Goal: Task Accomplishment & Management: Complete application form

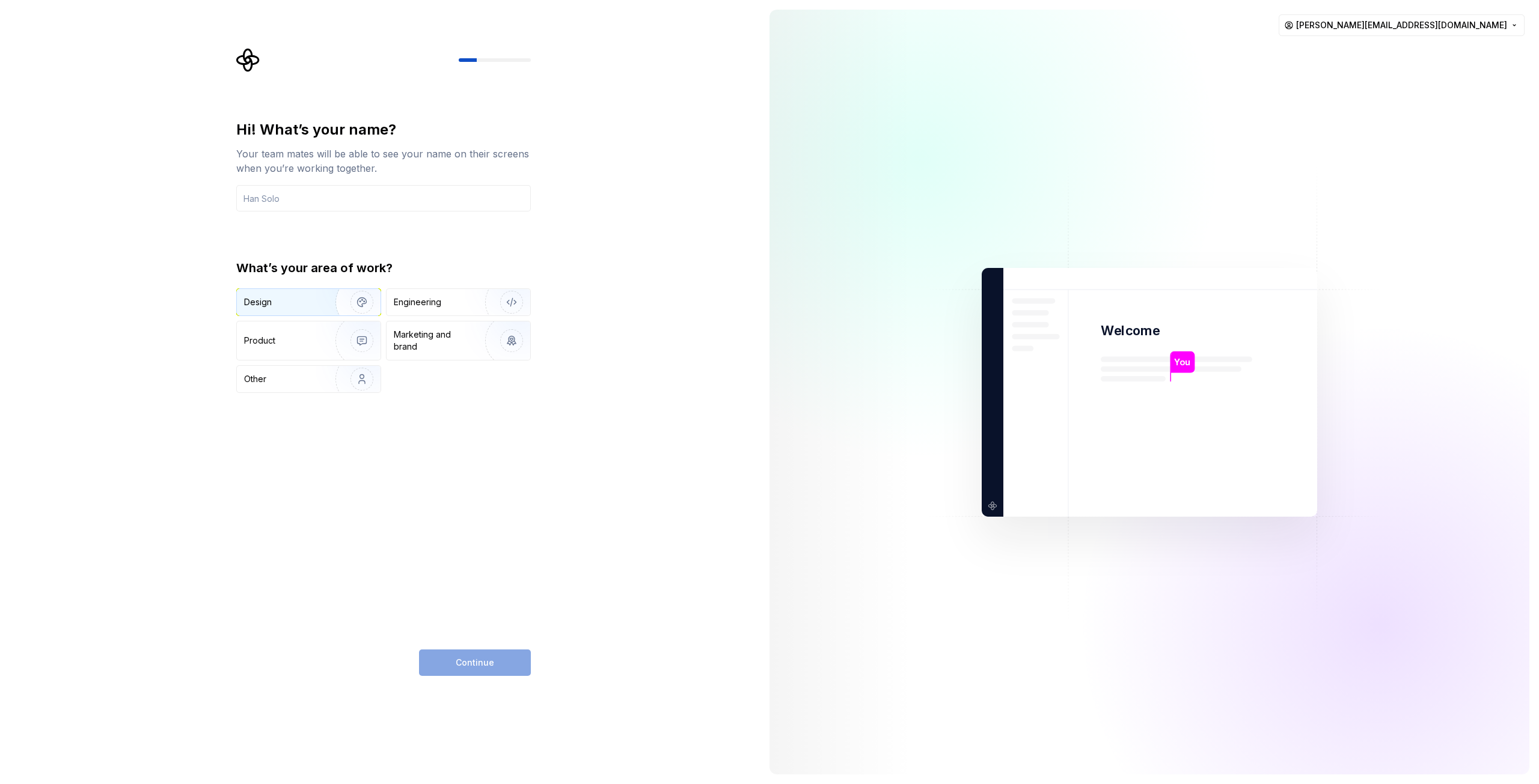
click at [336, 308] on img "button" at bounding box center [354, 302] width 77 height 80
click at [317, 338] on img "button" at bounding box center [354, 340] width 77 height 80
click at [318, 306] on img "button" at bounding box center [354, 302] width 77 height 80
click at [487, 660] on div "Continue" at bounding box center [474, 663] width 112 height 27
click at [272, 202] on input "text" at bounding box center [383, 199] width 295 height 27
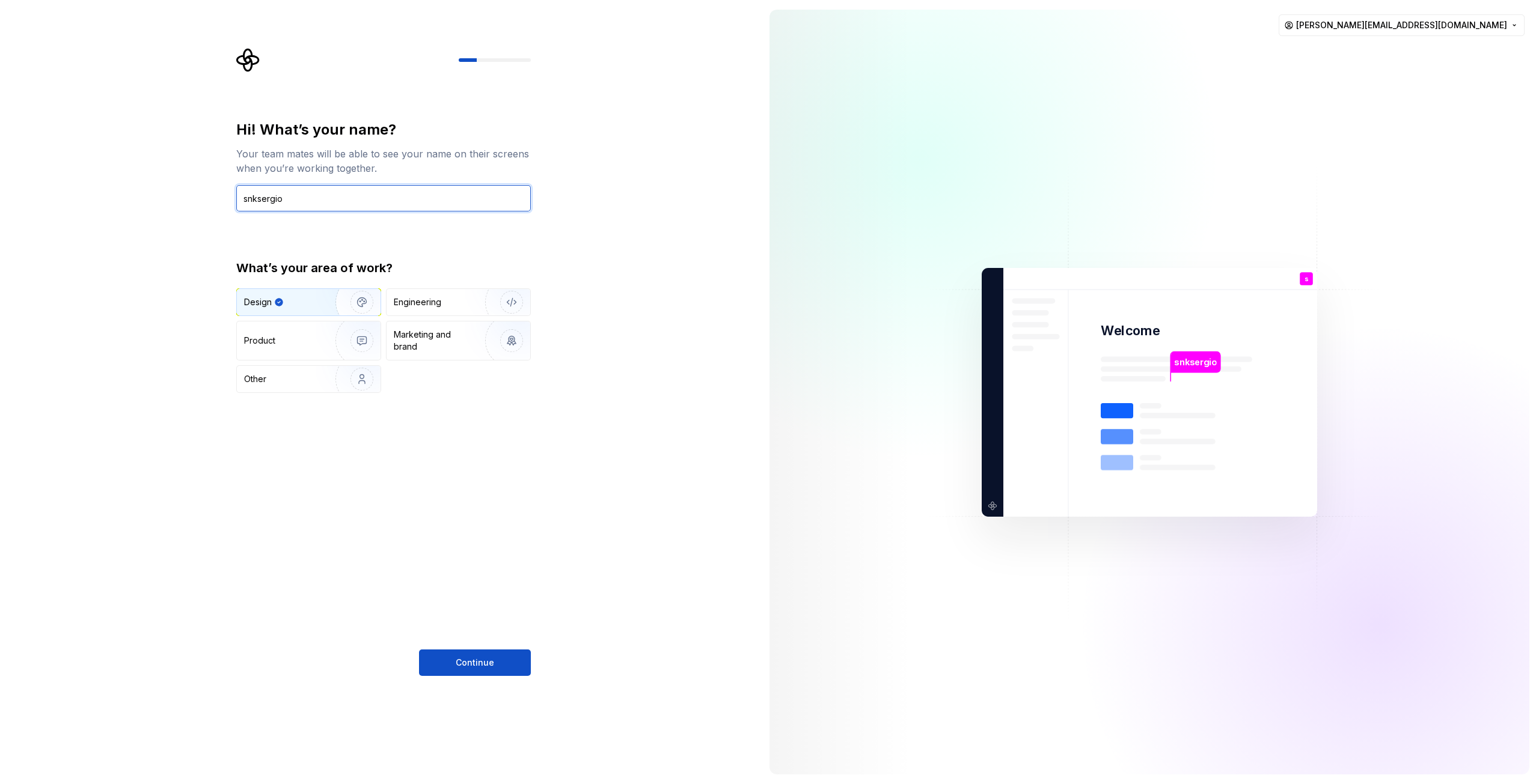
type input "snksergio"
click at [468, 679] on div "Hi! What’s your name? Your team mates will be able to see your name on their sc…" at bounding box center [380, 392] width 760 height 784
click at [470, 666] on span "Continue" at bounding box center [474, 663] width 39 height 12
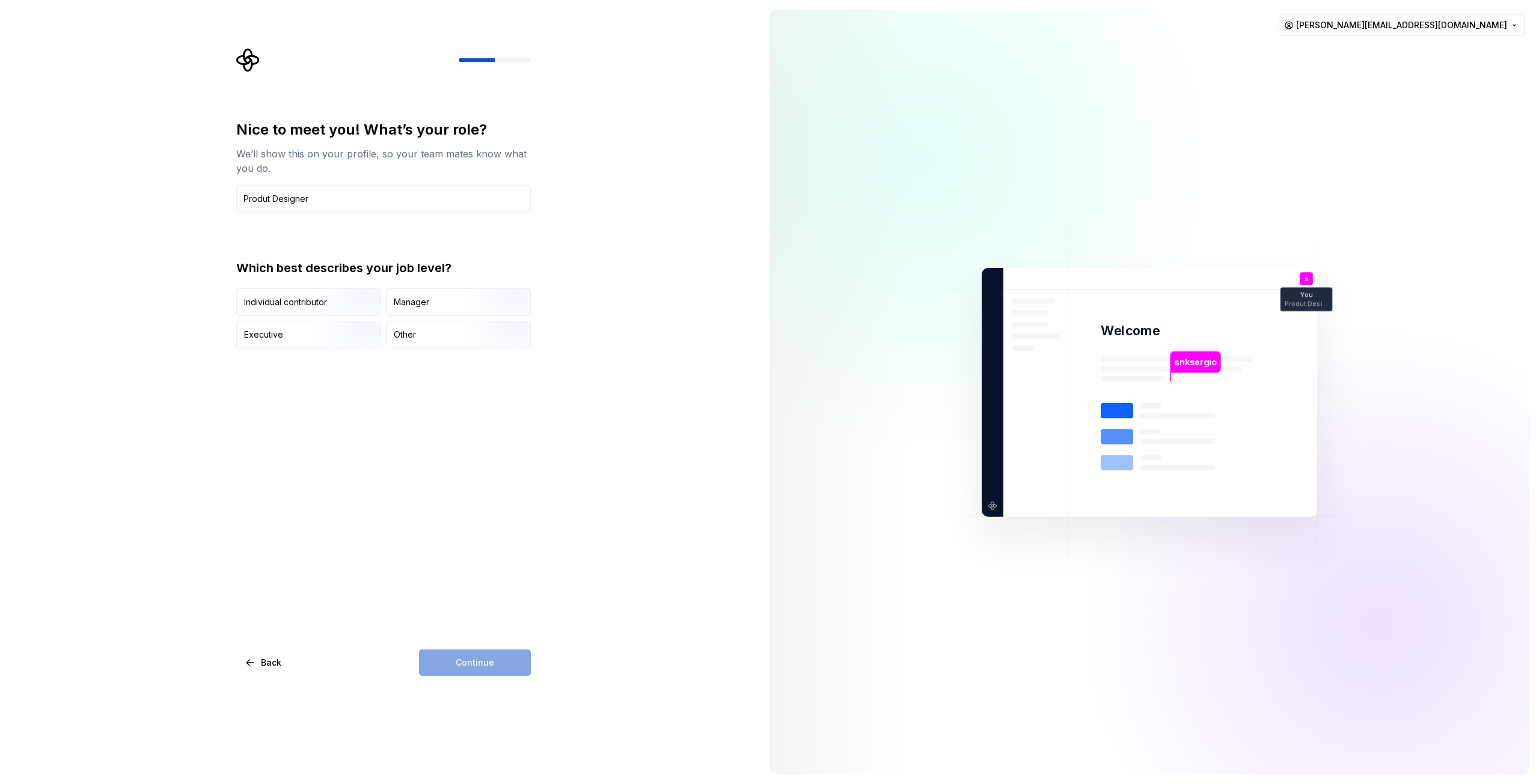
type input "Produt Designer"
click at [459, 659] on div "Continue" at bounding box center [474, 663] width 112 height 27
click at [441, 305] on div "Manager" at bounding box center [458, 302] width 144 height 27
click at [473, 658] on span "Continue" at bounding box center [474, 663] width 39 height 12
click at [254, 324] on div "50 - 249" at bounding box center [270, 328] width 34 height 12
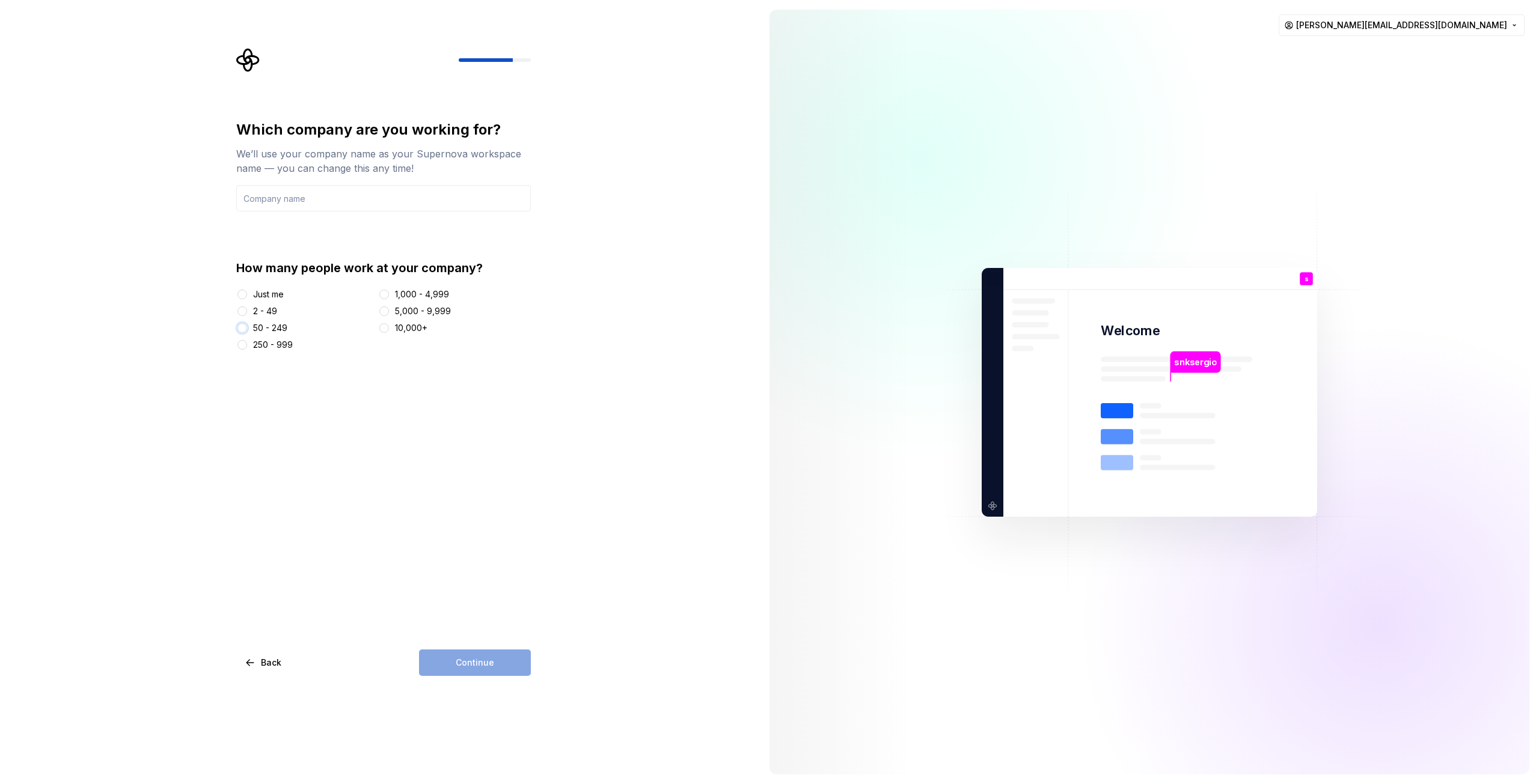
click at [247, 324] on button "50 - 249" at bounding box center [242, 328] width 9 height 9
click at [257, 315] on div "2 - 49" at bounding box center [265, 311] width 24 height 12
click at [247, 315] on button "2 - 49" at bounding box center [242, 311] width 9 height 9
click at [297, 206] on input "text" at bounding box center [383, 199] width 295 height 27
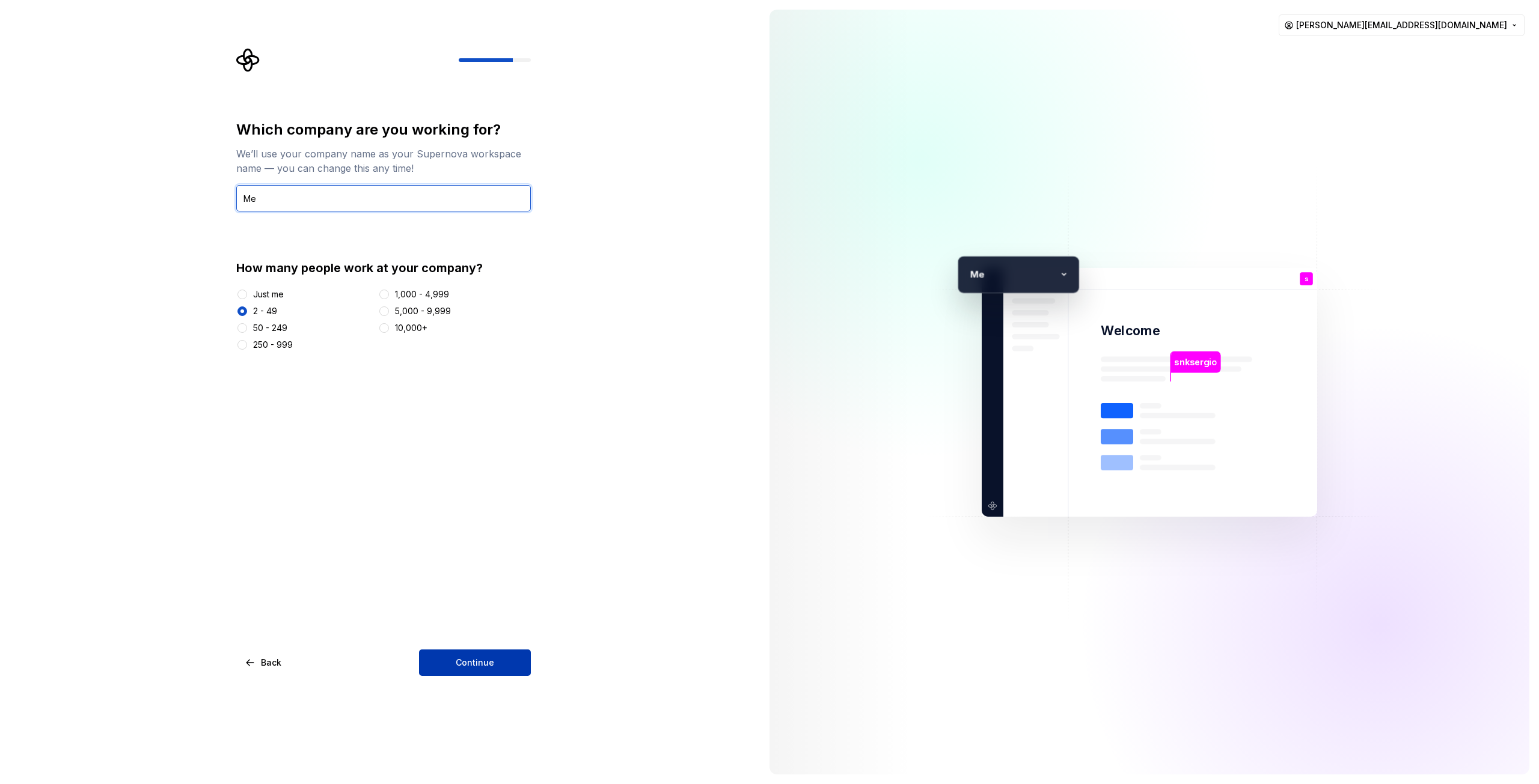
type input "Me"
click at [490, 659] on span "Continue" at bounding box center [474, 663] width 39 height 12
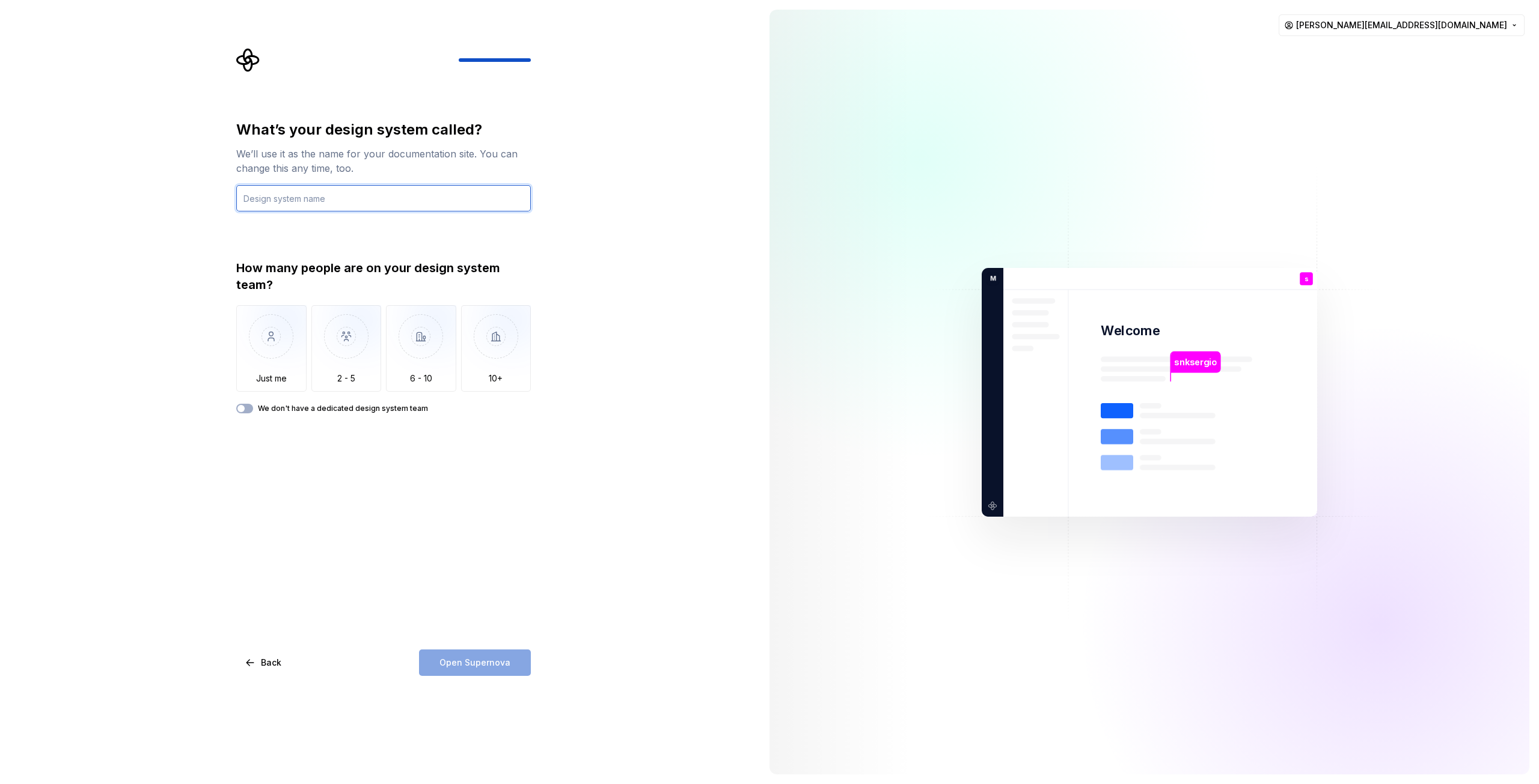
click at [311, 202] on input "text" at bounding box center [383, 199] width 295 height 27
type input "Club"
click at [326, 337] on img "button" at bounding box center [346, 345] width 70 height 80
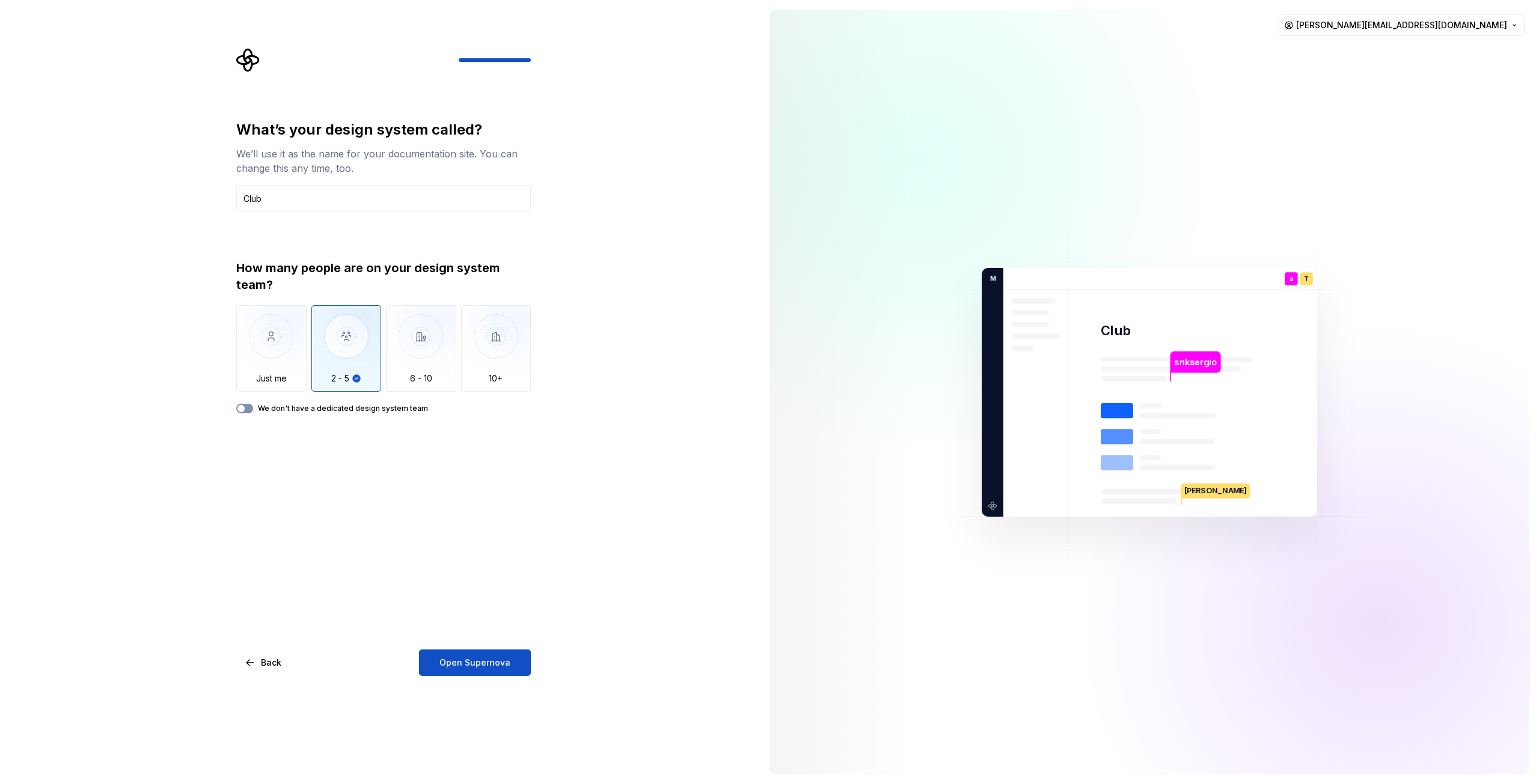
click at [244, 405] on span "button" at bounding box center [240, 408] width 7 height 7
click at [472, 658] on span "Open Supernova" at bounding box center [475, 663] width 71 height 12
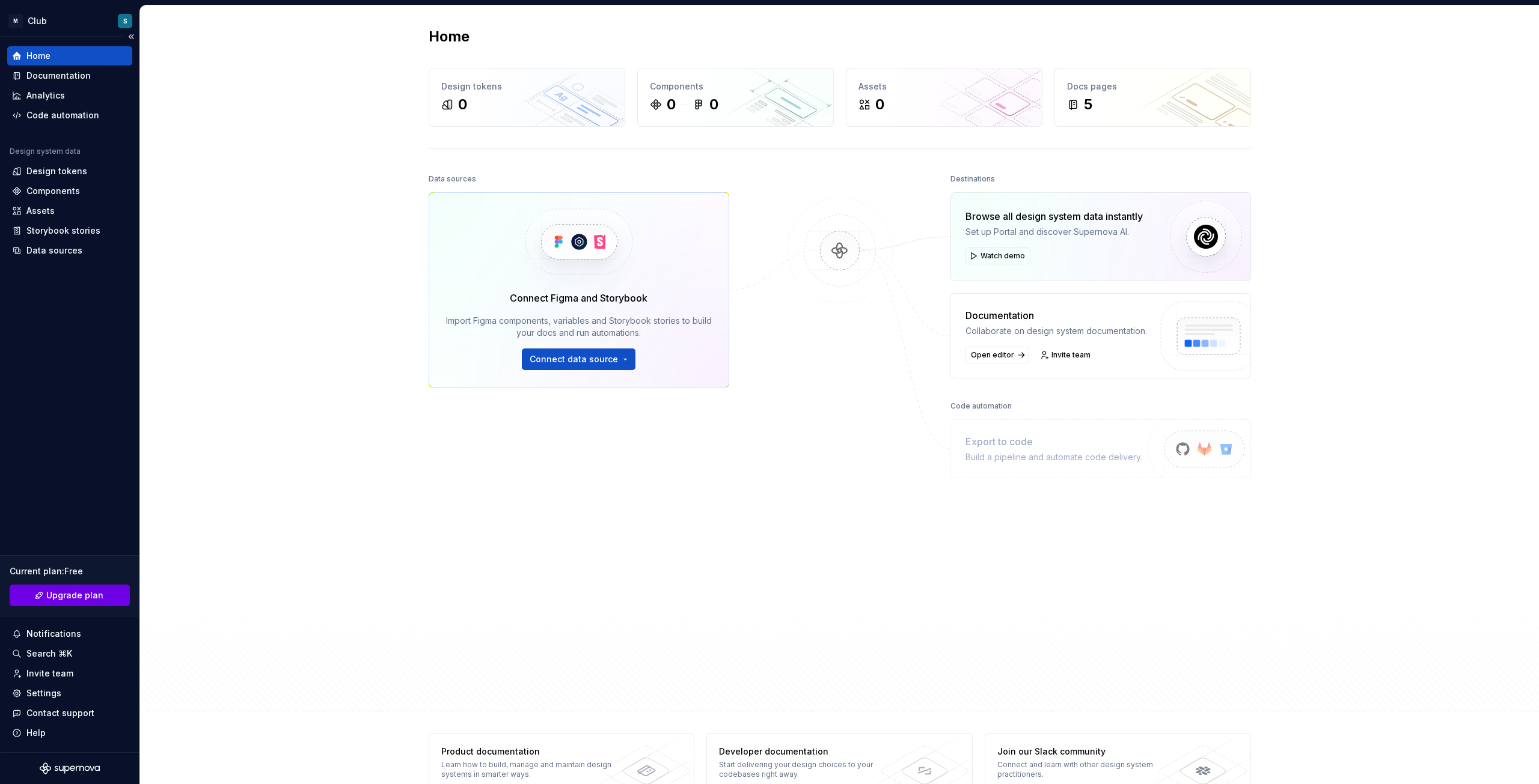
click at [104, 596] on link "Upgrade plan" at bounding box center [70, 596] width 120 height 21
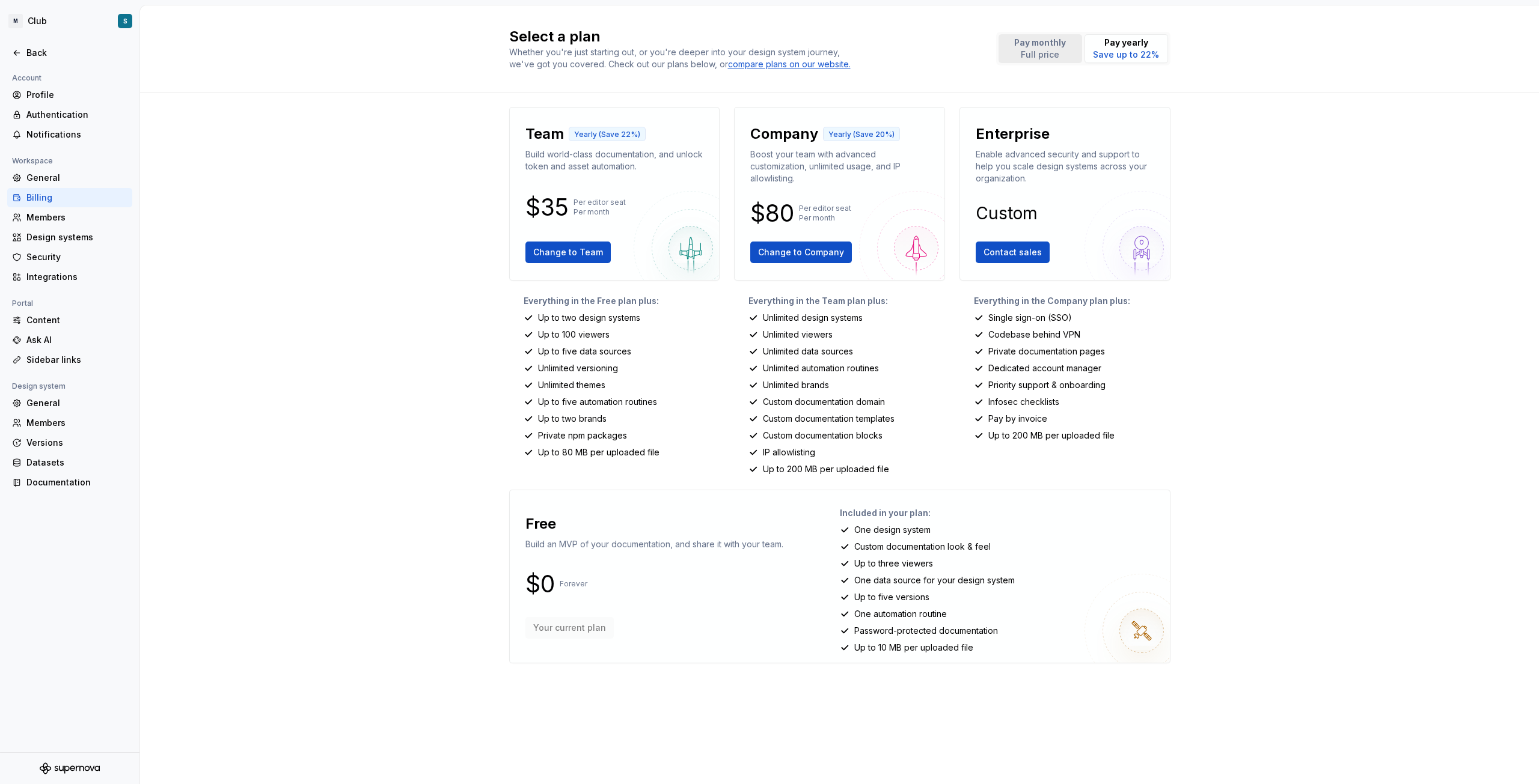
click at [1032, 53] on p "Full price" at bounding box center [1040, 54] width 52 height 12
click at [1108, 48] on p "Pay yearly" at bounding box center [1126, 42] width 66 height 12
drag, startPoint x: 547, startPoint y: 321, endPoint x: 624, endPoint y: 405, distance: 114.0
click at [626, 401] on div "Everything in the Free plan plus: Up to two design systems Up to 100 viewers Up…" at bounding box center [615, 385] width 211 height 180
drag, startPoint x: 862, startPoint y: 533, endPoint x: 897, endPoint y: 540, distance: 35.7
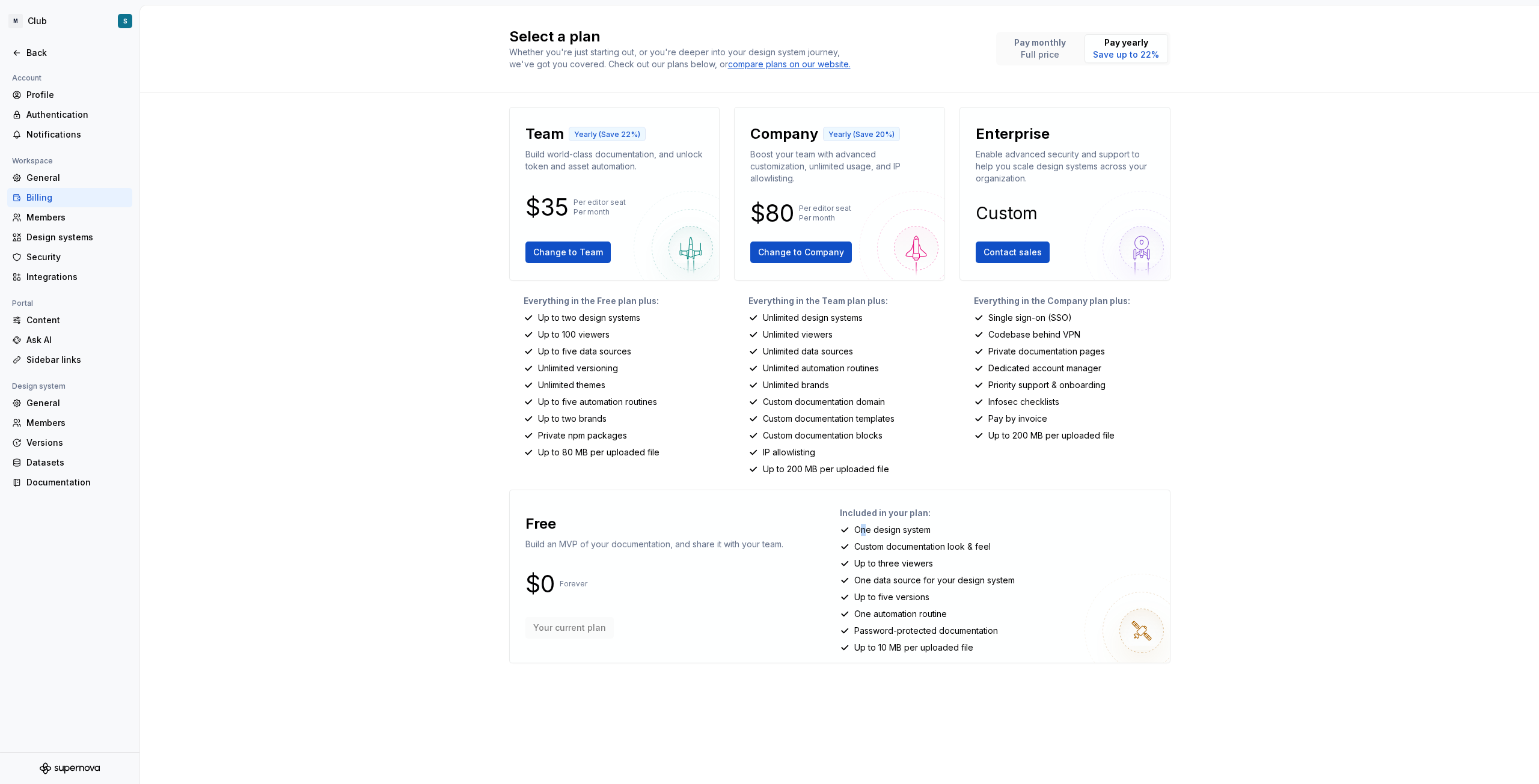
click at [897, 540] on div "Included in your plan: One design system Custom documentation look & feel Up to…" at bounding box center [1000, 577] width 321 height 153
click at [866, 549] on p "Custom documentation look & feel" at bounding box center [922, 546] width 137 height 12
drag, startPoint x: 870, startPoint y: 568, endPoint x: 923, endPoint y: 572, distance: 53.2
click at [911, 570] on div "Included in your plan: One design system Custom documentation look & feel Up to…" at bounding box center [1000, 577] width 321 height 153
click at [924, 584] on p "One data source for your design system" at bounding box center [934, 580] width 161 height 12
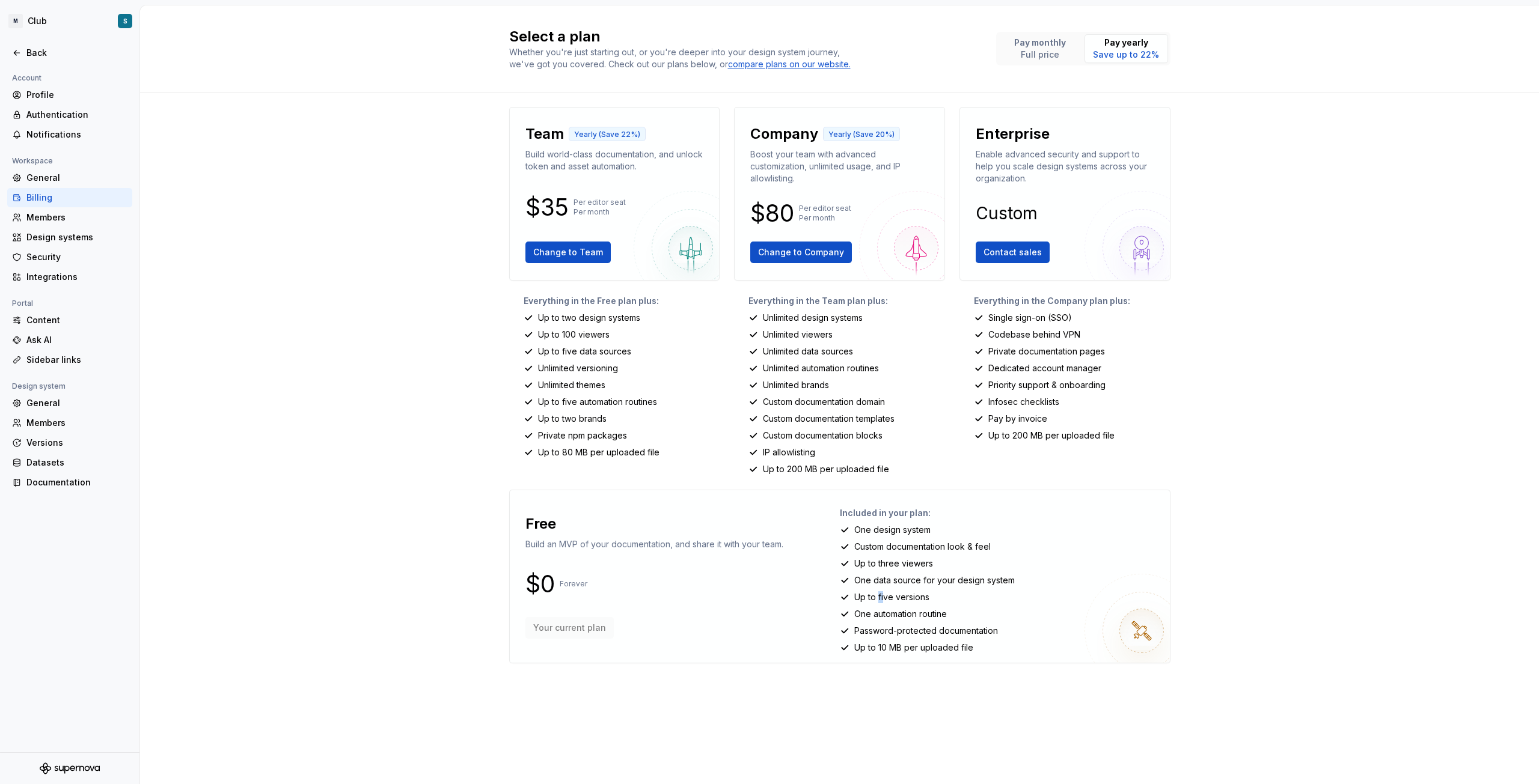
drag, startPoint x: 878, startPoint y: 594, endPoint x: 910, endPoint y: 599, distance: 32.4
click at [911, 599] on p "Up to five versions" at bounding box center [891, 597] width 75 height 12
click at [888, 623] on div "Included in your plan: One design system Custom documentation look & feel Up to…" at bounding box center [1000, 577] width 321 height 153
drag, startPoint x: 859, startPoint y: 615, endPoint x: 914, endPoint y: 622, distance: 55.4
click at [914, 621] on div "Included in your plan: One design system Custom documentation look & feel Up to…" at bounding box center [1000, 577] width 321 height 153
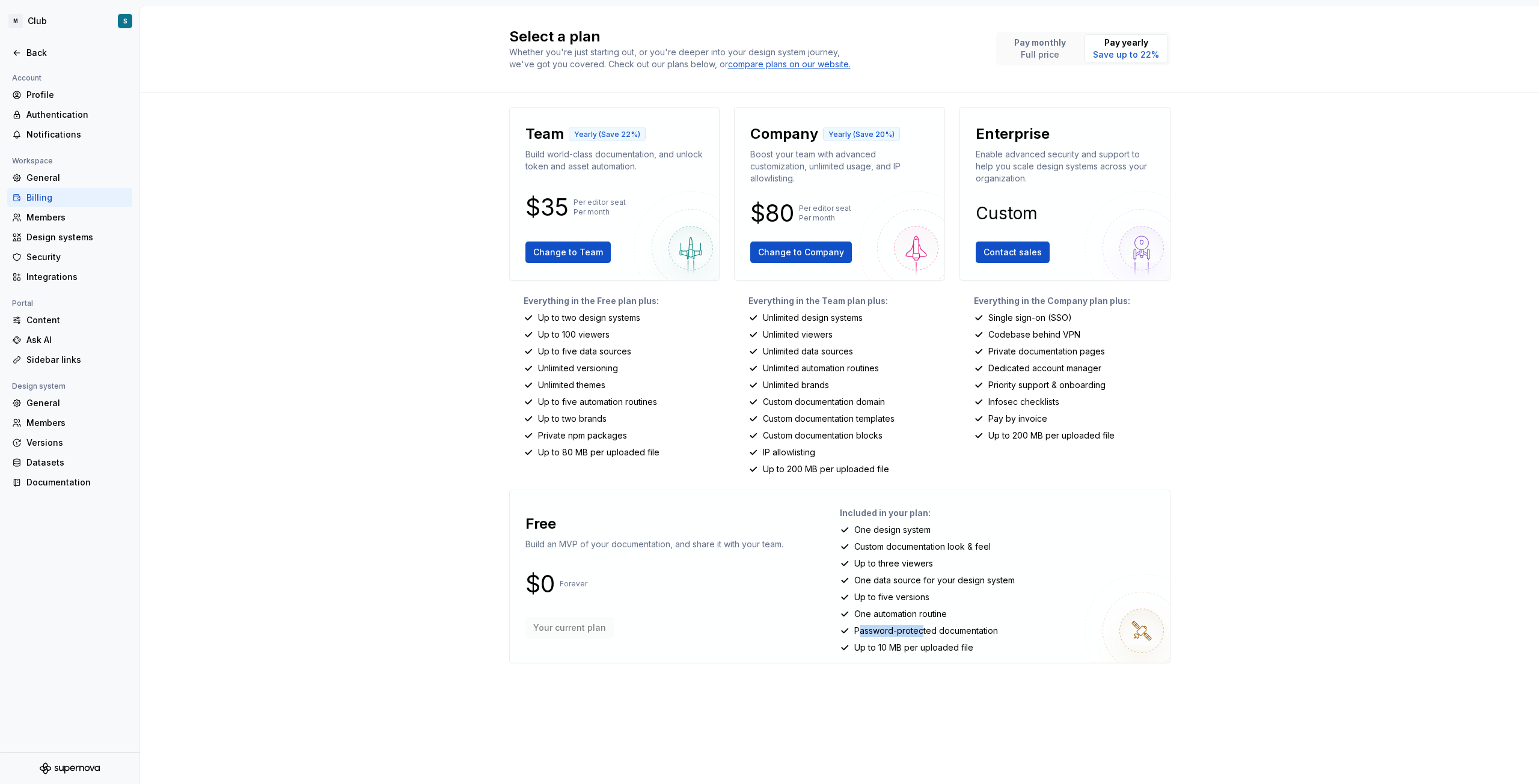
drag, startPoint x: 859, startPoint y: 632, endPoint x: 925, endPoint y: 638, distance: 66.3
click at [923, 638] on div "Included in your plan: One design system Custom documentation look & feel Up to…" at bounding box center [1000, 577] width 321 height 153
drag, startPoint x: 872, startPoint y: 651, endPoint x: 911, endPoint y: 648, distance: 39.1
click at [908, 648] on p "Up to 10 MB per uploaded file" at bounding box center [913, 647] width 119 height 12
click at [30, 49] on div "Back" at bounding box center [77, 52] width 101 height 12
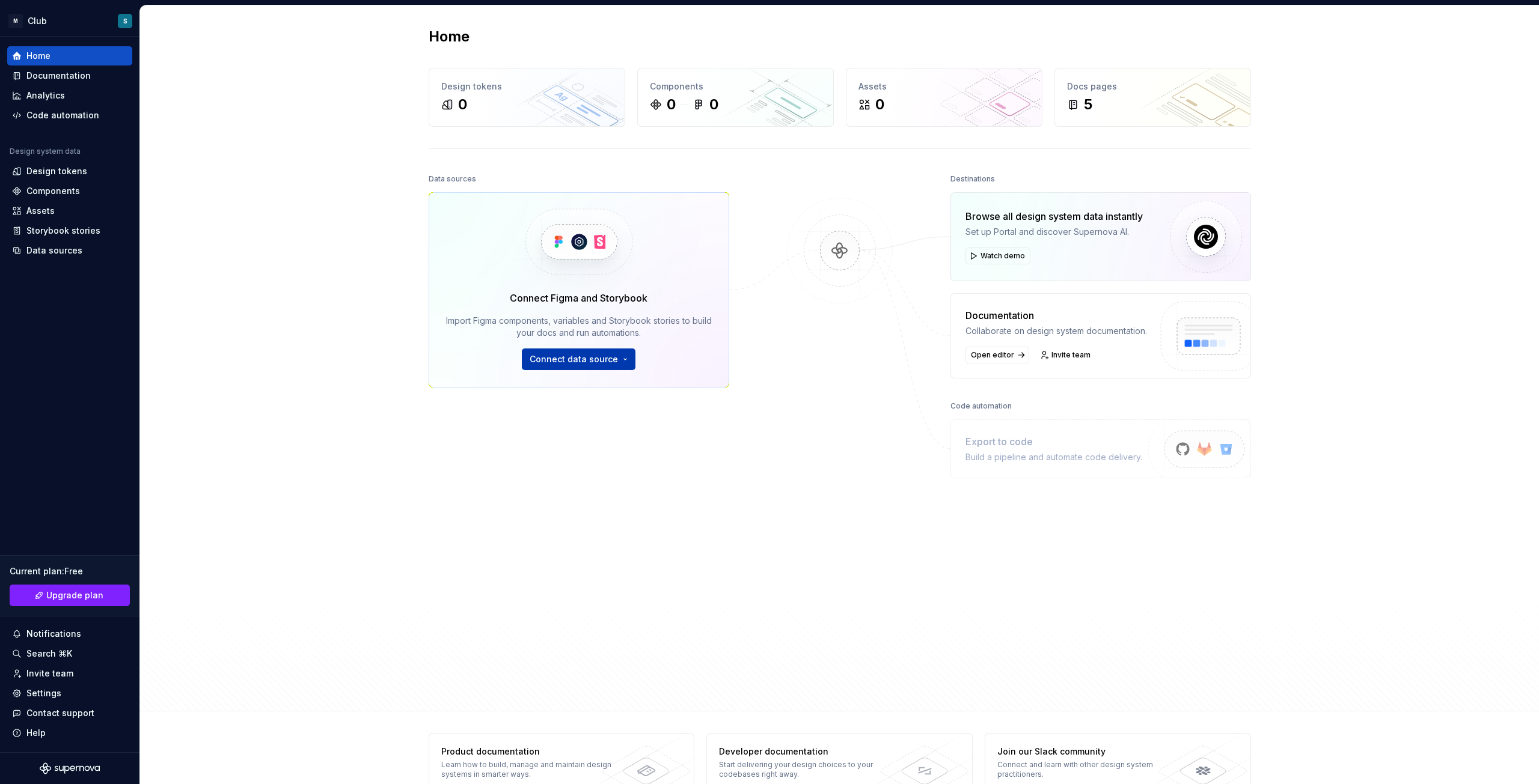
click at [560, 362] on span "Connect data source" at bounding box center [574, 359] width 89 height 12
click at [580, 389] on div "Figma library" at bounding box center [610, 386] width 134 height 12
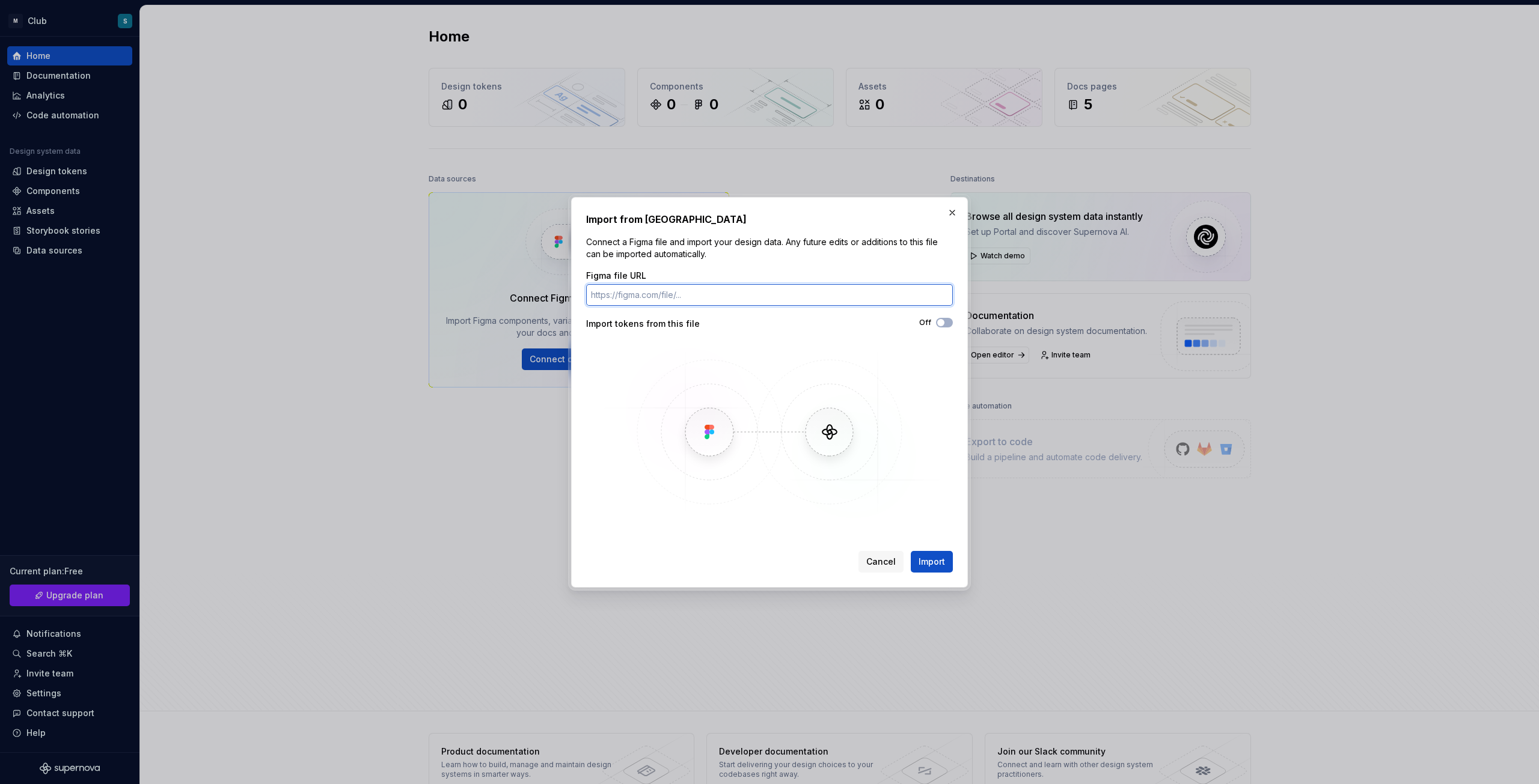
paste input "https://www.figma.com/design/ONnyhi5QpGeUKxkLQtRZtz/Components-UI-Kit?node-id=0…"
type input "https://www.figma.com/design/ONnyhi5QpGeUKxkLQtRZtz/Components-UI-Kit?node-id=0…"
click at [927, 561] on span "Import" at bounding box center [932, 561] width 27 height 12
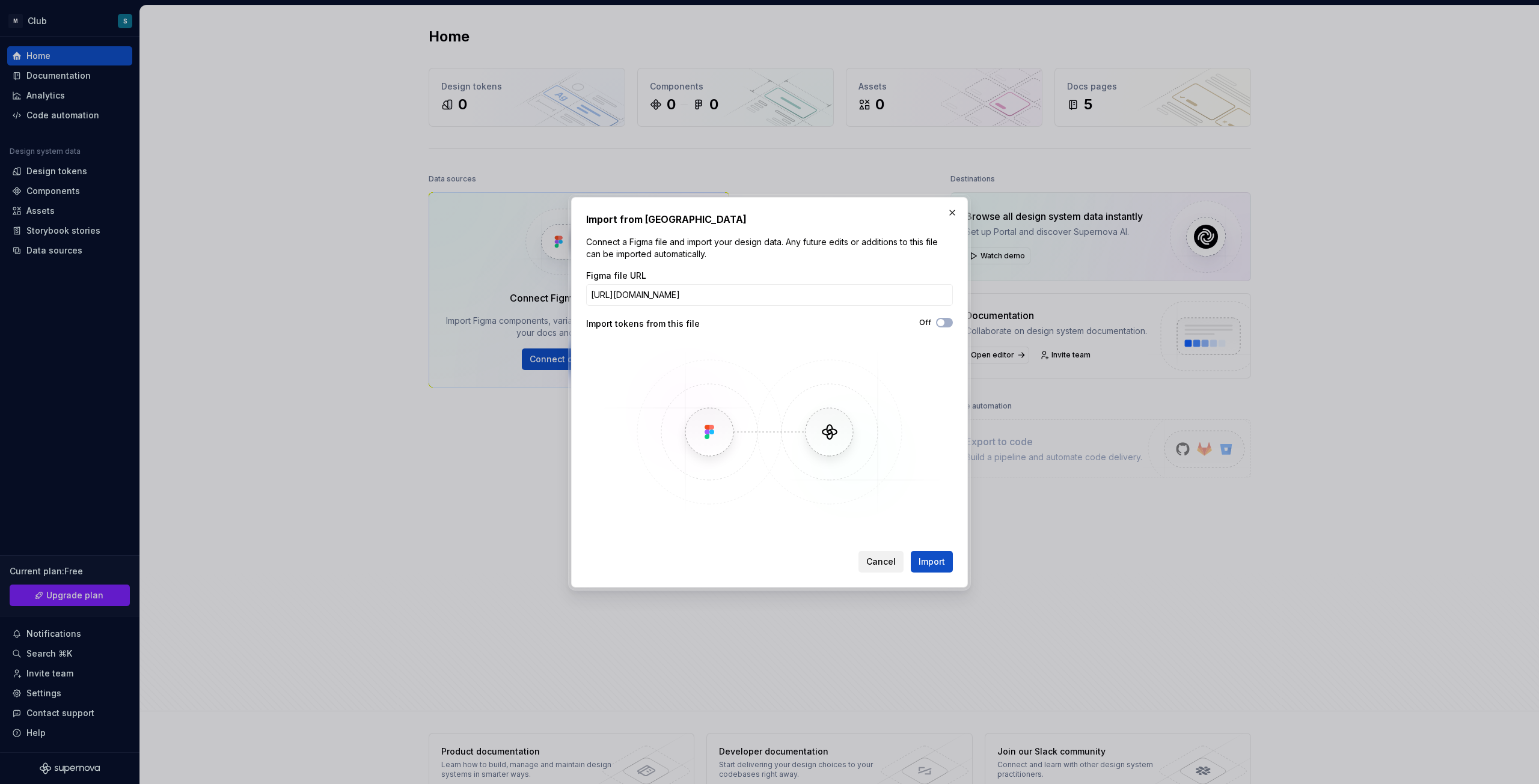
click at [879, 560] on span "Cancel" at bounding box center [881, 561] width 30 height 12
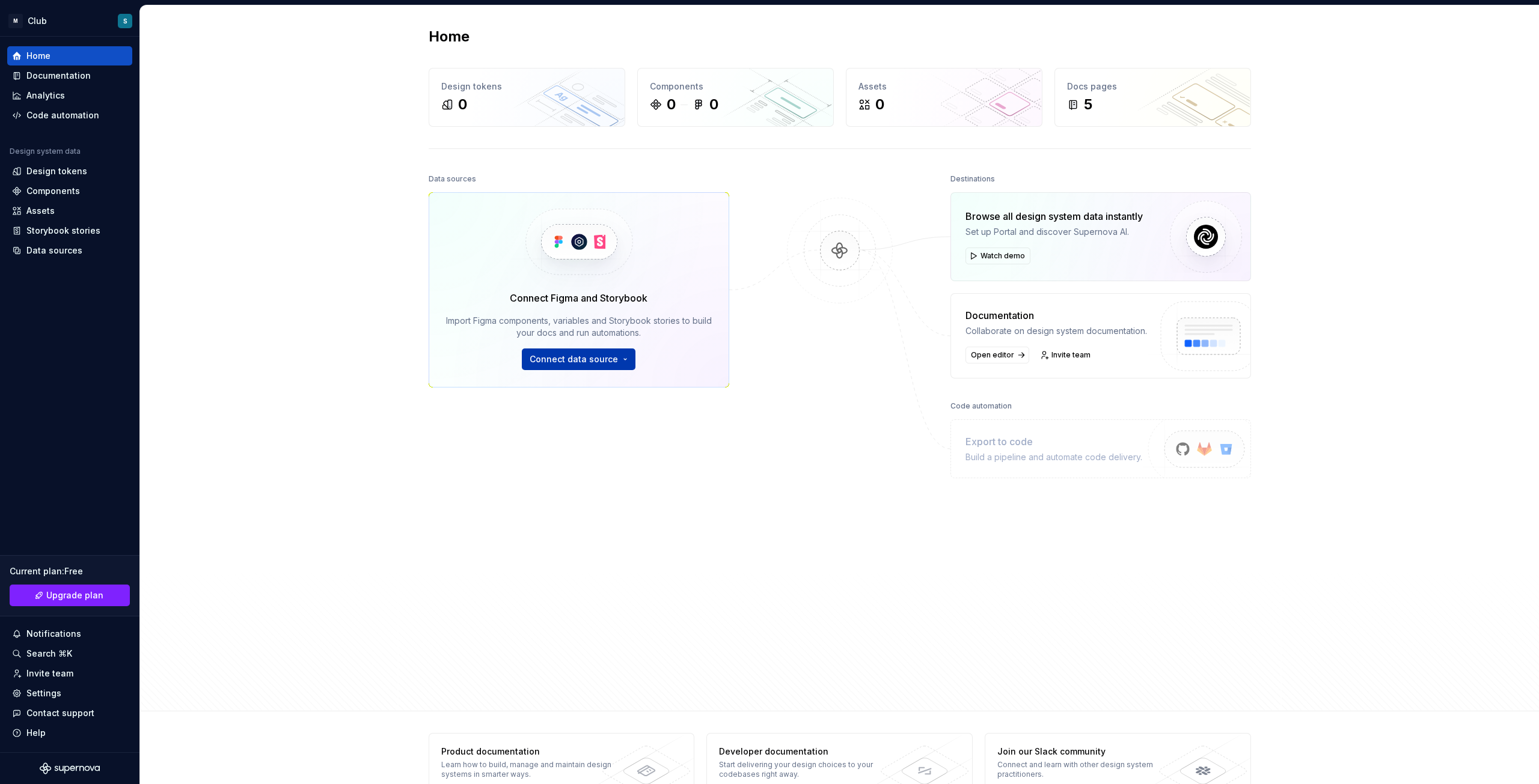
click at [555, 355] on span "Connect data source" at bounding box center [574, 359] width 89 height 12
click at [575, 394] on p "Import styles, components and icons." at bounding box center [610, 398] width 134 height 9
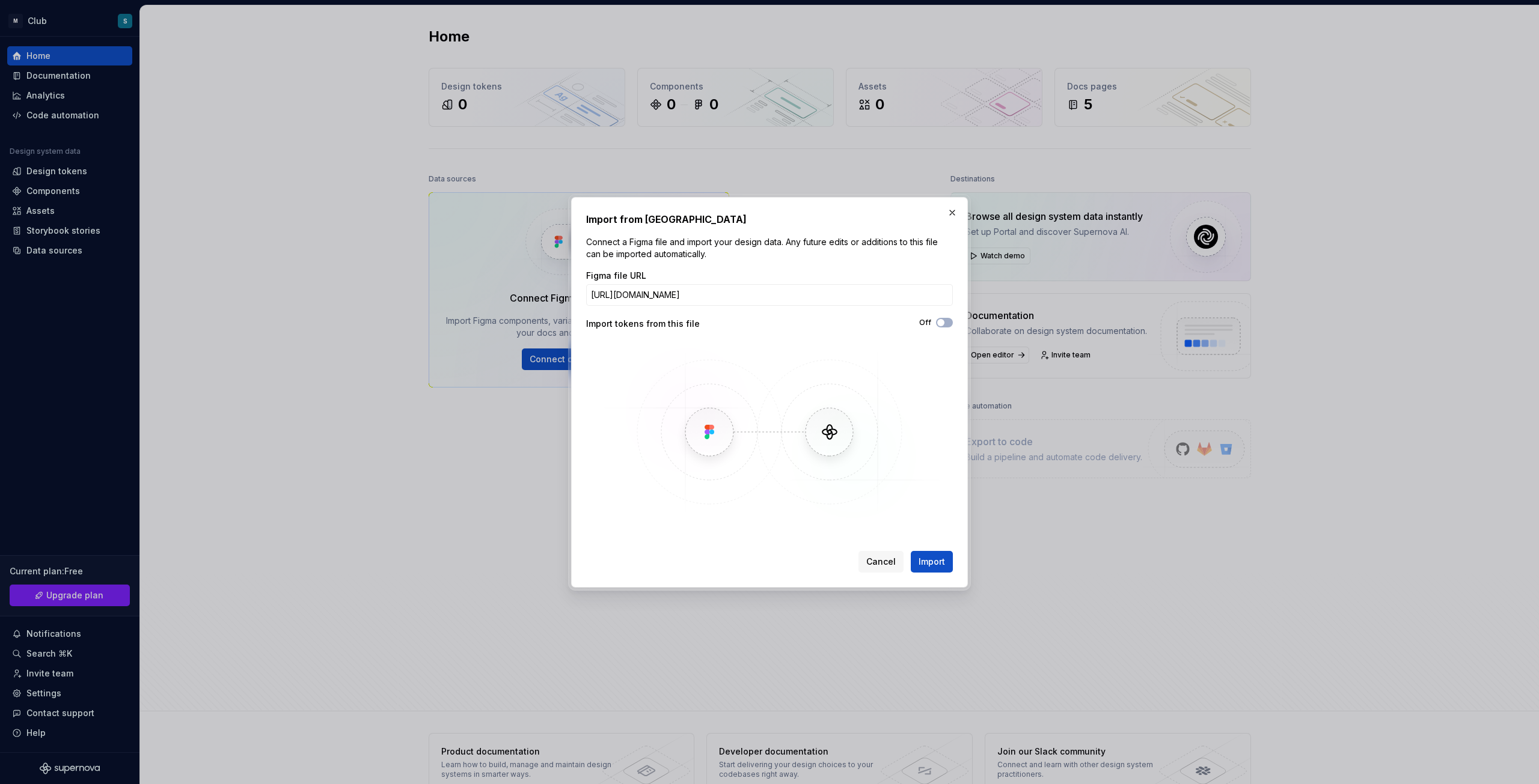
click at [882, 561] on span "Cancel" at bounding box center [881, 561] width 30 height 12
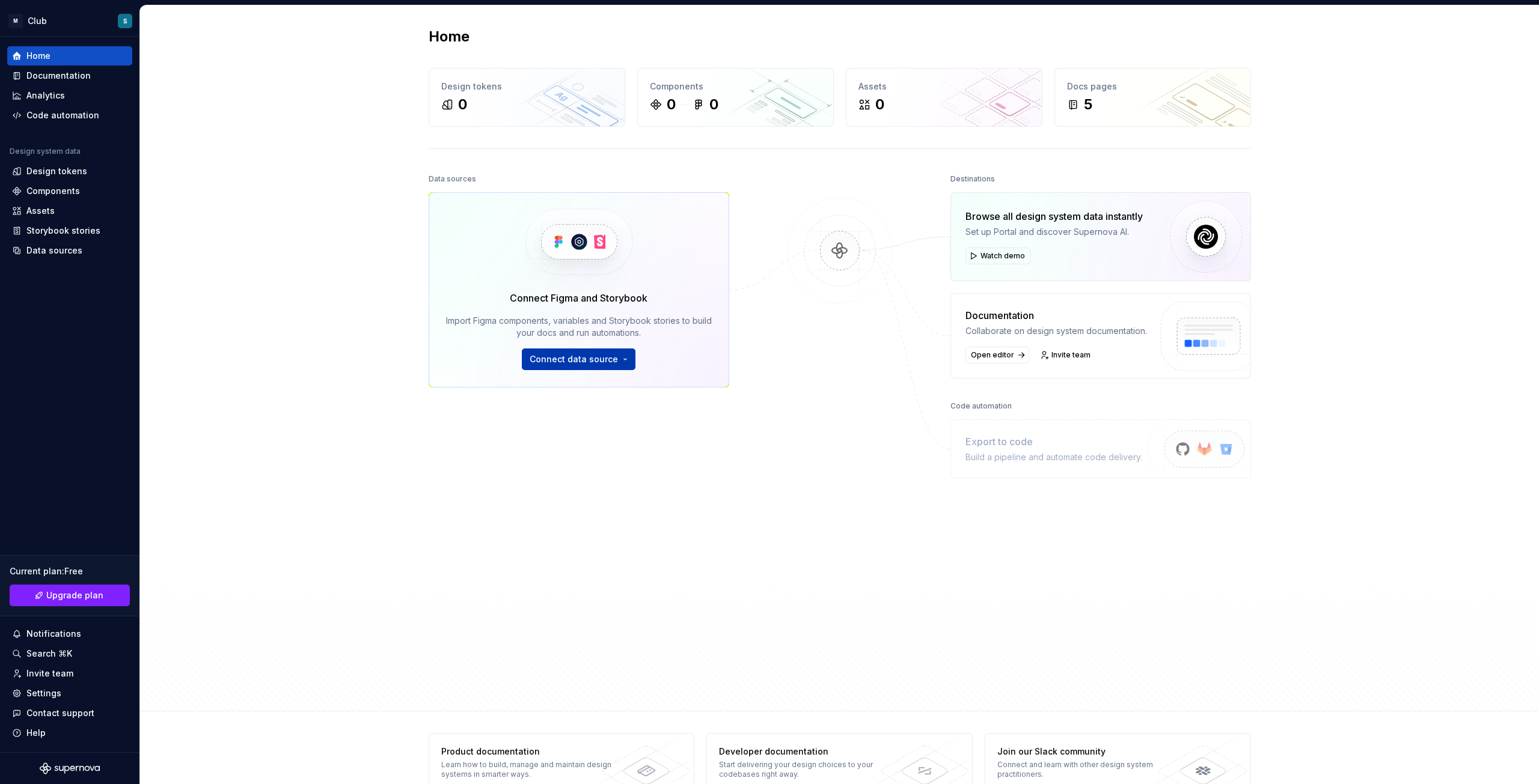
click at [572, 353] on span "Connect data source" at bounding box center [574, 359] width 89 height 12
click at [587, 393] on div "Figma library Import styles, components and icons." at bounding box center [610, 392] width 134 height 23
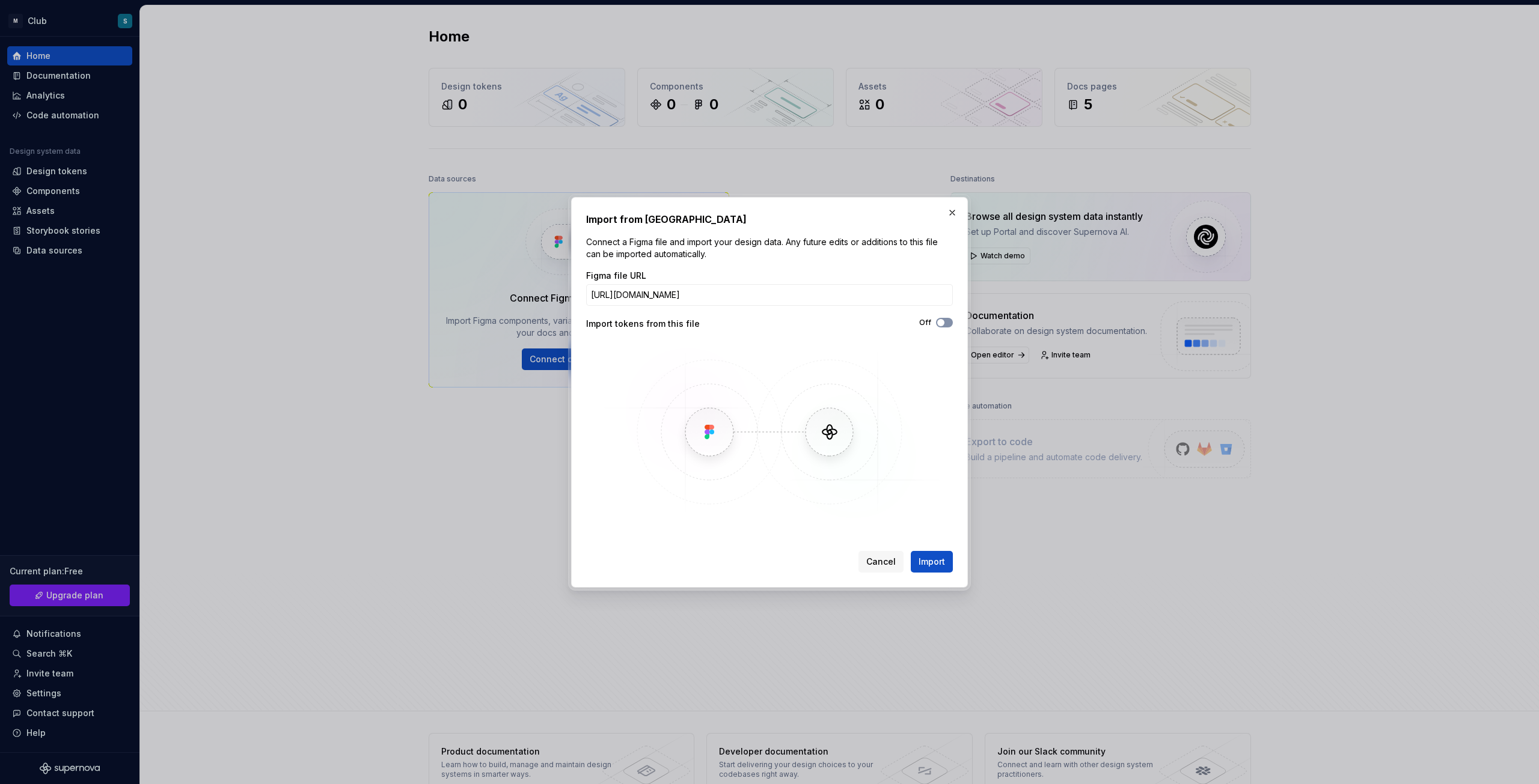
click at [945, 321] on icon "button" at bounding box center [941, 322] width 9 height 7
click at [944, 567] on span "Import" at bounding box center [932, 561] width 27 height 12
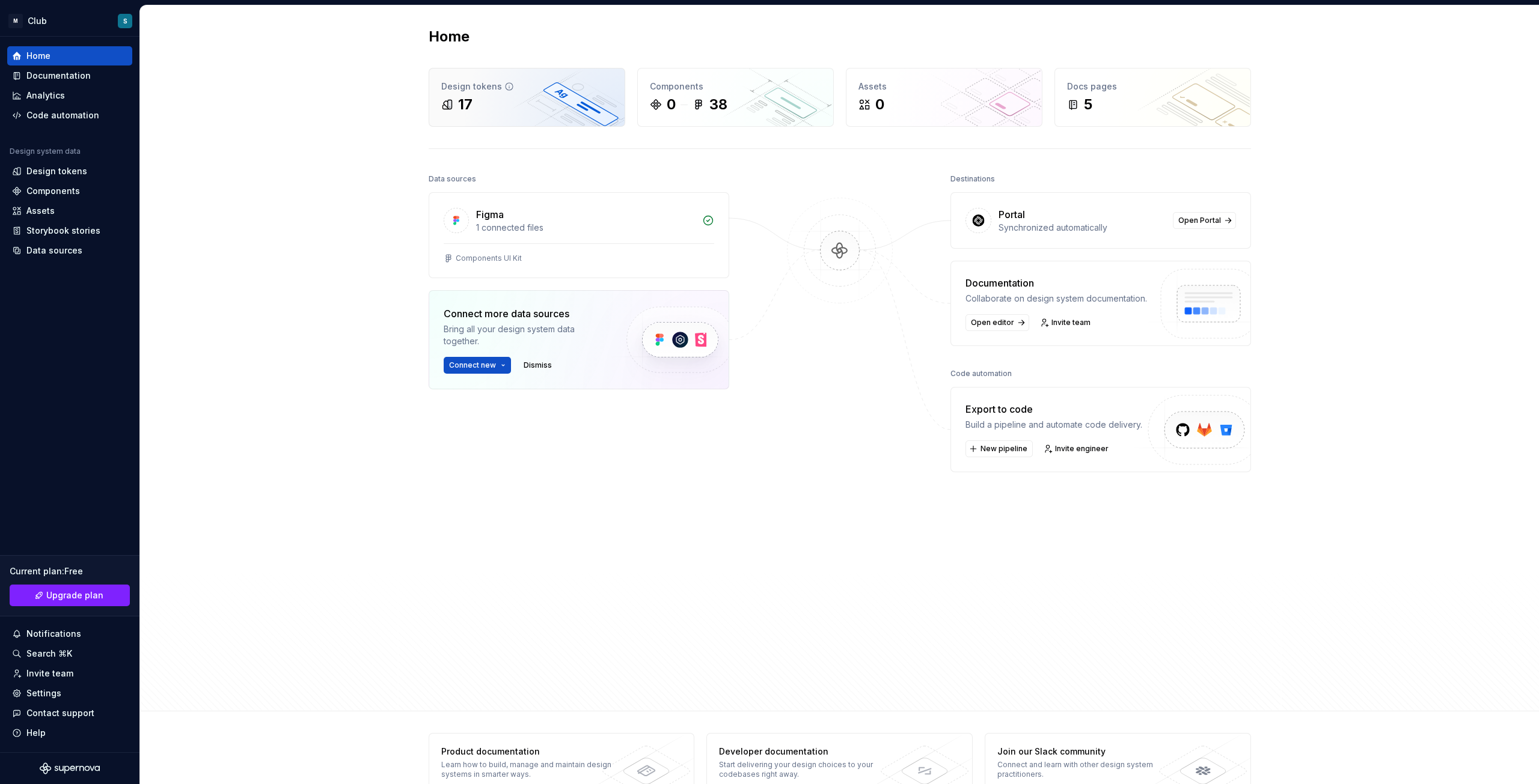
click at [529, 101] on div "17" at bounding box center [527, 104] width 171 height 19
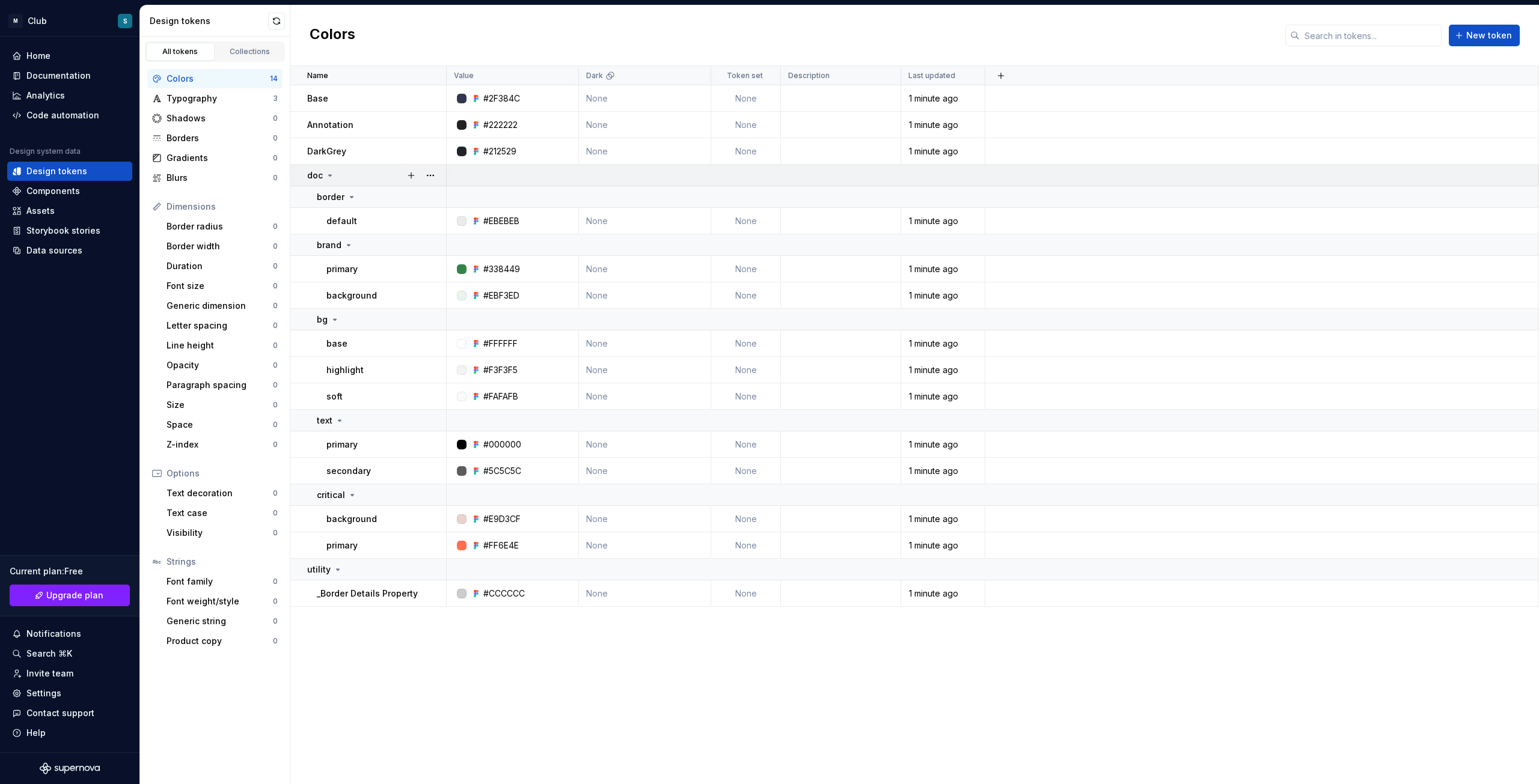
click at [337, 176] on div "doc" at bounding box center [376, 175] width 139 height 12
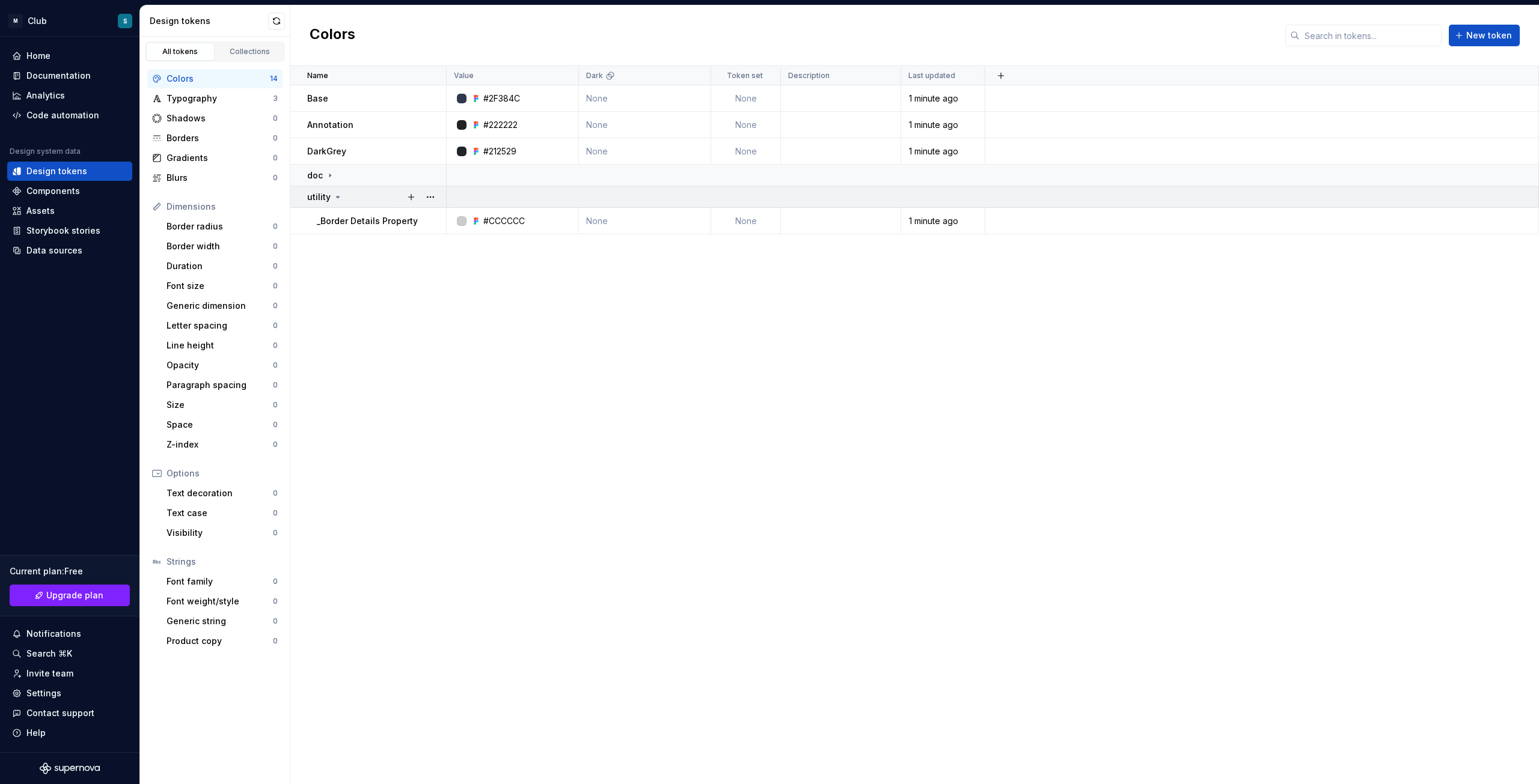
click at [336, 195] on icon at bounding box center [337, 197] width 9 height 9
click at [333, 180] on icon at bounding box center [330, 175] width 9 height 9
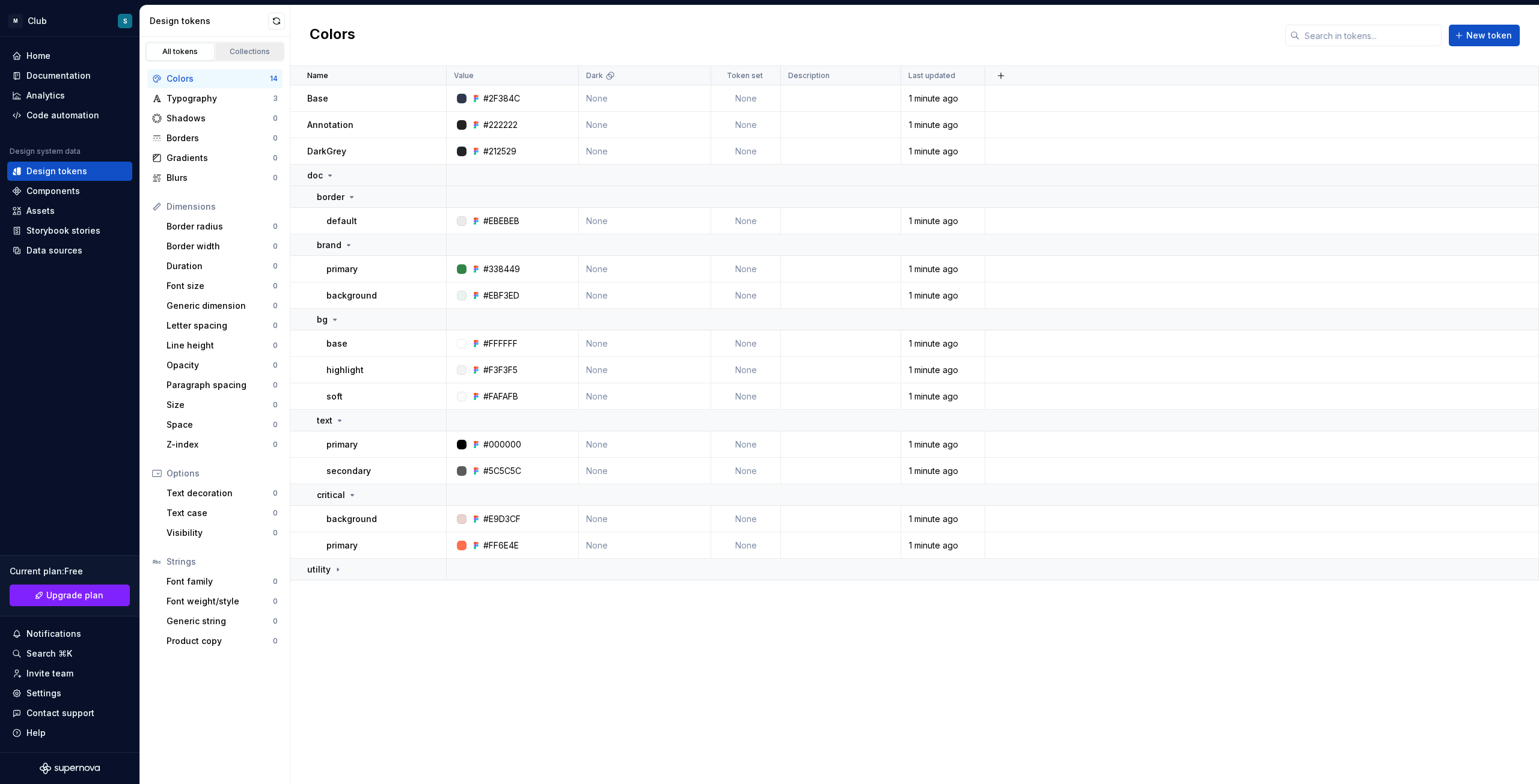
click at [243, 47] on div "Collections" at bounding box center [250, 51] width 60 height 9
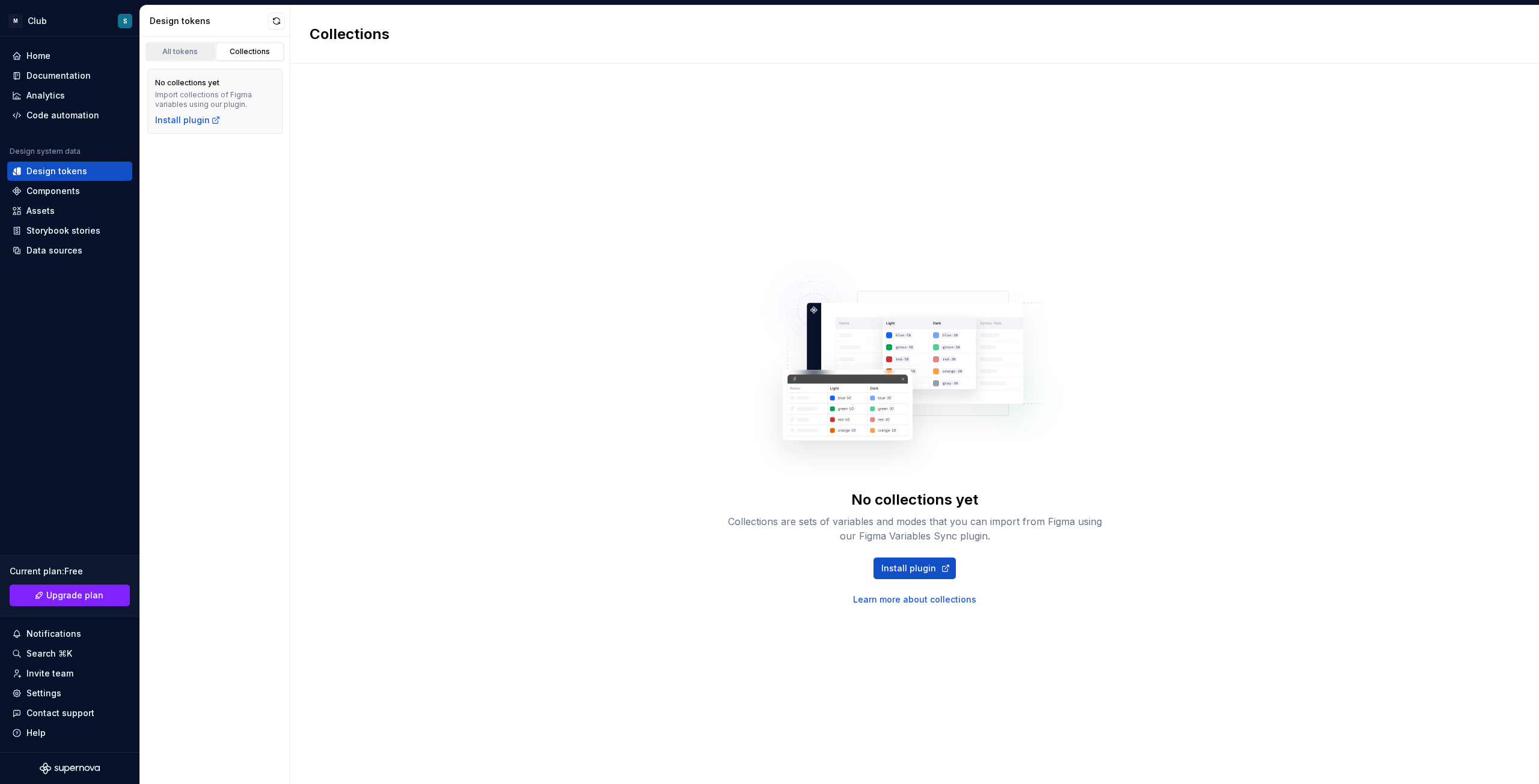
click at [191, 53] on div "All tokens" at bounding box center [180, 51] width 60 height 9
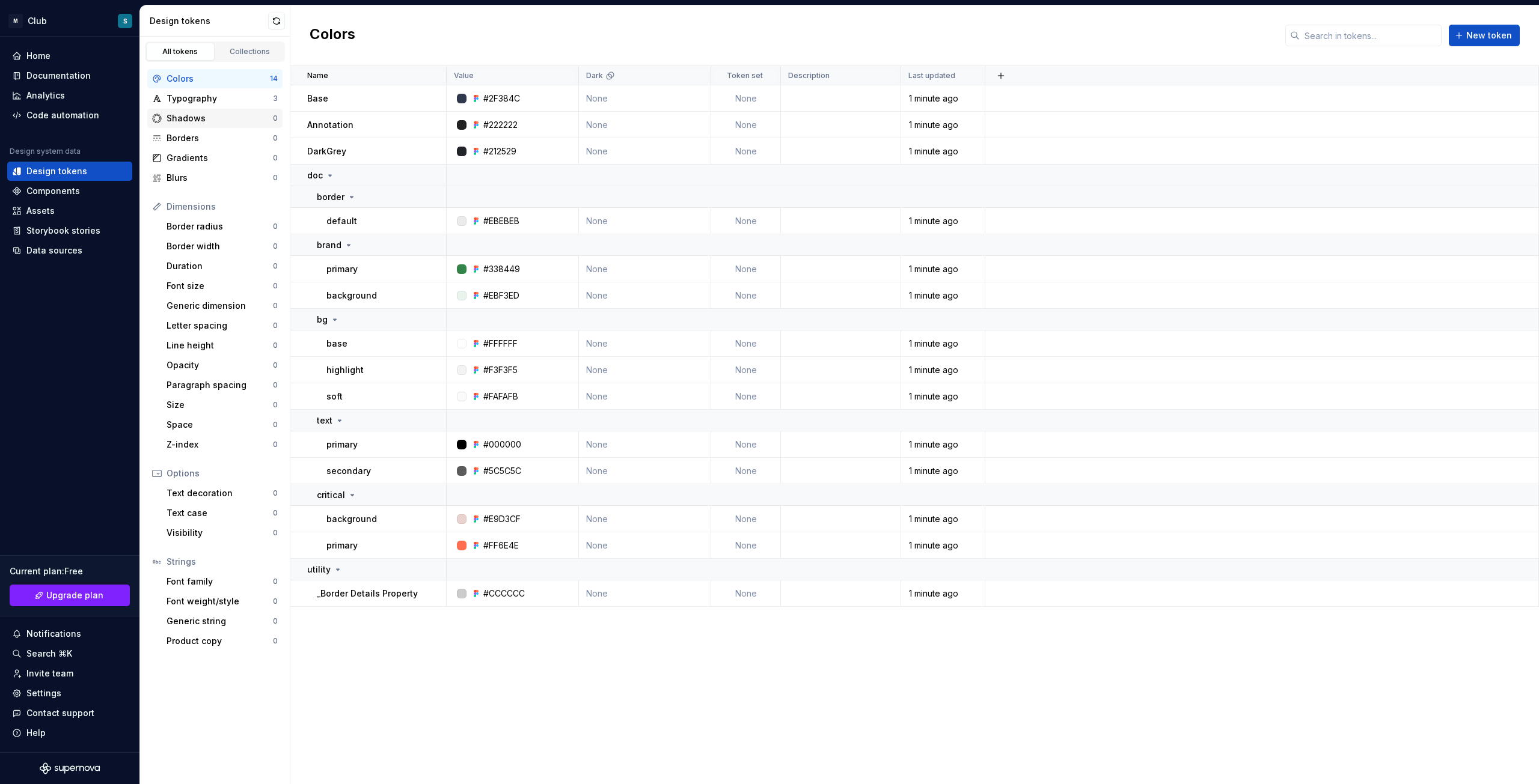
click at [212, 118] on div "Shadows" at bounding box center [219, 118] width 106 height 12
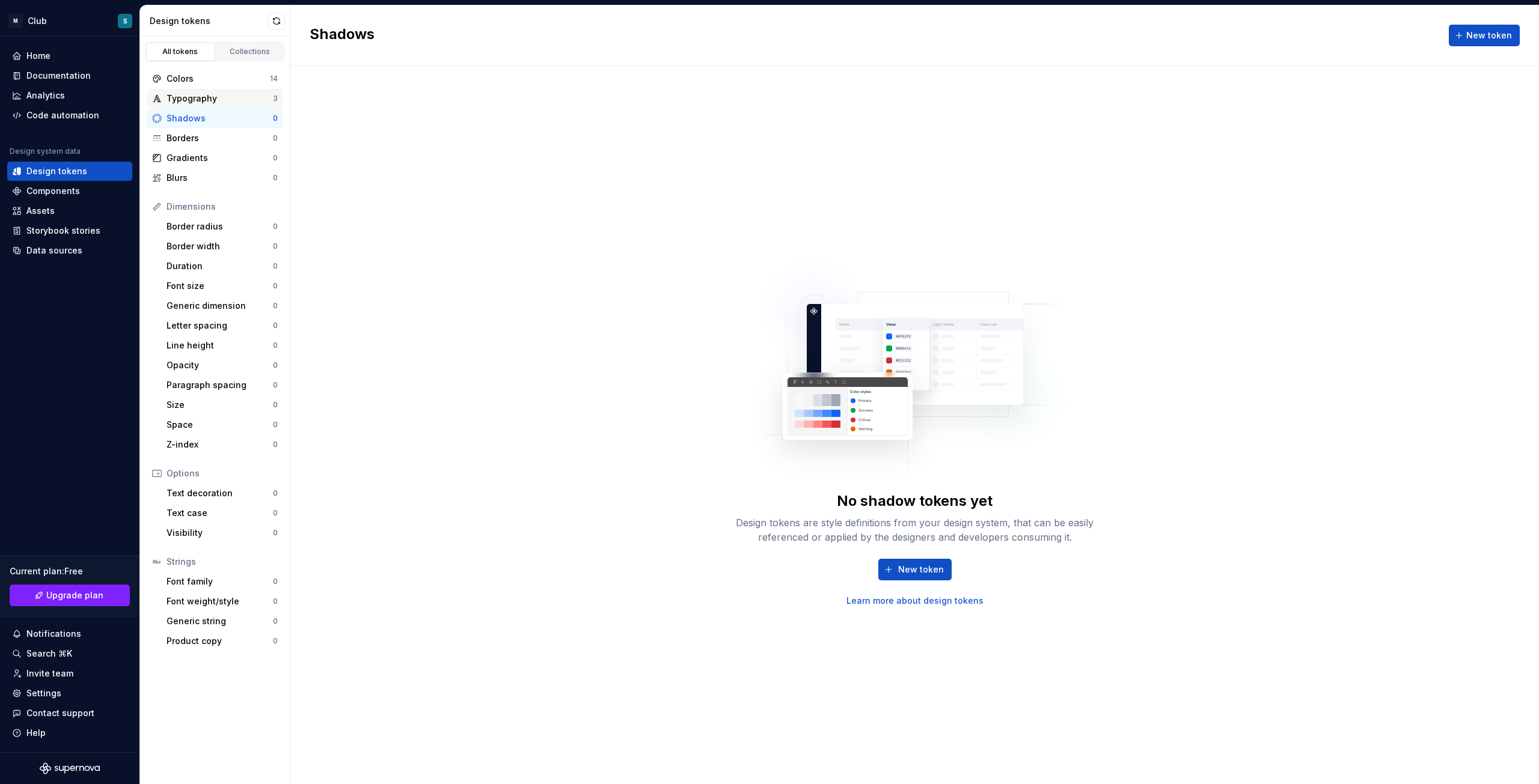
click at [214, 101] on div "Typography" at bounding box center [219, 98] width 106 height 12
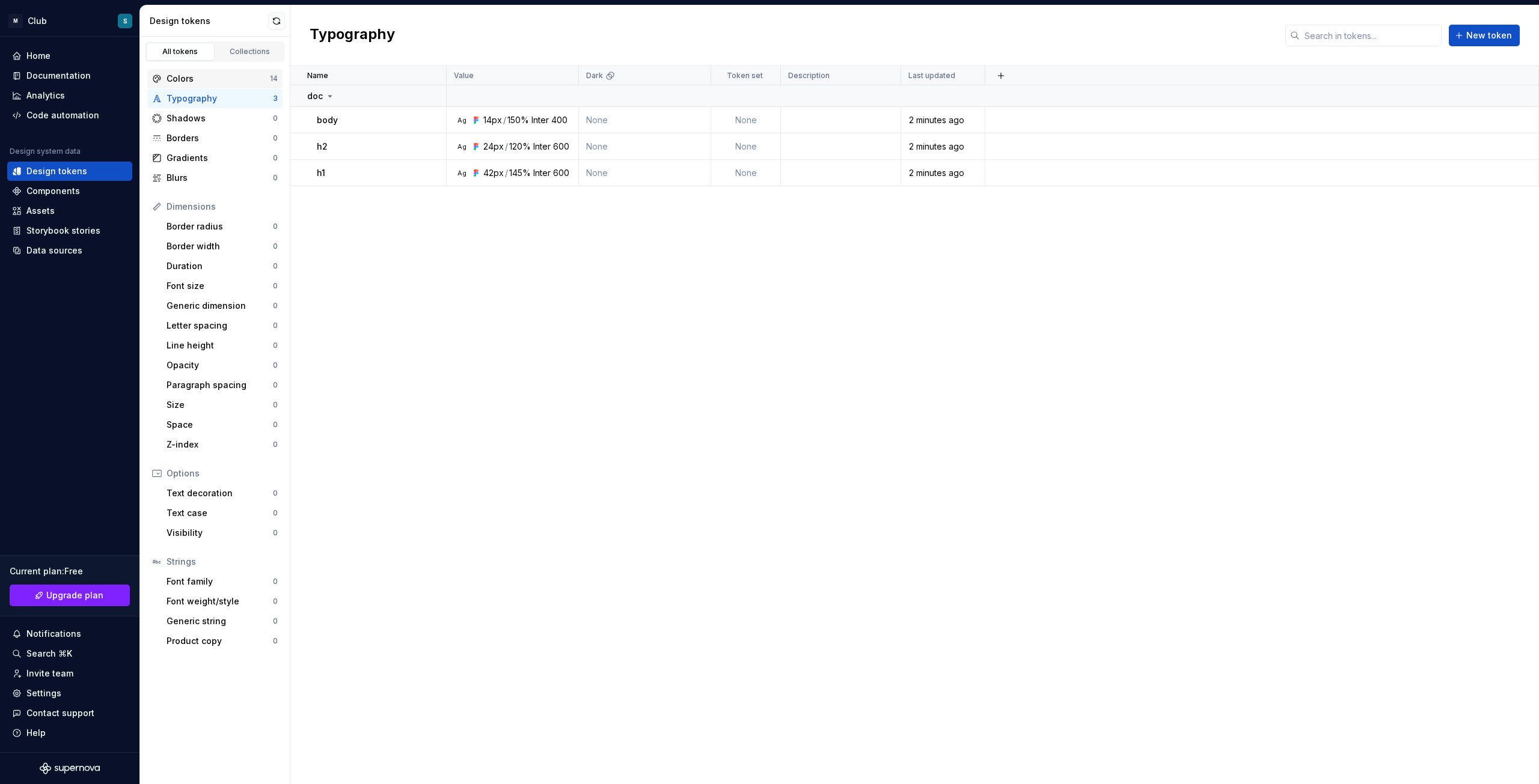
click at [196, 82] on div "Colors" at bounding box center [218, 78] width 103 height 12
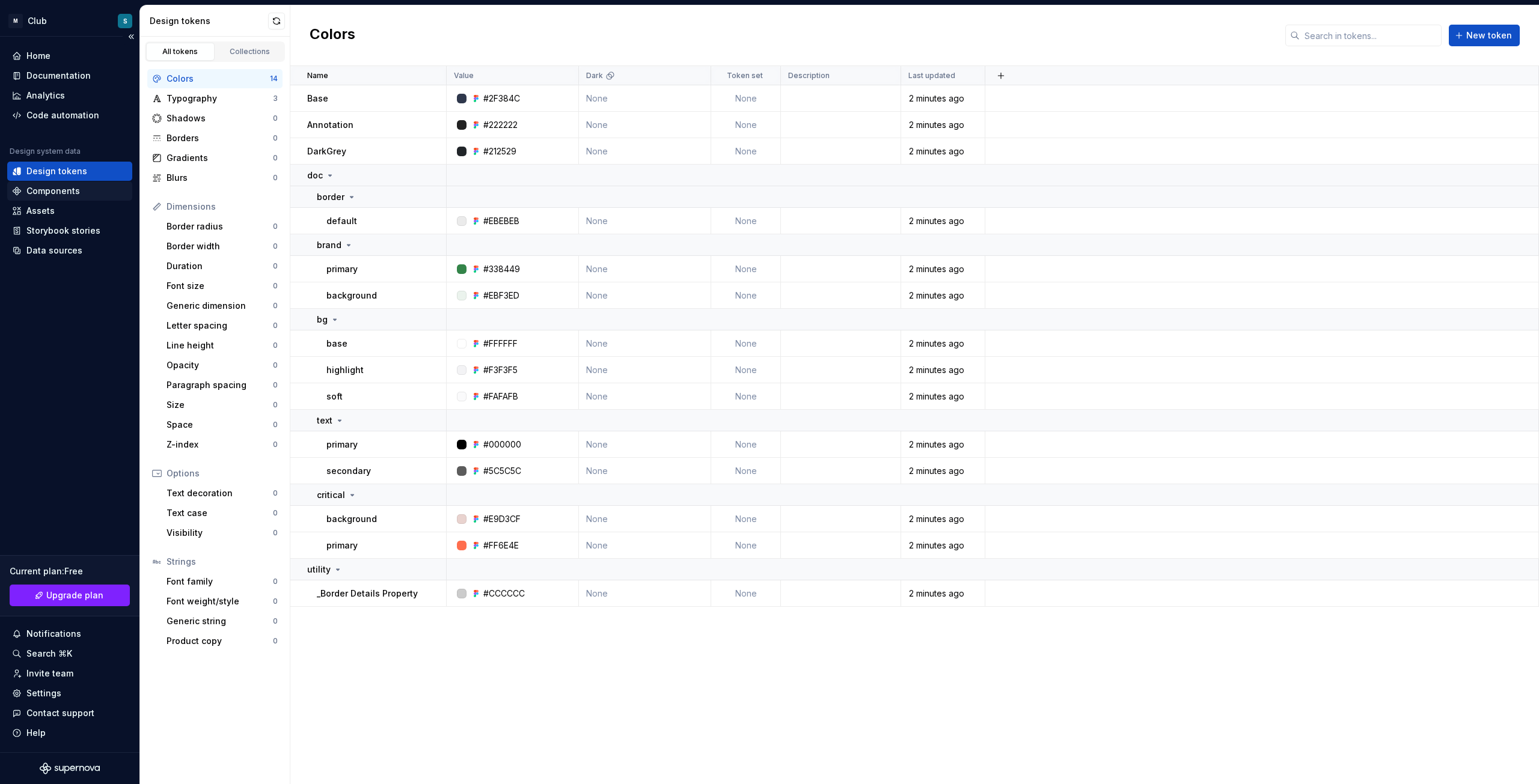
click at [38, 188] on div "Components" at bounding box center [53, 191] width 54 height 12
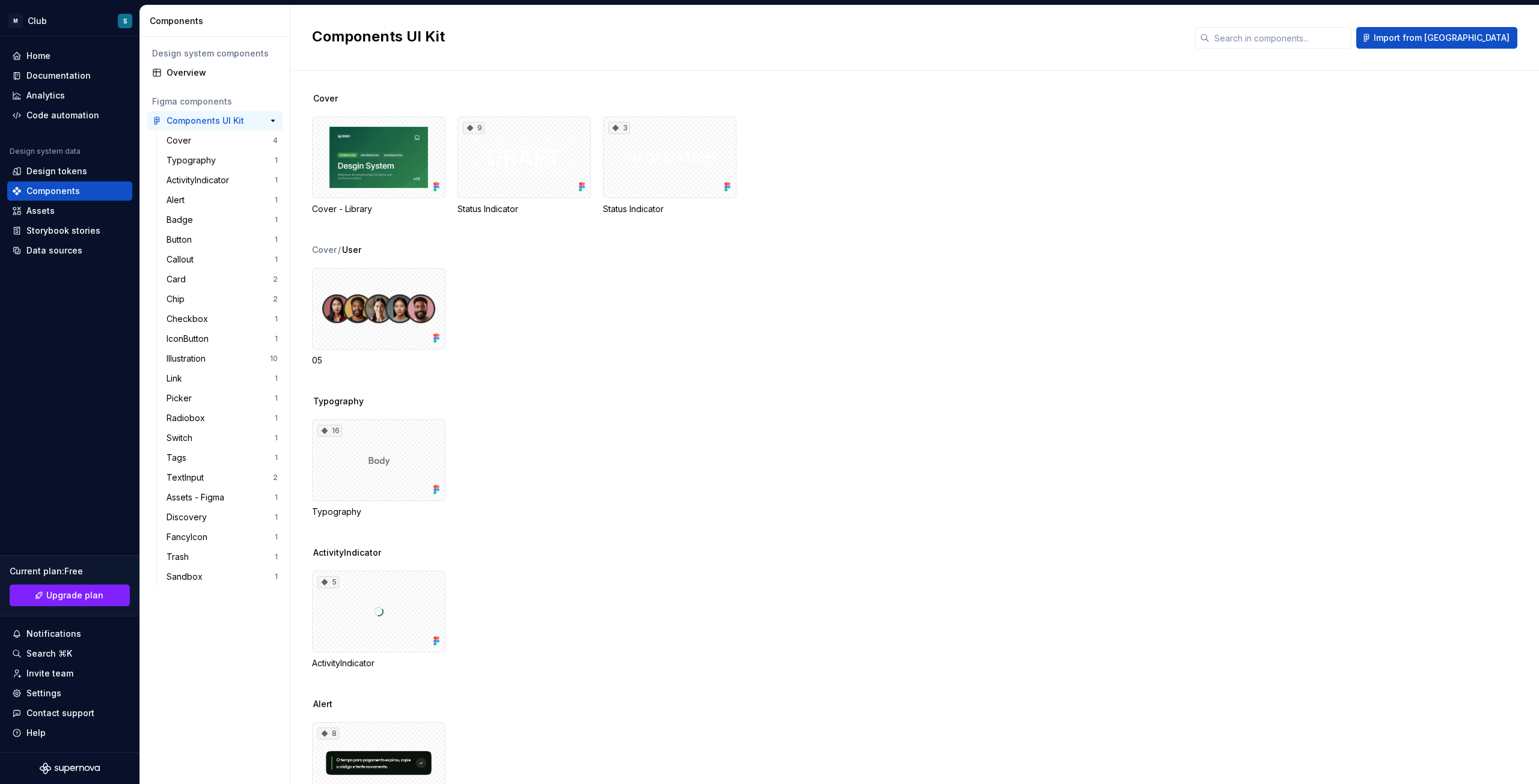
click at [205, 125] on div "Components UI Kit" at bounding box center [205, 121] width 78 height 12
click at [189, 243] on div "Button" at bounding box center [182, 240] width 30 height 12
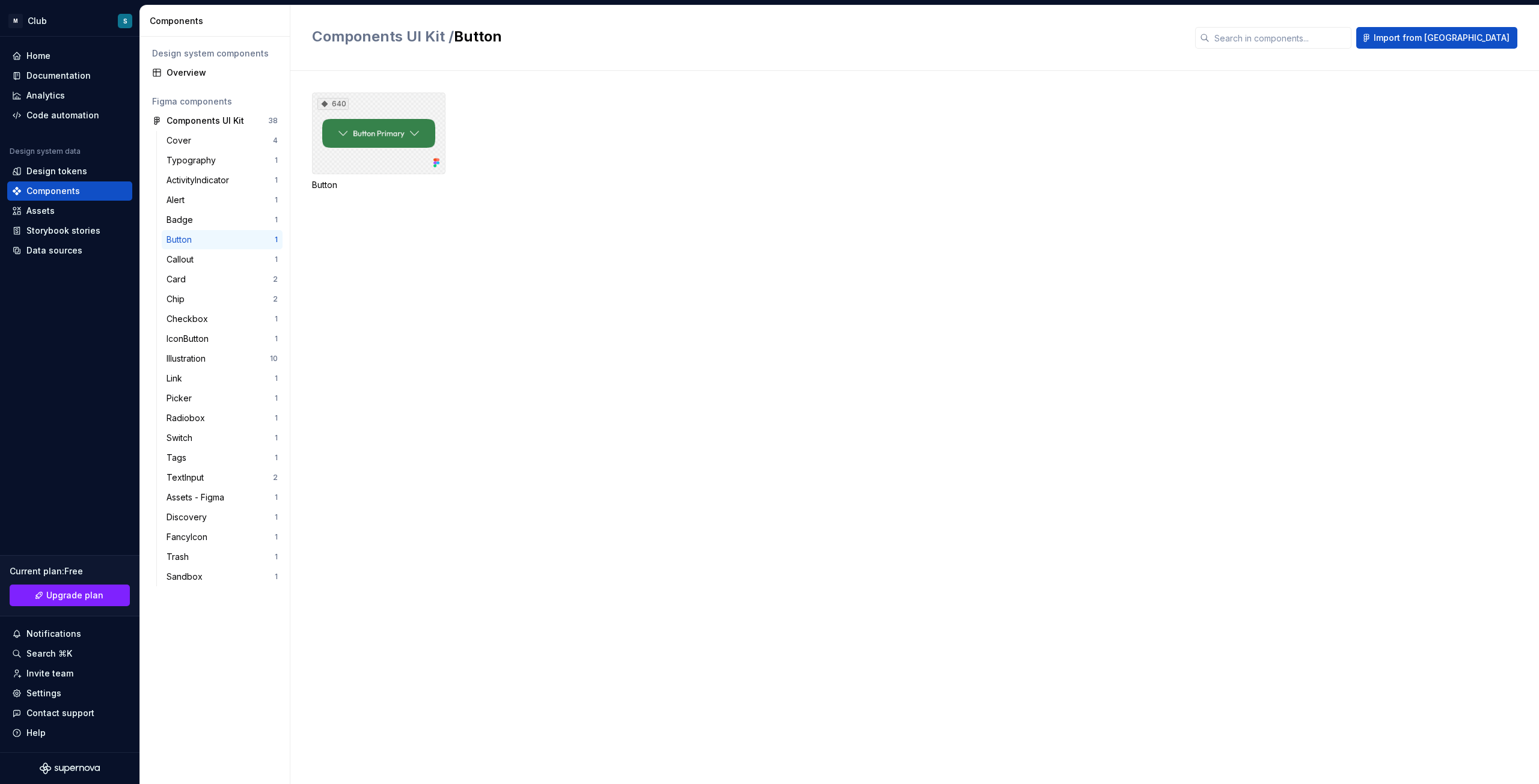
click at [363, 150] on div "640" at bounding box center [378, 133] width 133 height 82
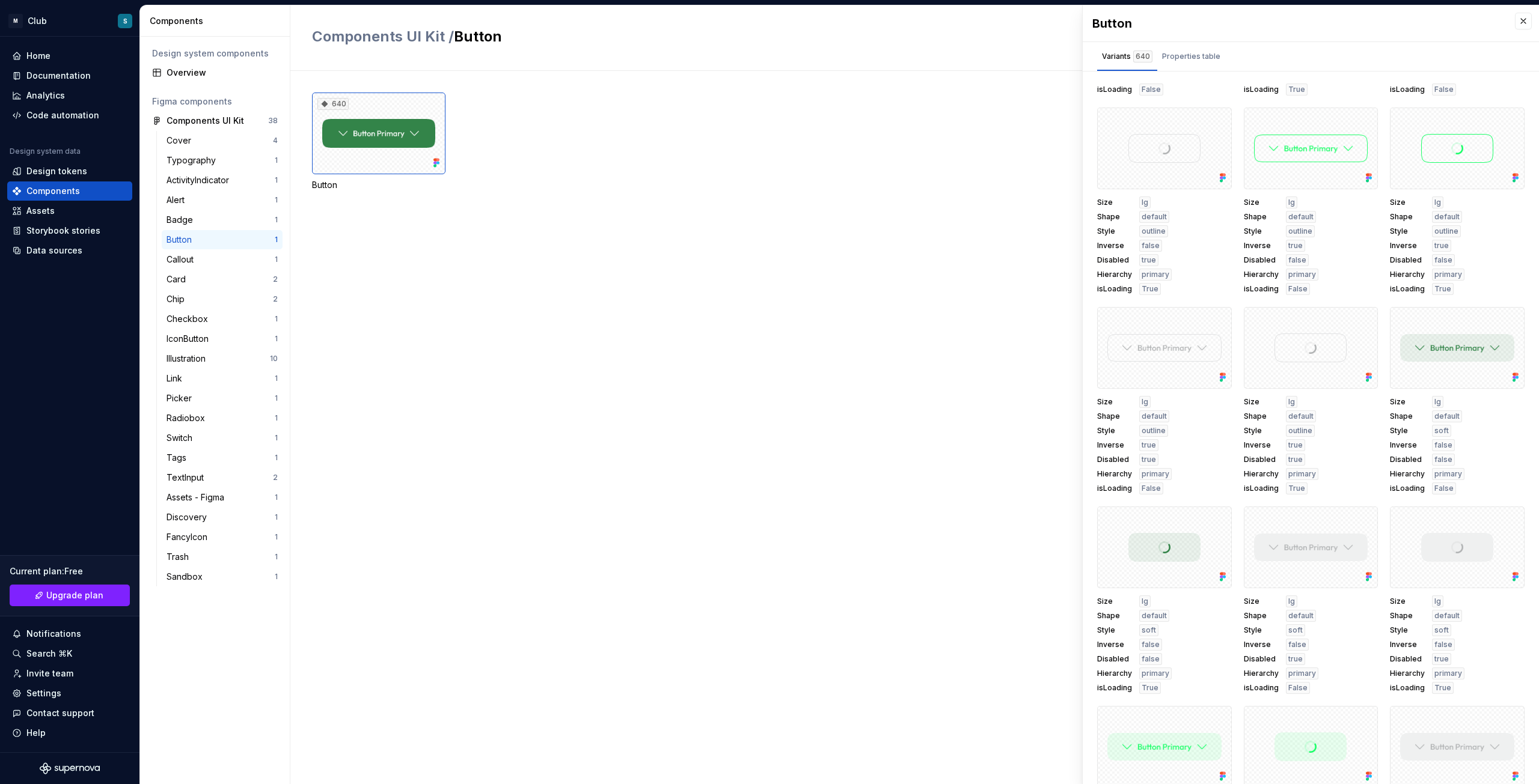
scroll to position [3845, 0]
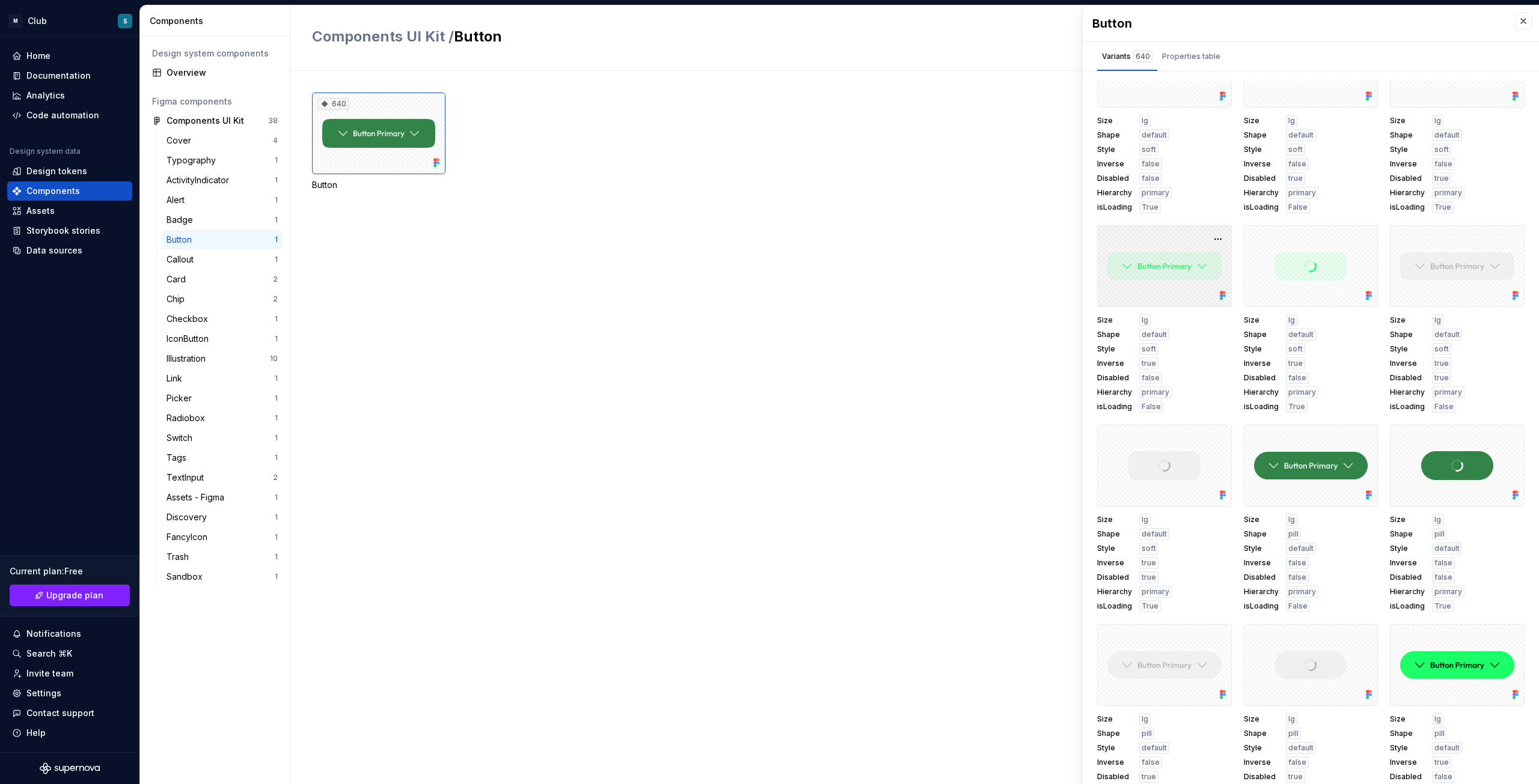
click at [1173, 264] on div at bounding box center [1164, 266] width 135 height 82
click at [59, 207] on div "Assets" at bounding box center [70, 211] width 115 height 12
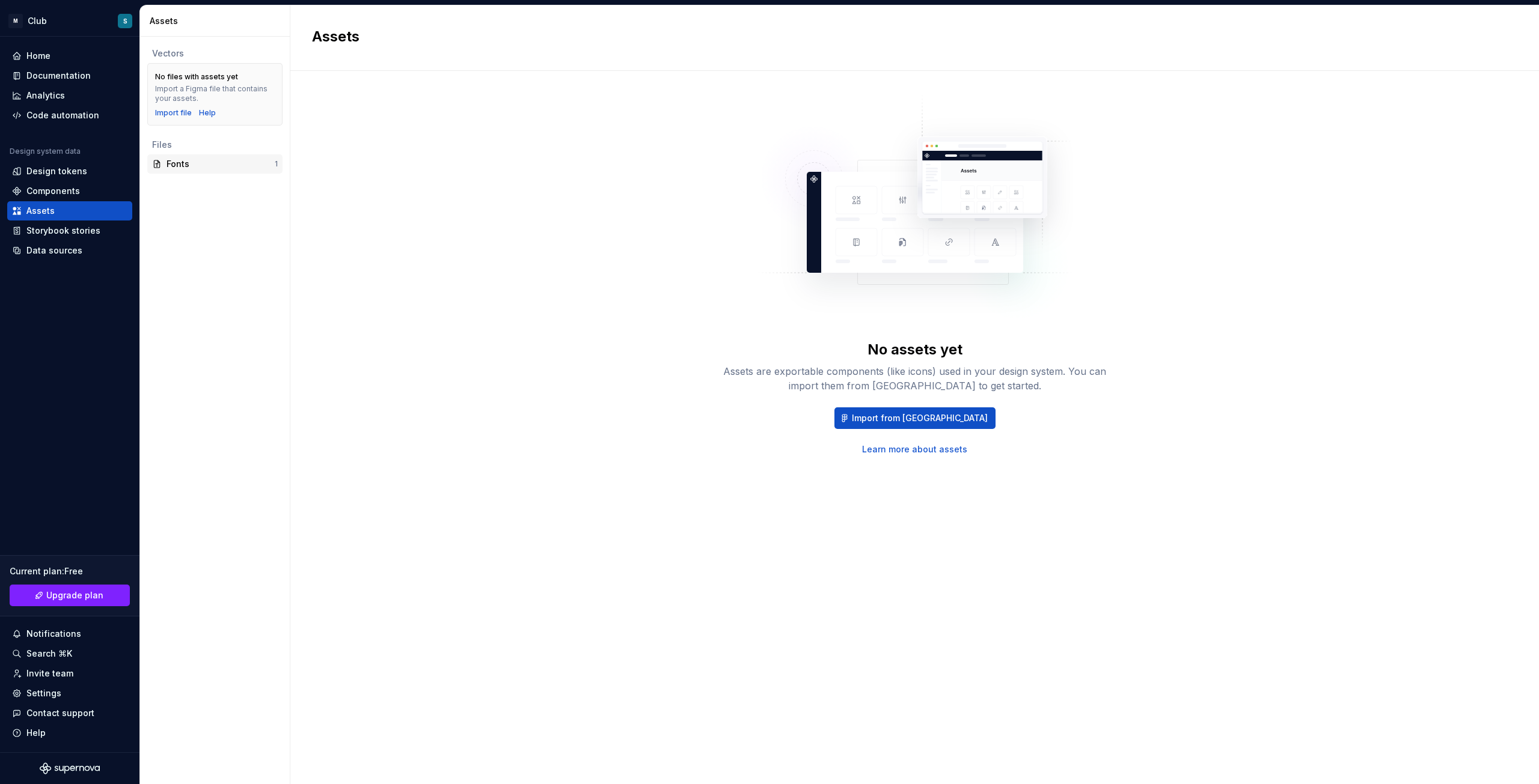
click at [185, 166] on div "Fonts" at bounding box center [220, 164] width 108 height 12
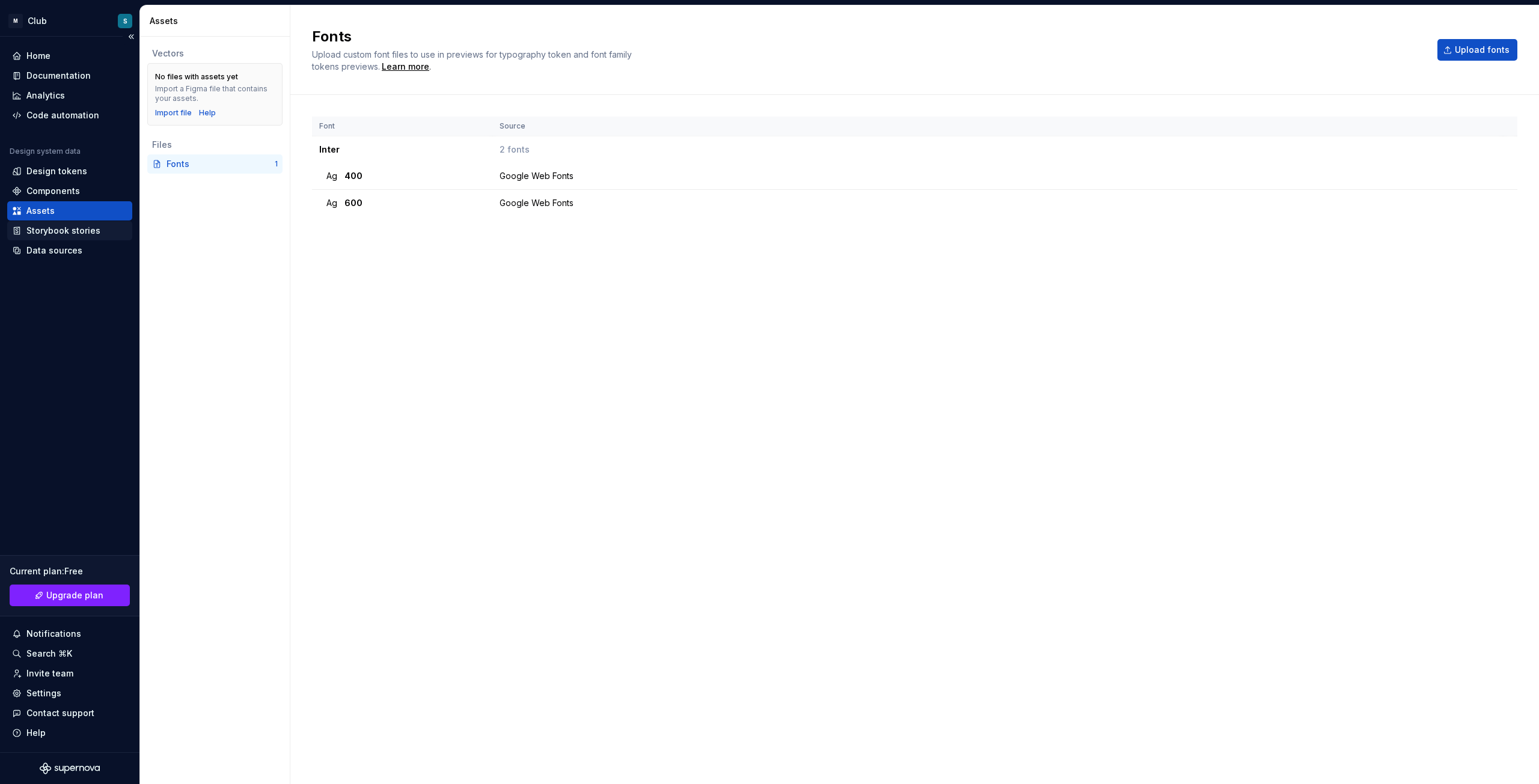
click at [70, 229] on div "Storybook stories" at bounding box center [63, 230] width 74 height 12
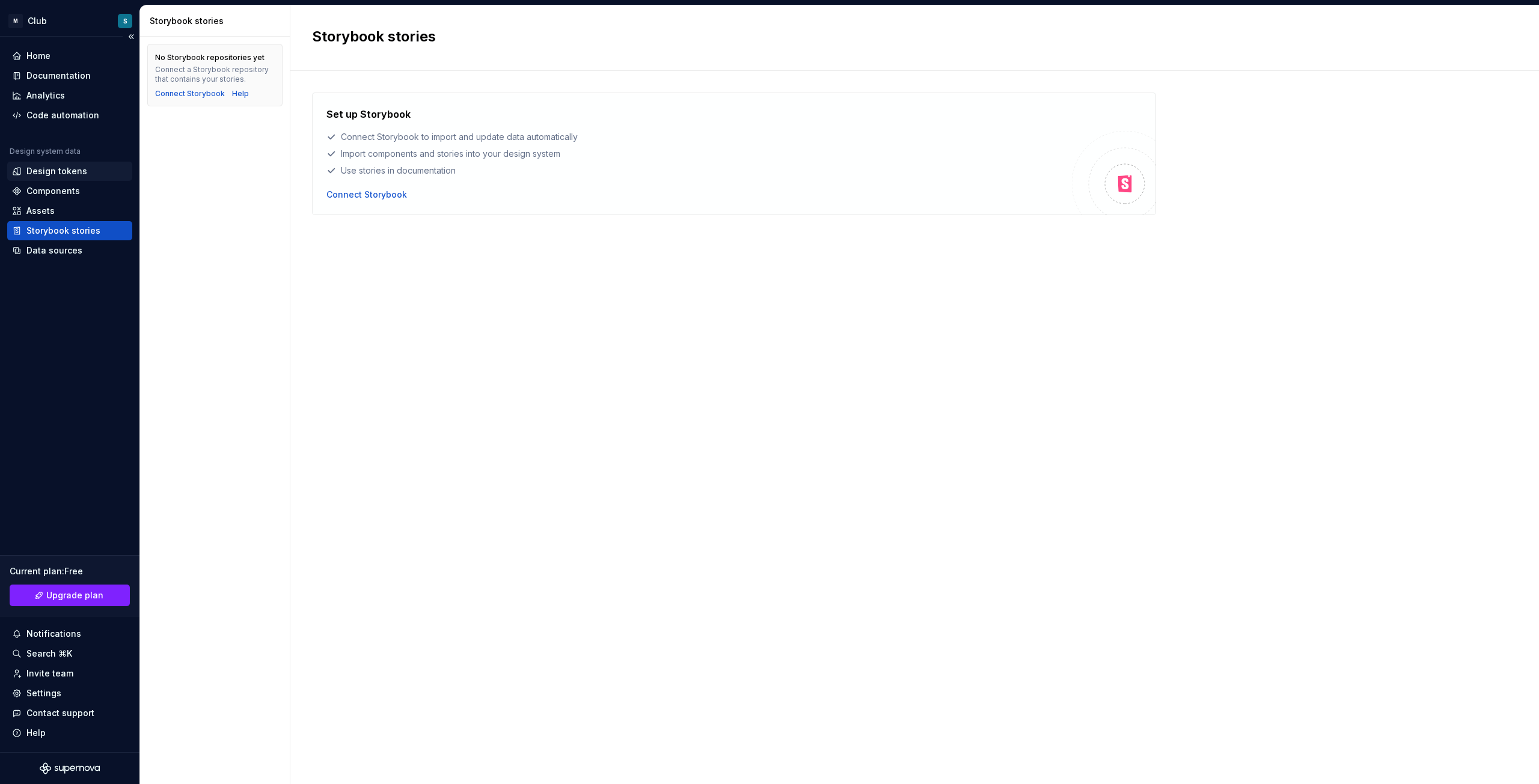
click at [54, 176] on div "Design tokens" at bounding box center [57, 171] width 61 height 12
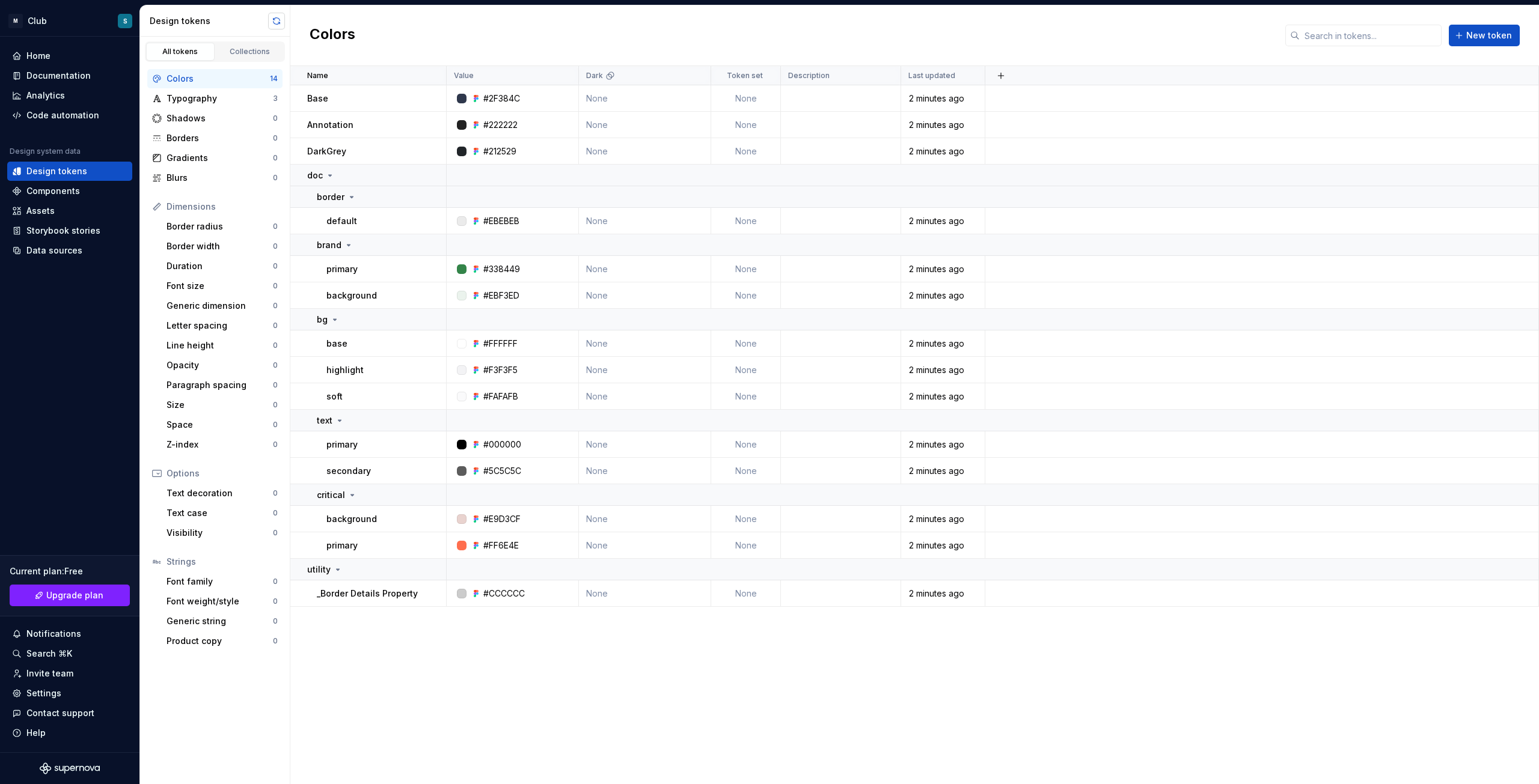
click at [279, 24] on button "button" at bounding box center [276, 21] width 17 height 17
click at [338, 344] on p "base" at bounding box center [337, 343] width 21 height 12
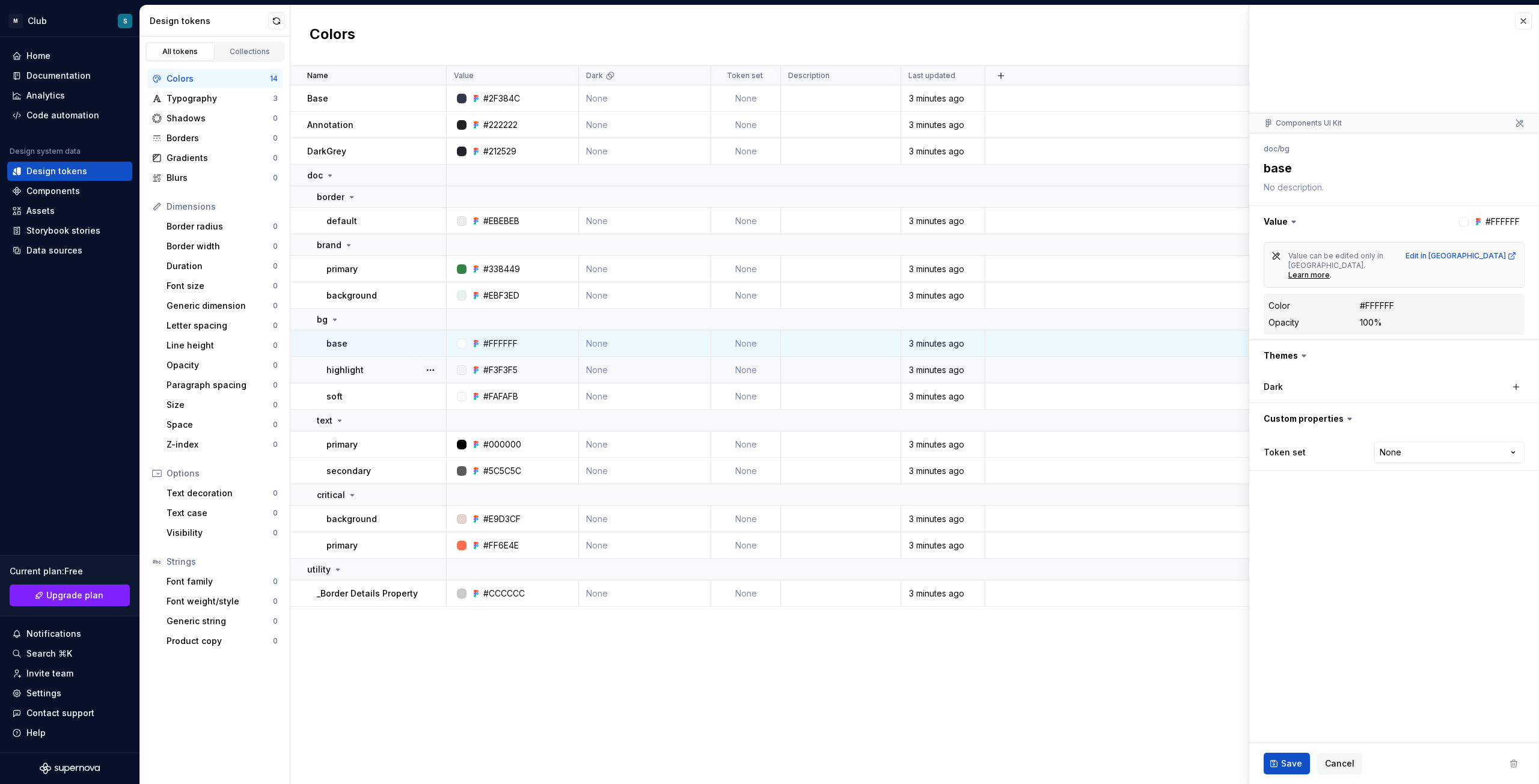
click at [372, 373] on div "highlight" at bounding box center [386, 370] width 119 height 12
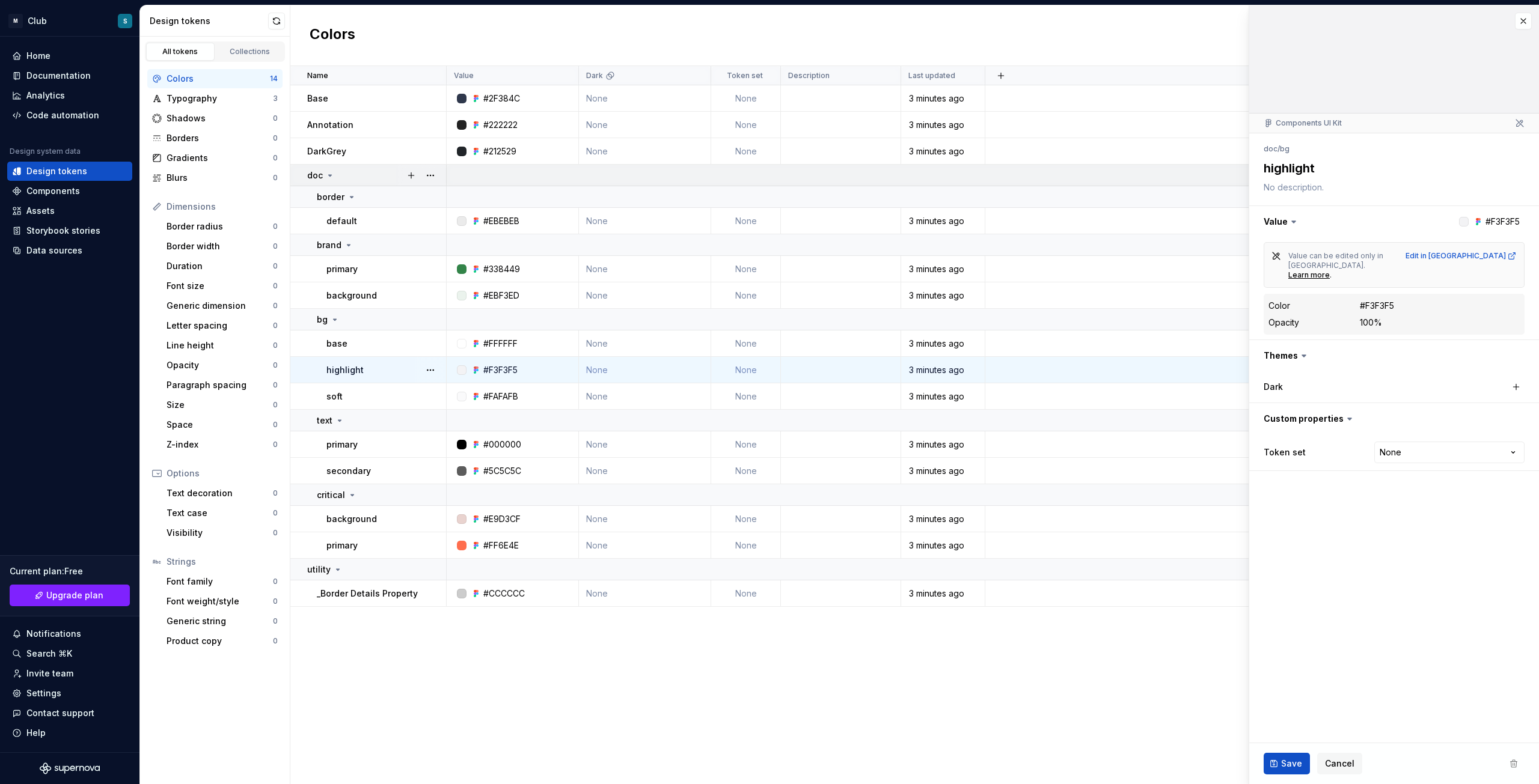
click at [326, 175] on icon at bounding box center [330, 175] width 9 height 9
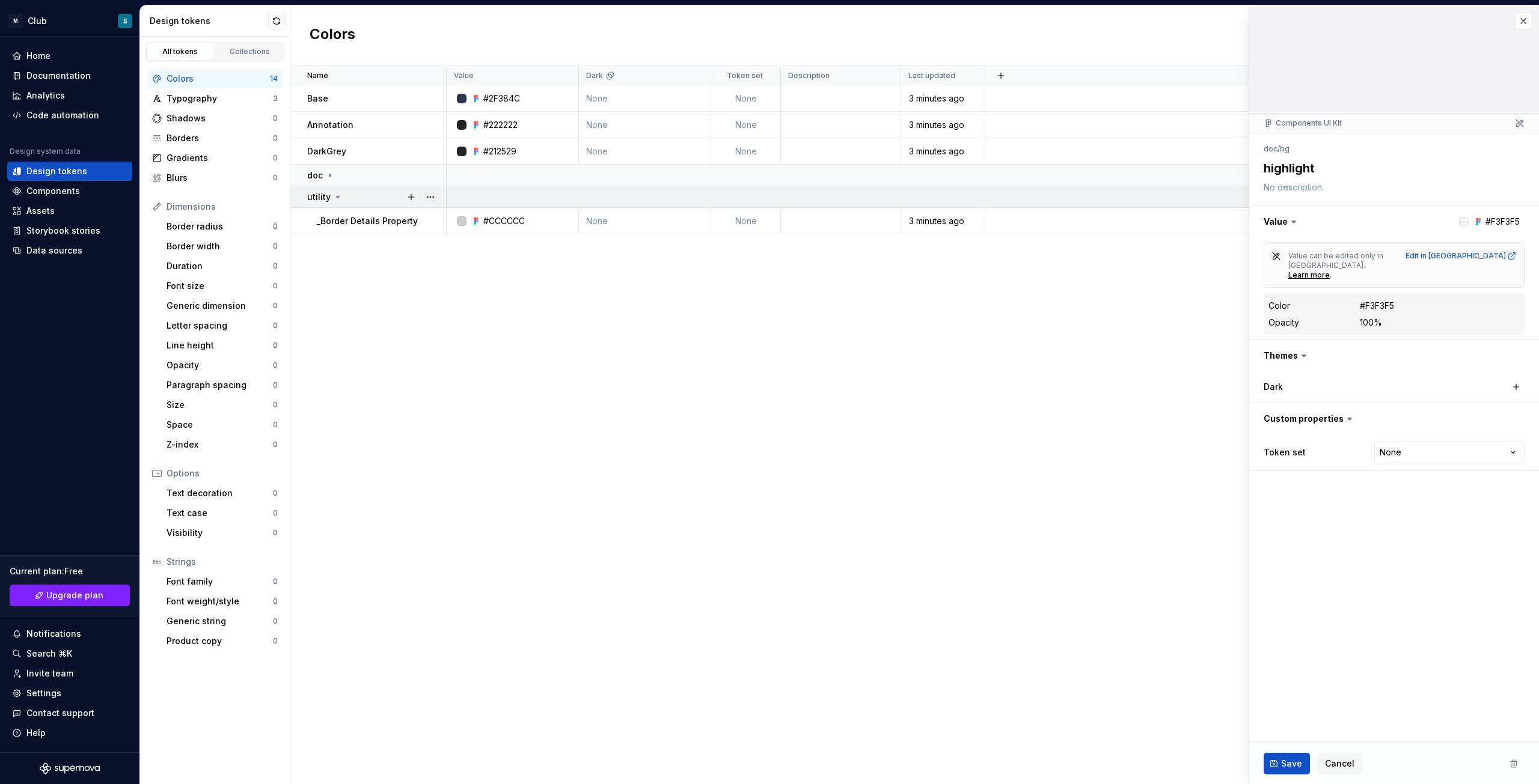
click at [331, 200] on div "utility" at bounding box center [325, 197] width 35 height 12
click at [235, 44] on link "Collections" at bounding box center [250, 51] width 68 height 18
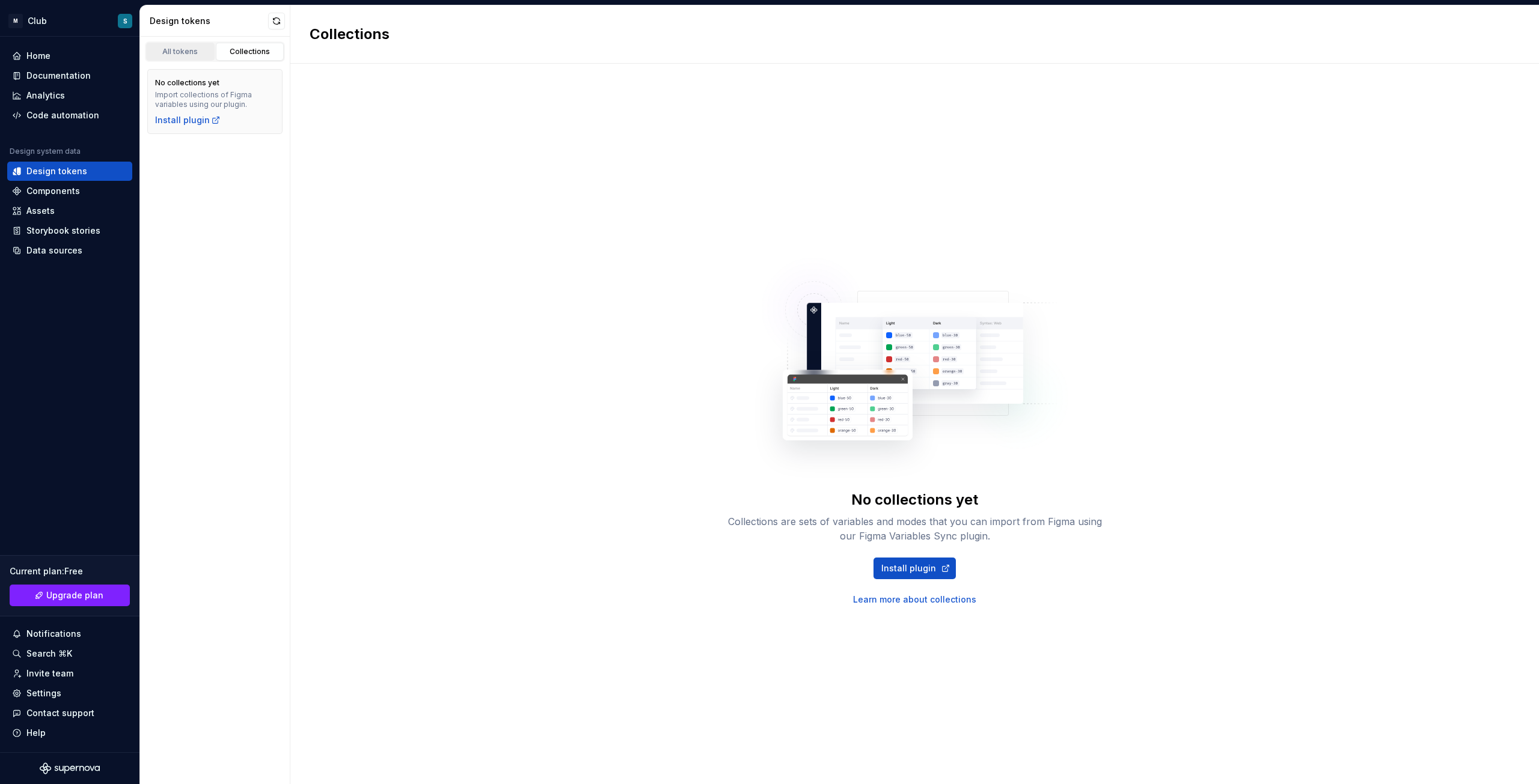
click at [197, 54] on div "All tokens" at bounding box center [180, 51] width 60 height 9
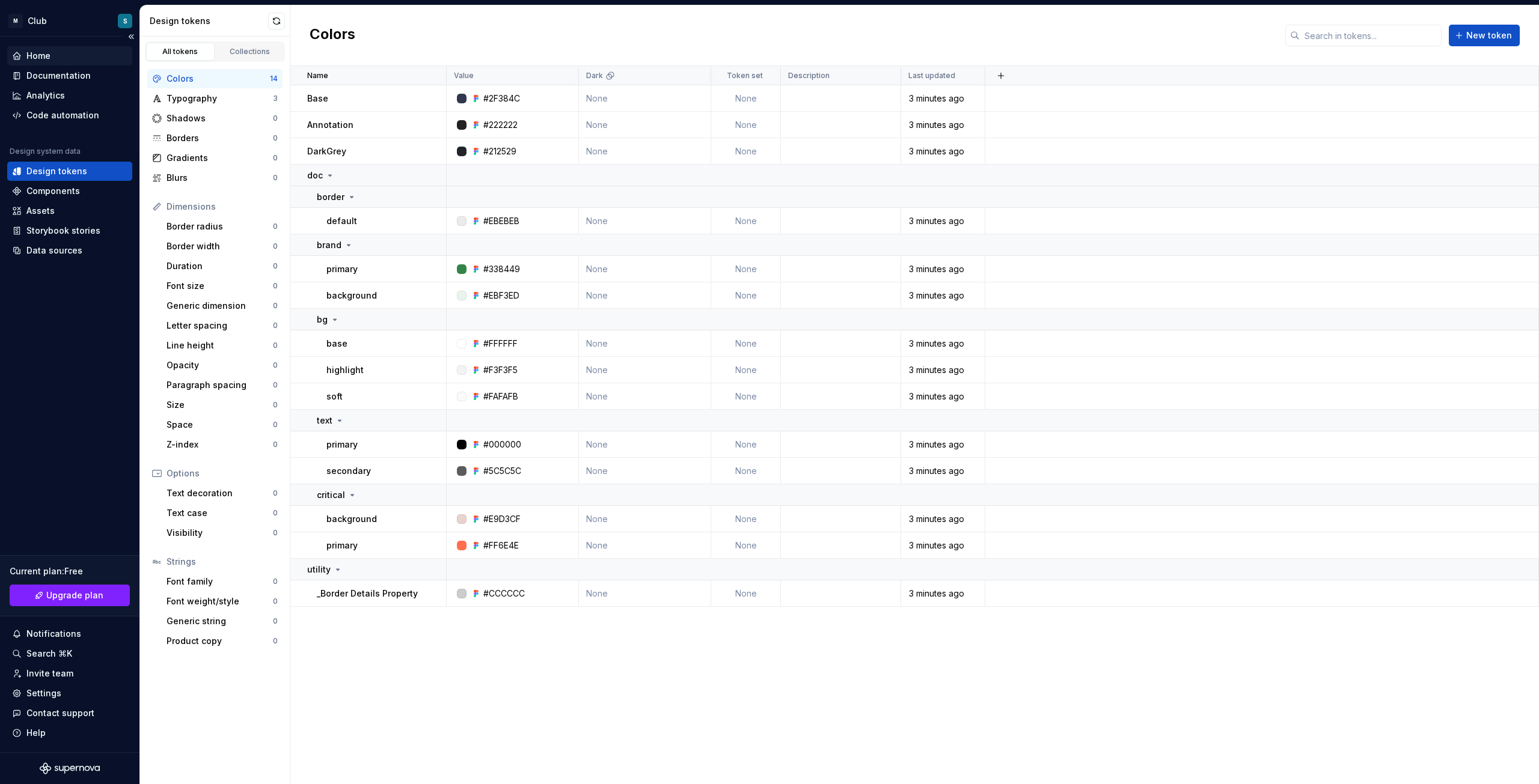
click at [42, 56] on div "Home" at bounding box center [39, 56] width 24 height 12
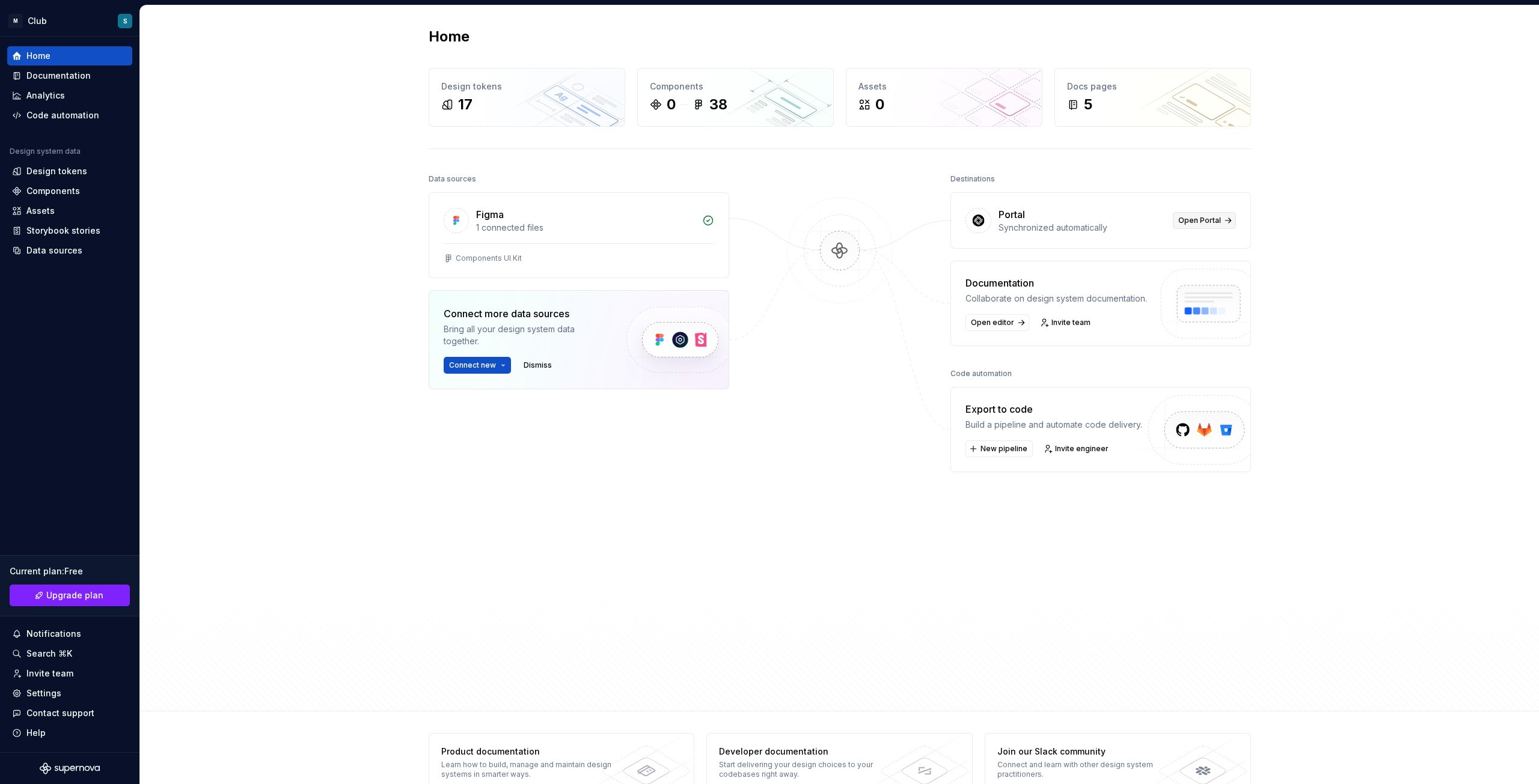
click at [1190, 224] on span "Open Portal" at bounding box center [1199, 220] width 42 height 9
click at [526, 255] on div "Components UI Kit" at bounding box center [579, 258] width 271 height 9
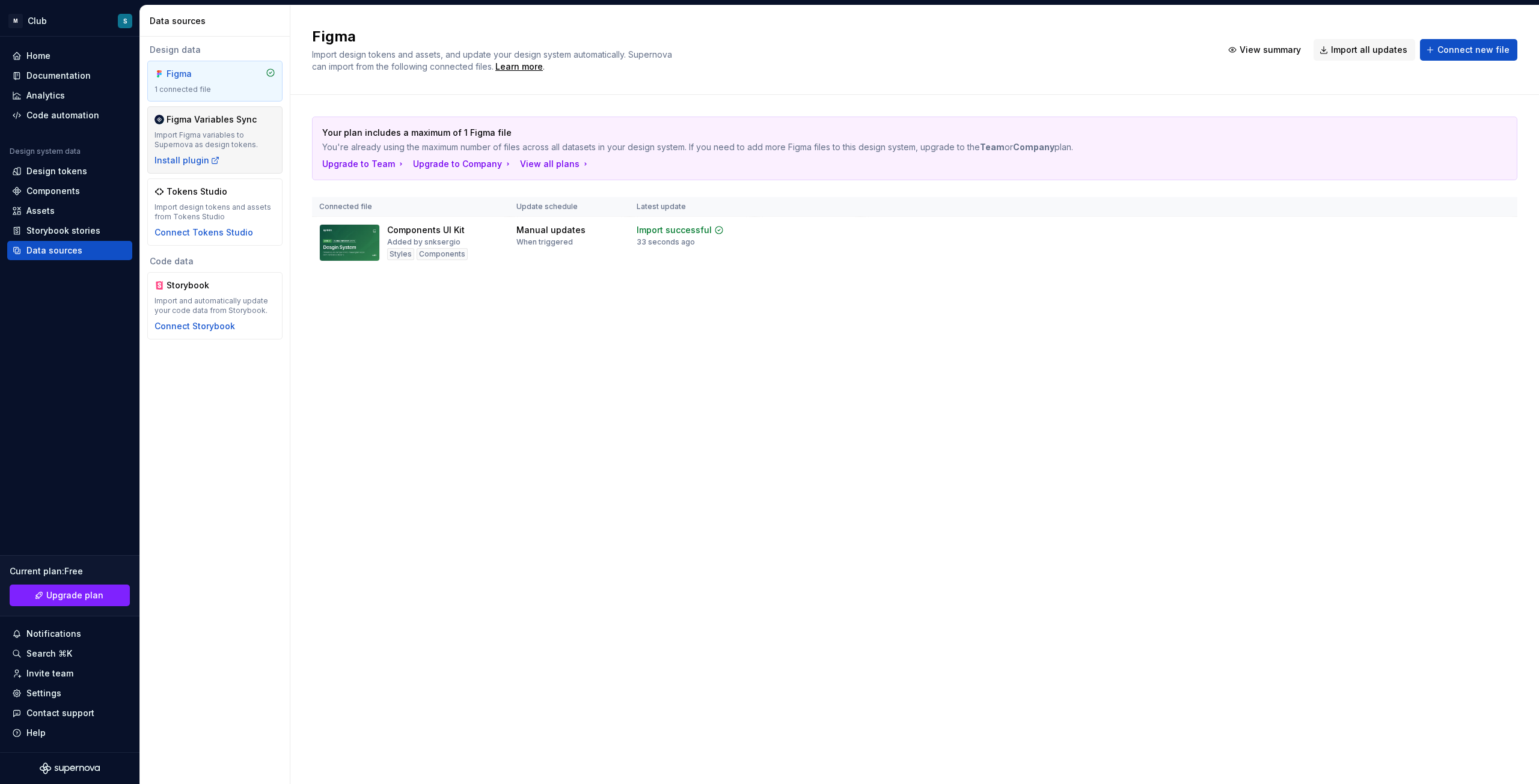
click at [226, 138] on div "Import Figma variables to Supernova as design tokens." at bounding box center [214, 140] width 121 height 19
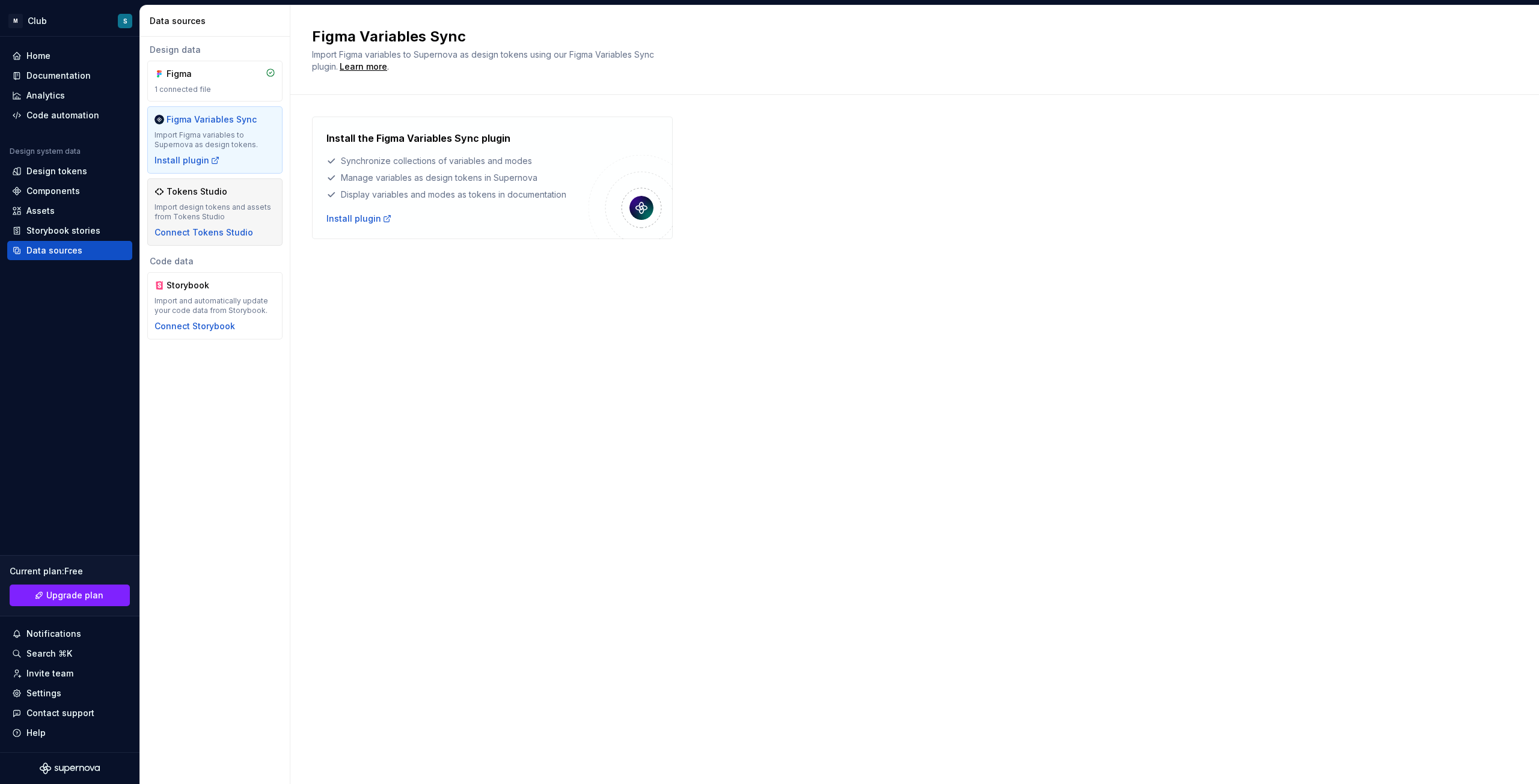
click at [226, 195] on div "Tokens Studio" at bounding box center [214, 192] width 121 height 12
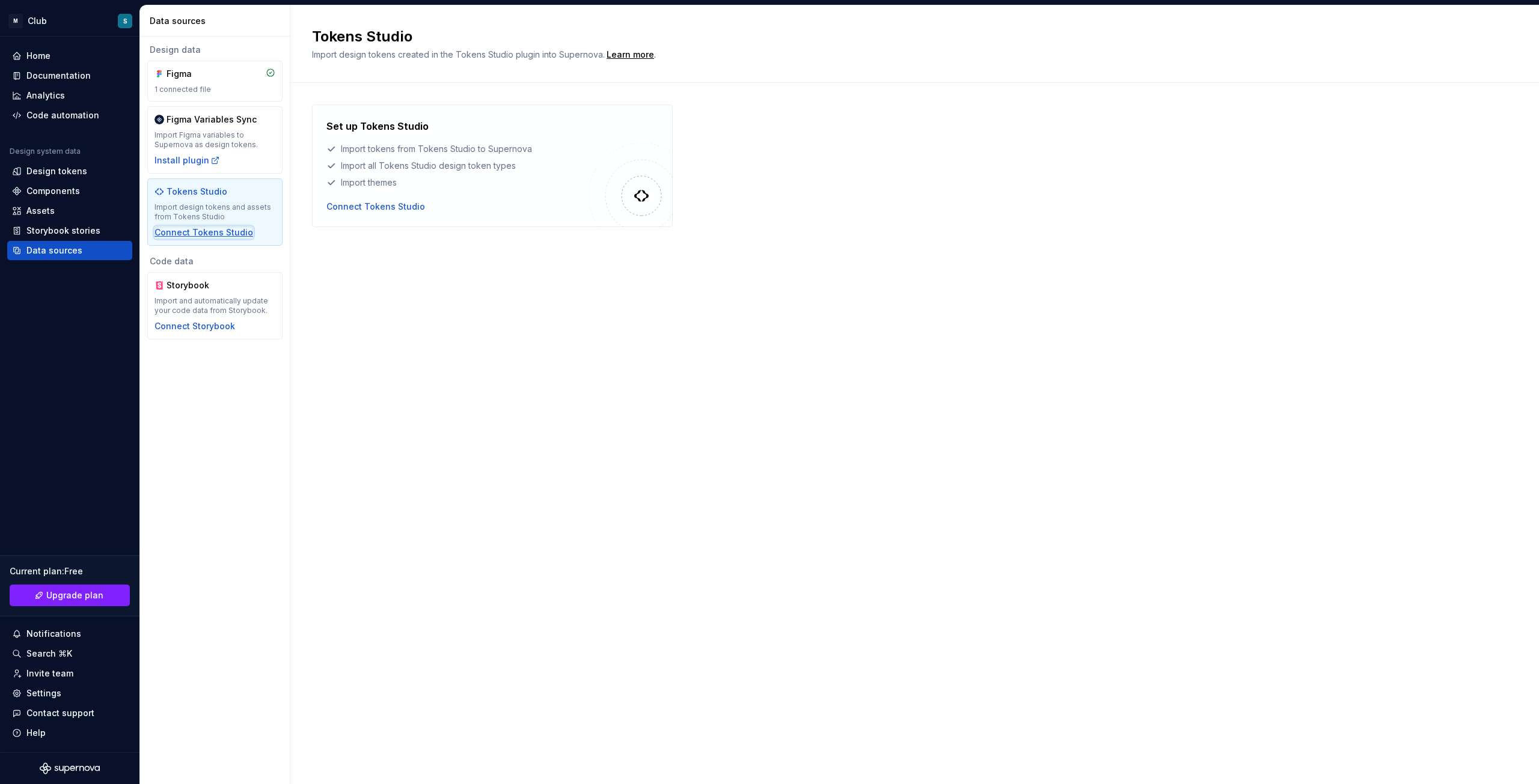
click at [220, 231] on div "Connect Tokens Studio" at bounding box center [204, 232] width 99 height 12
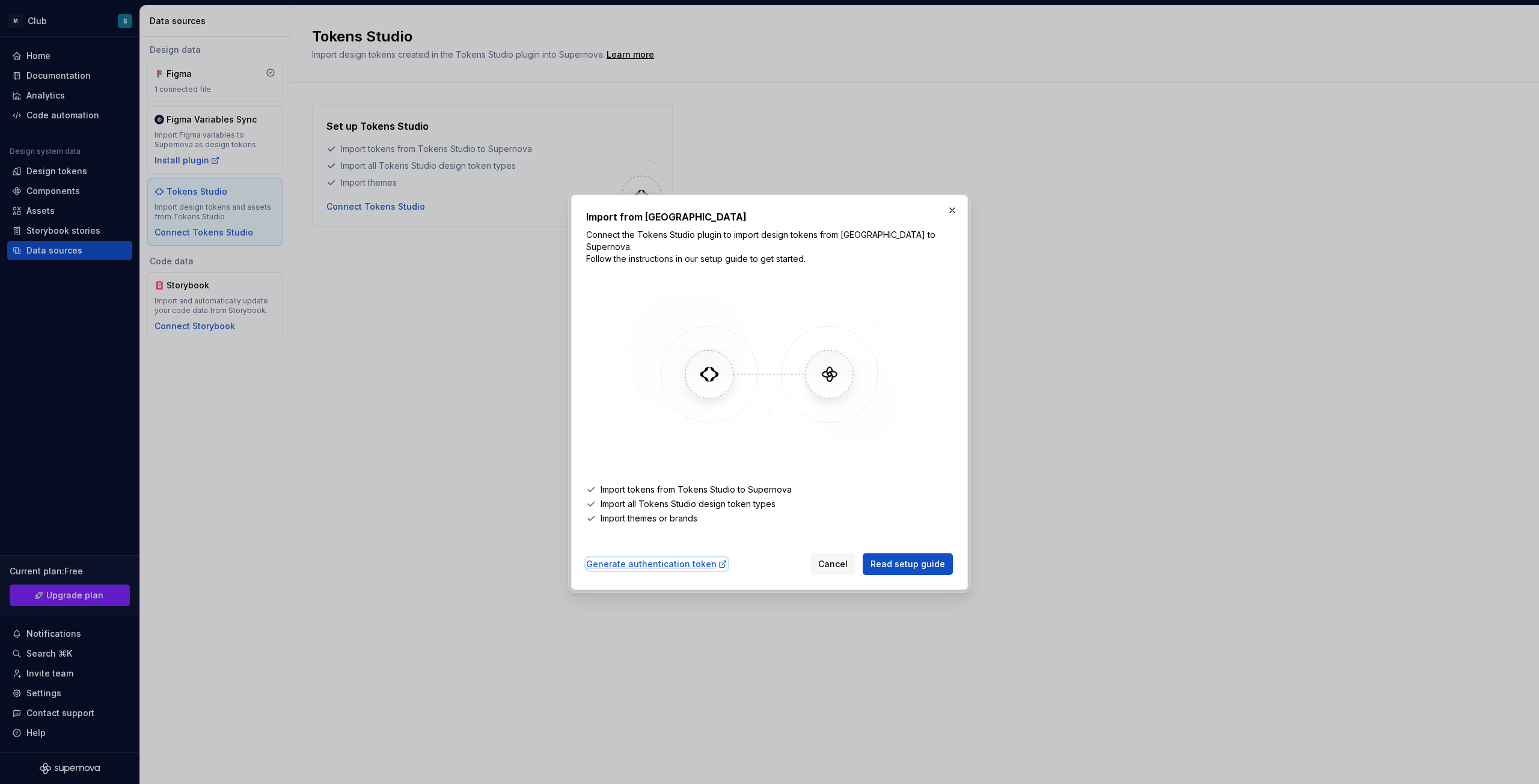
click at [679, 558] on div "Generate authentication token" at bounding box center [657, 564] width 141 height 12
click at [919, 558] on span "Read setup guide" at bounding box center [908, 564] width 75 height 12
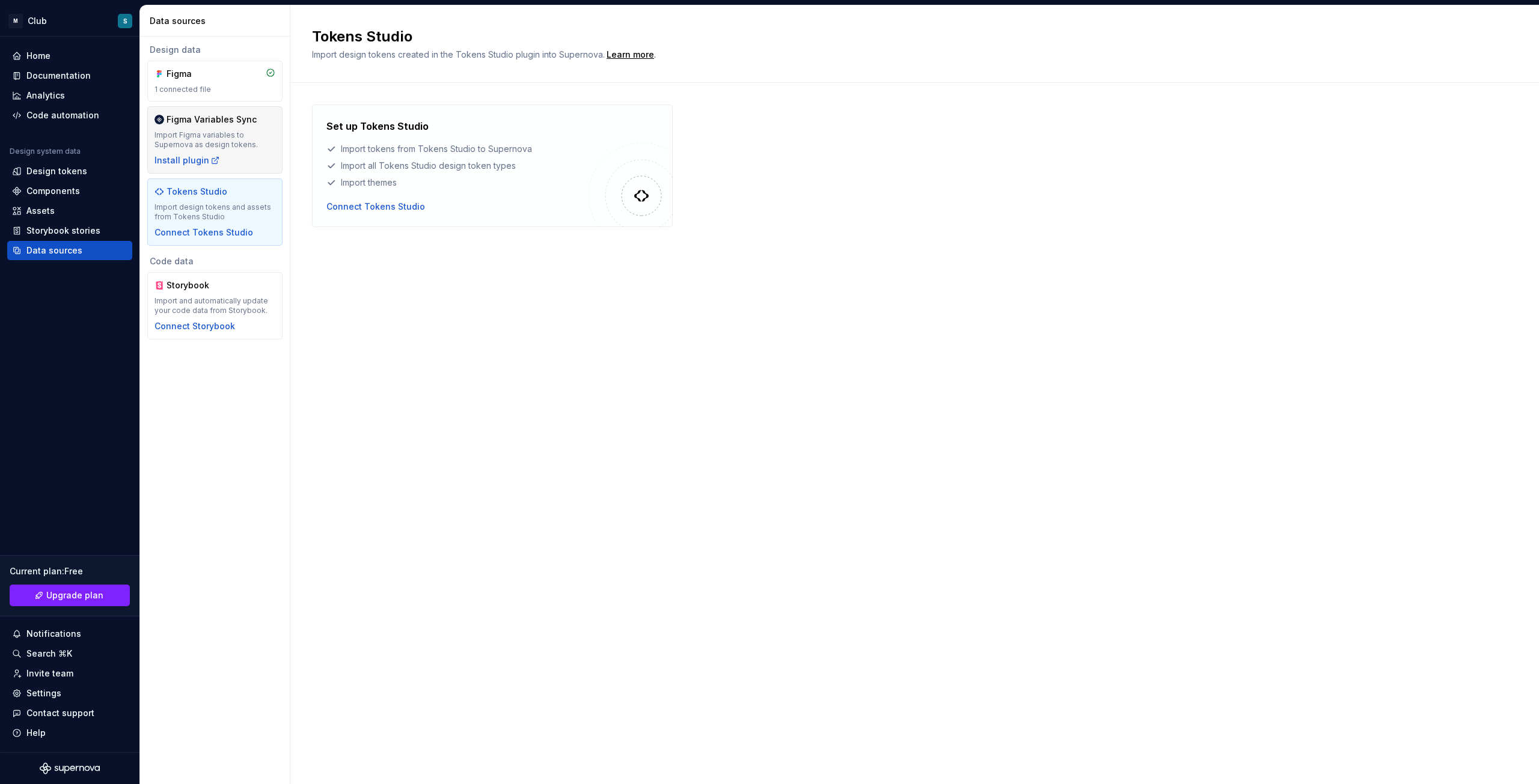
click at [225, 158] on div "Figma Variables Sync Import Figma variables to Supernova as design tokens. Inst…" at bounding box center [214, 140] width 121 height 53
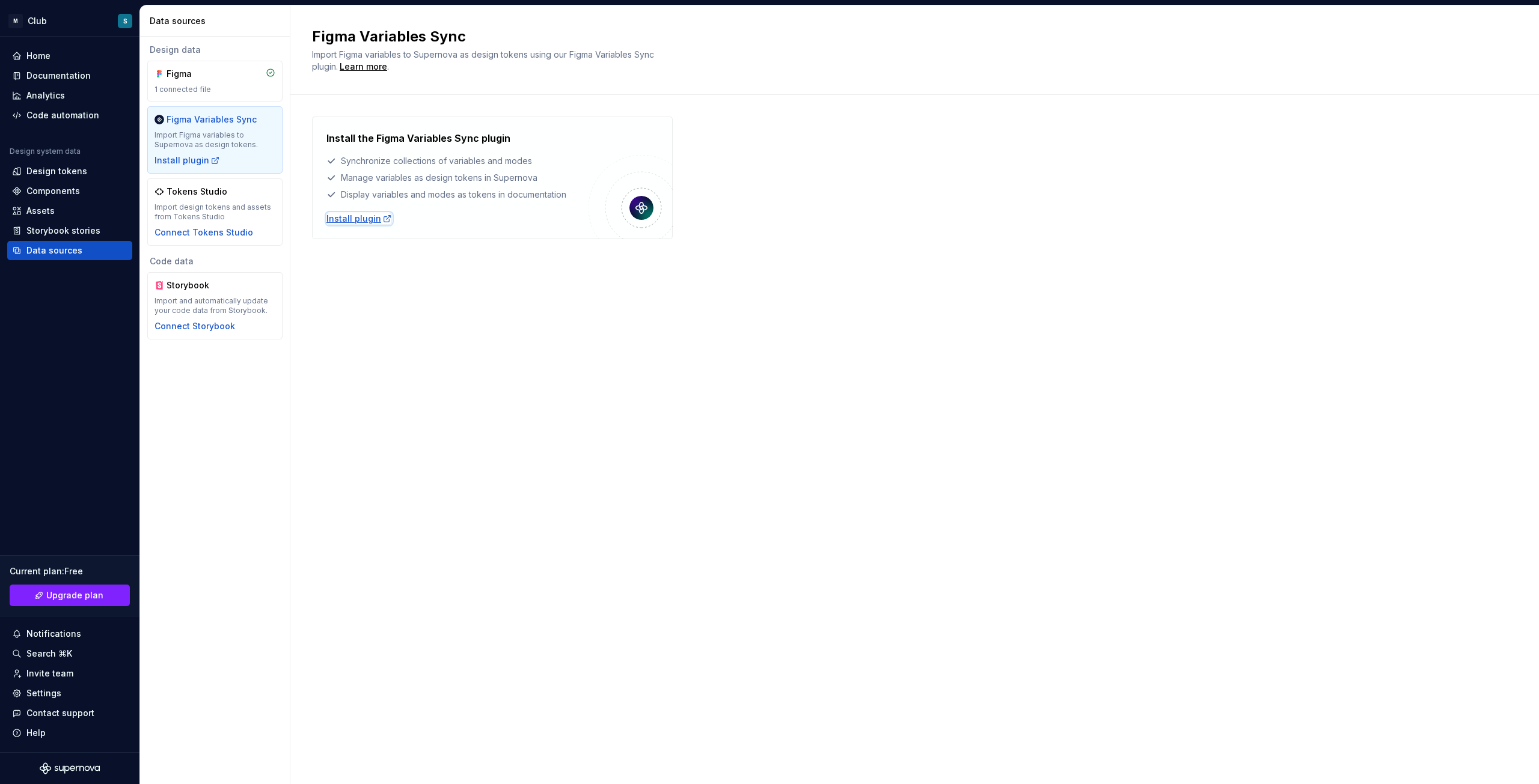
click at [352, 214] on div "Install plugin" at bounding box center [359, 218] width 66 height 12
click at [34, 54] on div "Home" at bounding box center [39, 56] width 24 height 12
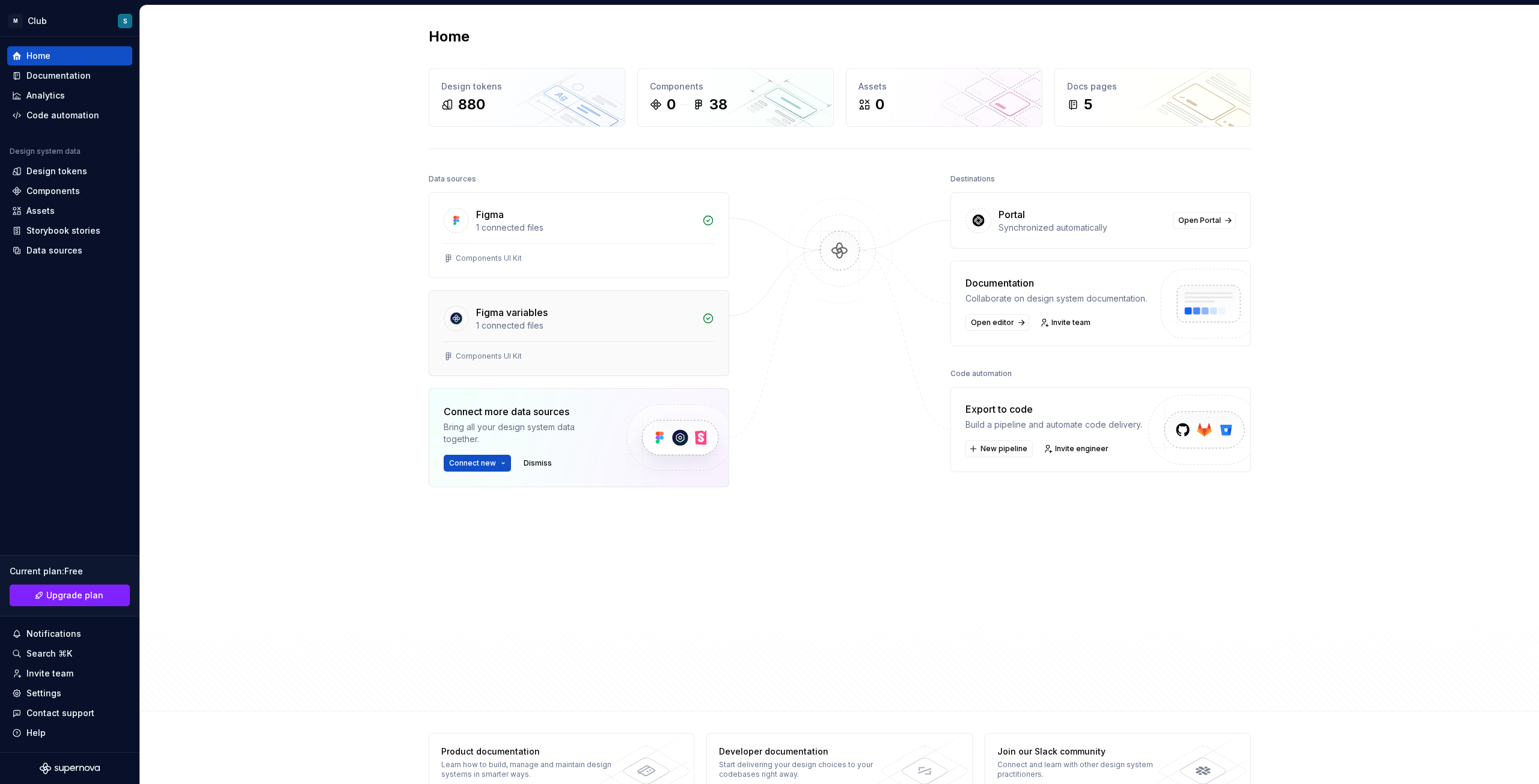
click at [557, 322] on div "1 connected files" at bounding box center [586, 326] width 219 height 12
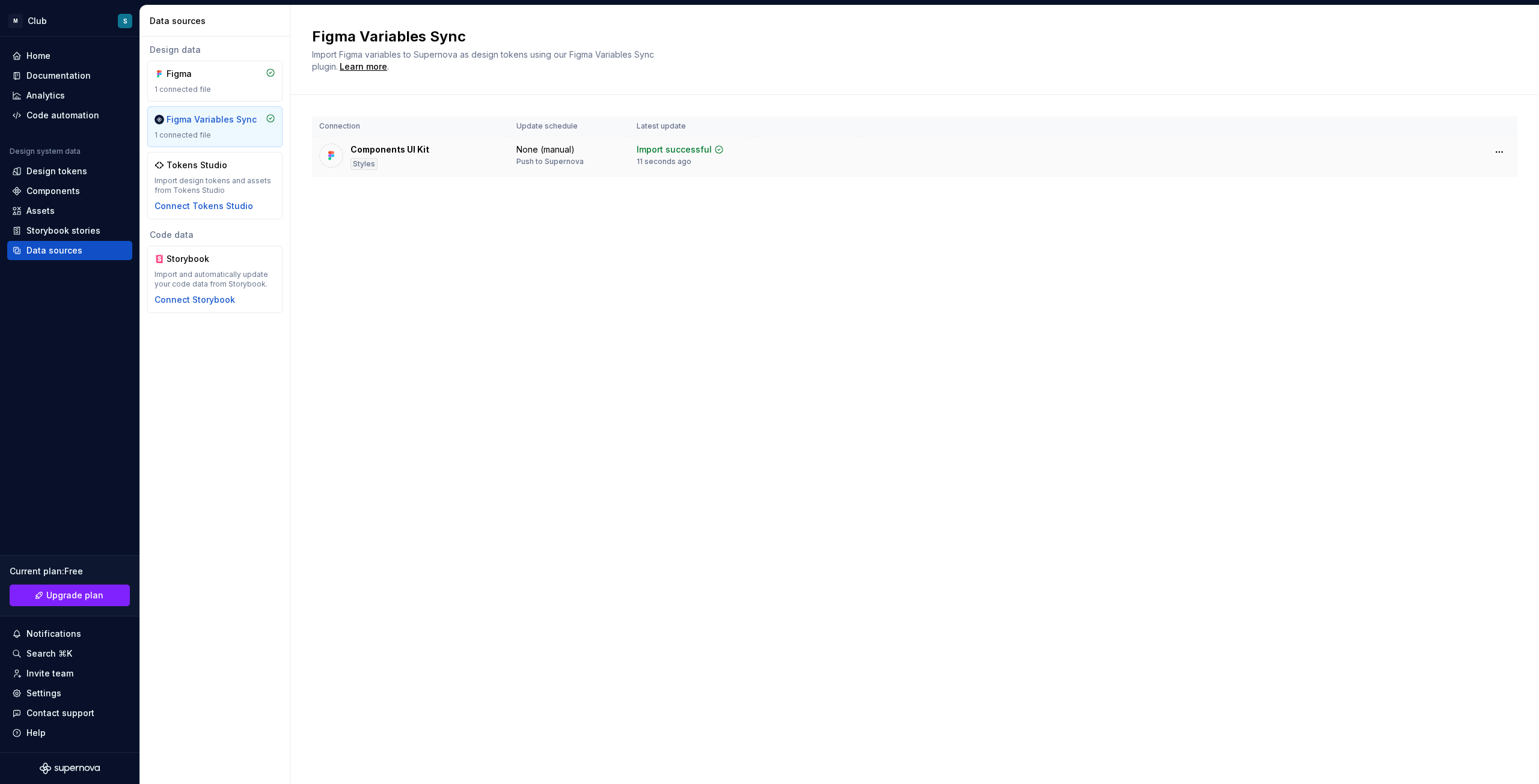
click at [390, 150] on div "Components UI Kit" at bounding box center [390, 149] width 78 height 12
click at [233, 87] on div "1 connected file" at bounding box center [214, 89] width 121 height 9
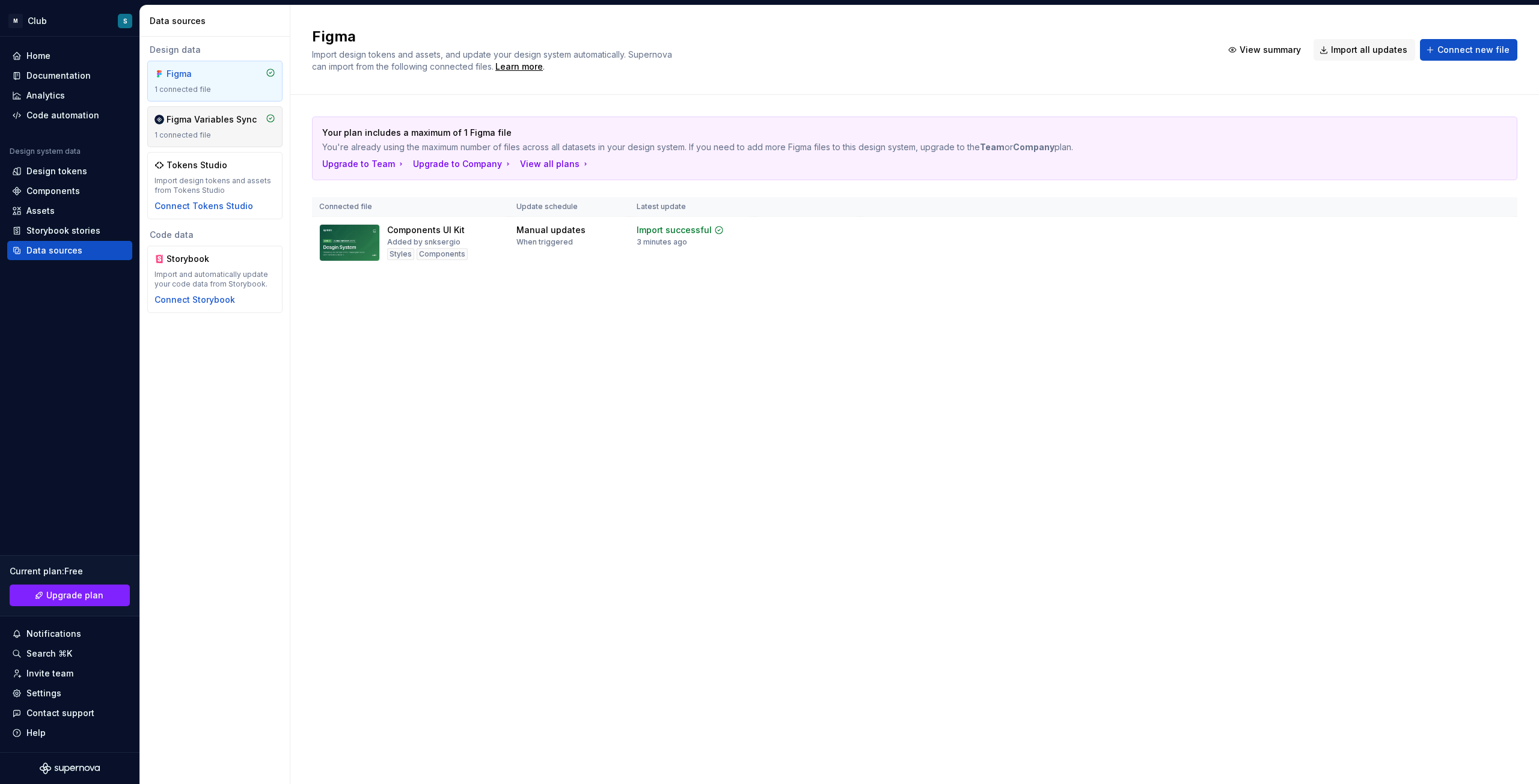
click at [209, 125] on div "Figma Variables Sync" at bounding box center [211, 119] width 90 height 12
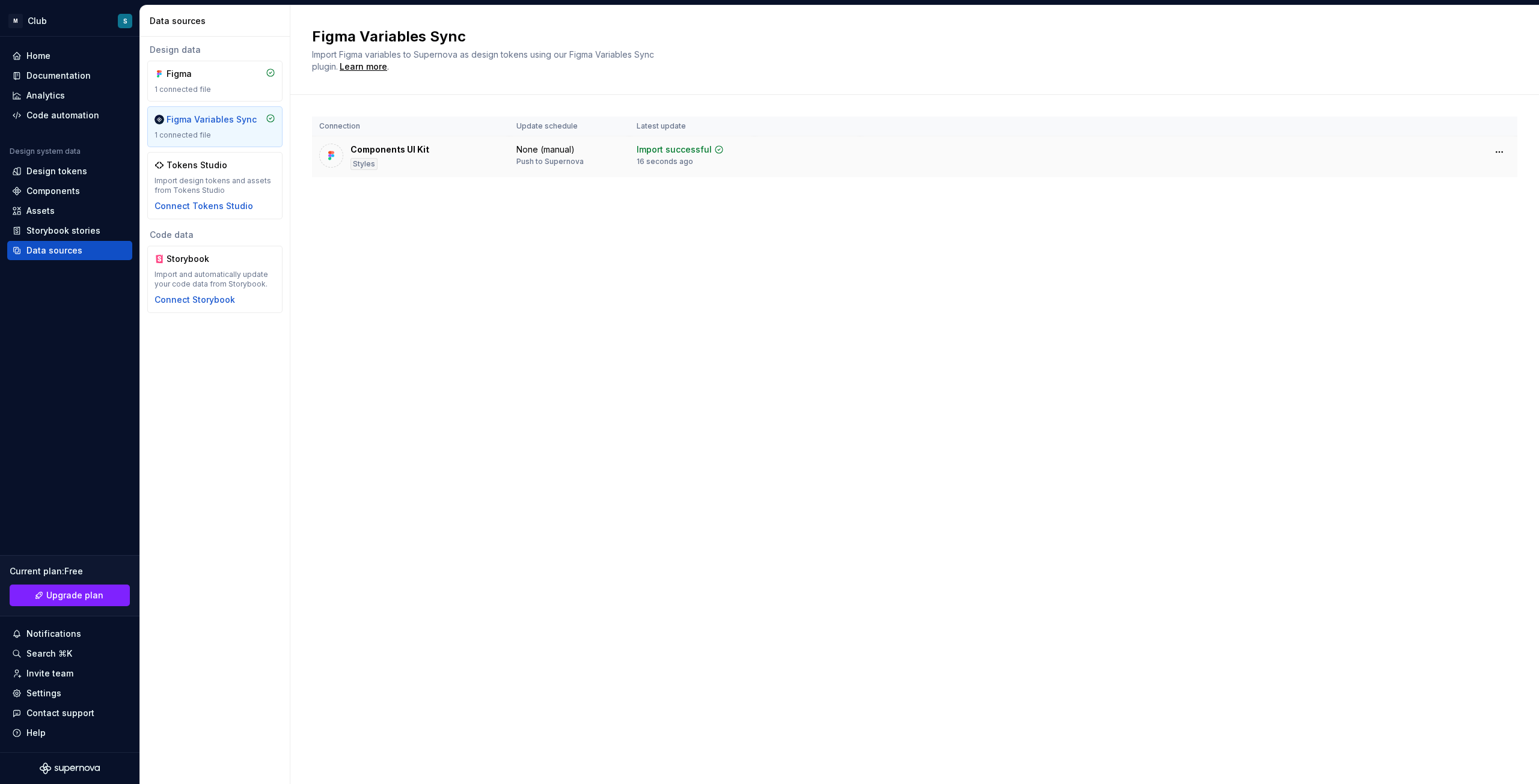
click at [342, 153] on div at bounding box center [331, 156] width 24 height 24
click at [330, 154] on img at bounding box center [331, 156] width 12 height 12
click at [608, 157] on div "None (manual) Push to Supernova" at bounding box center [569, 155] width 106 height 23
click at [49, 57] on div "Home" at bounding box center [39, 56] width 24 height 12
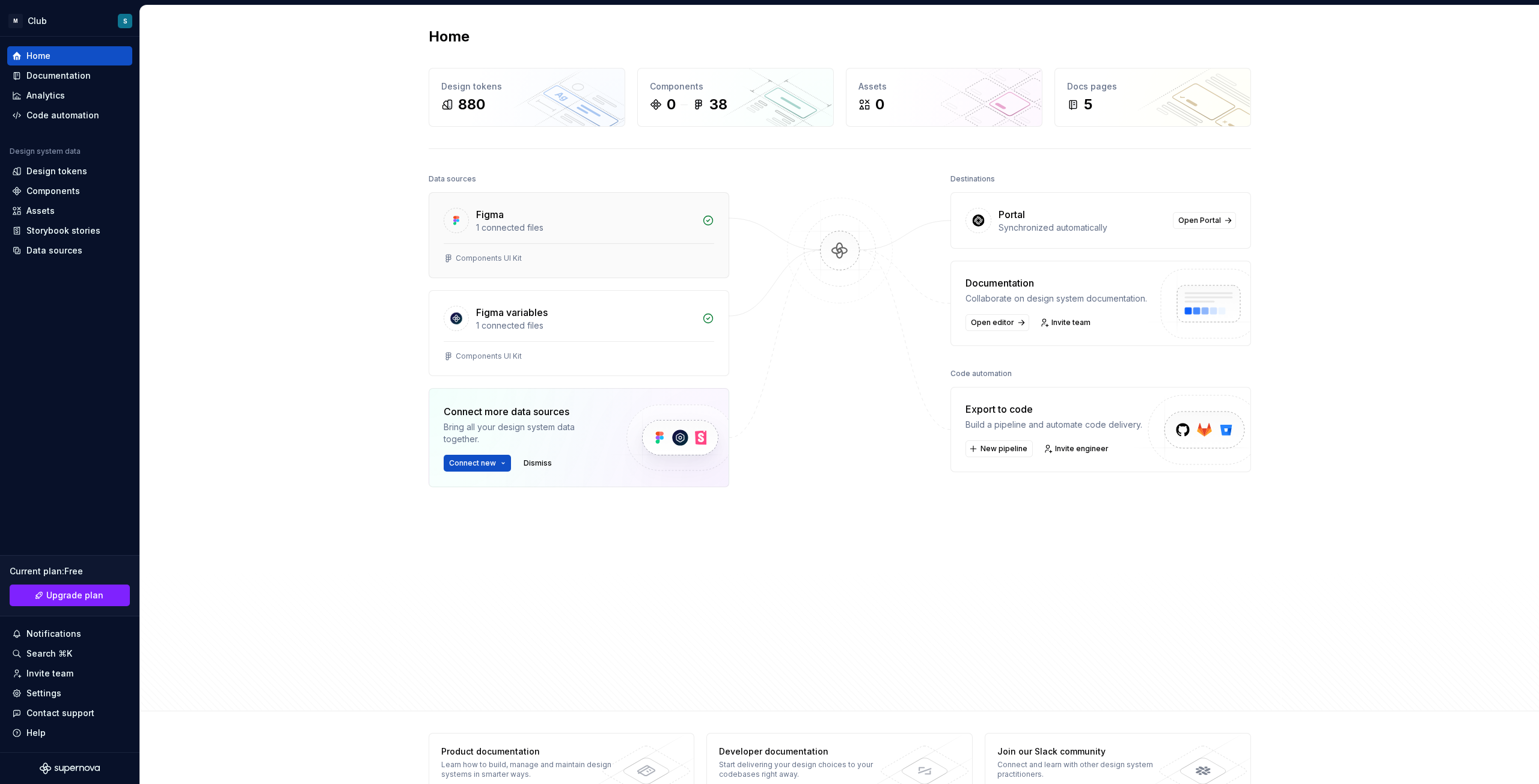
click at [576, 223] on div "1 connected files" at bounding box center [586, 228] width 219 height 12
click at [54, 82] on div "Documentation" at bounding box center [70, 76] width 125 height 19
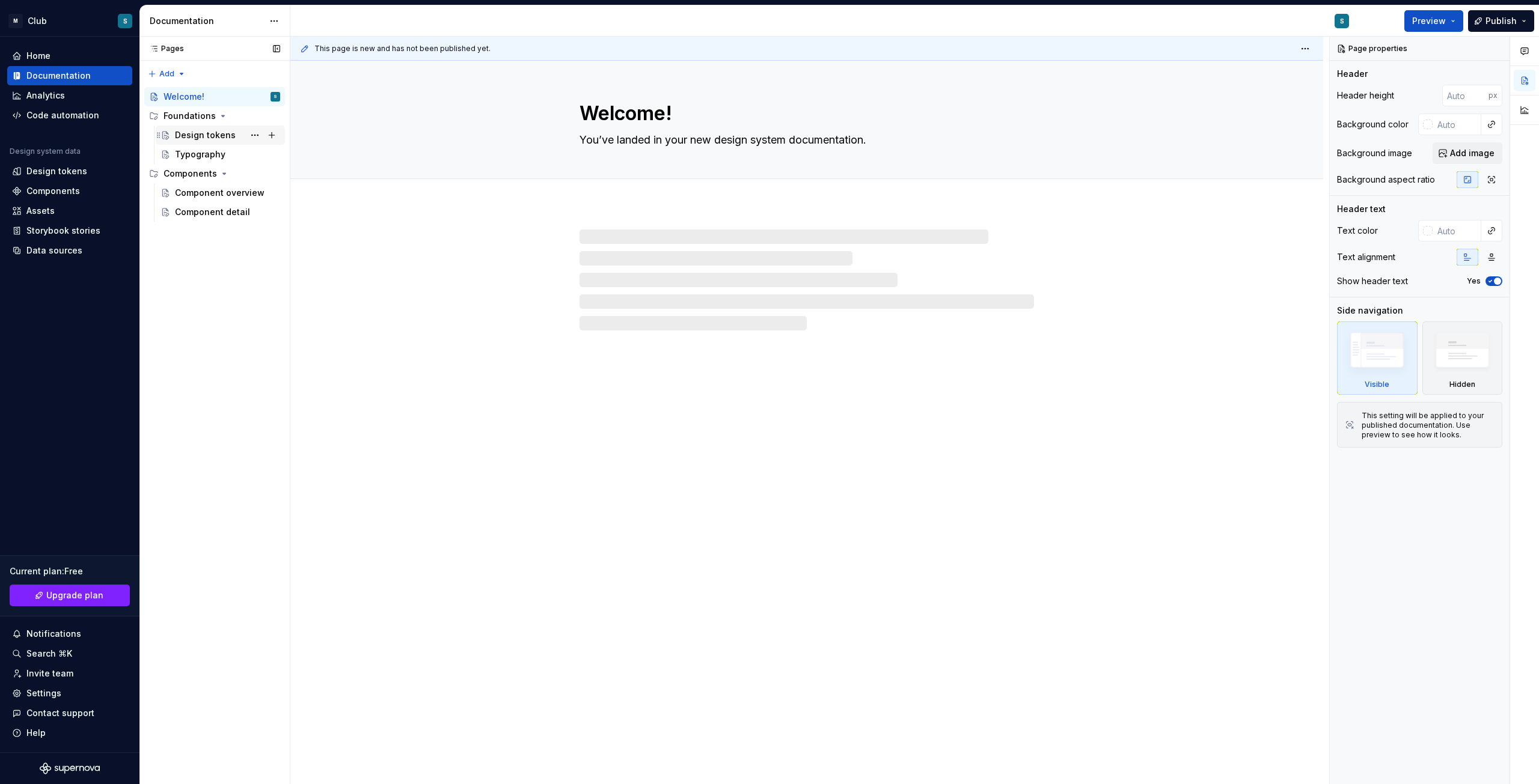
click at [221, 139] on div "Design tokens" at bounding box center [206, 135] width 61 height 12
click at [211, 153] on div "Typography" at bounding box center [201, 154] width 51 height 12
click at [219, 192] on div "Component overview" at bounding box center [209, 193] width 69 height 12
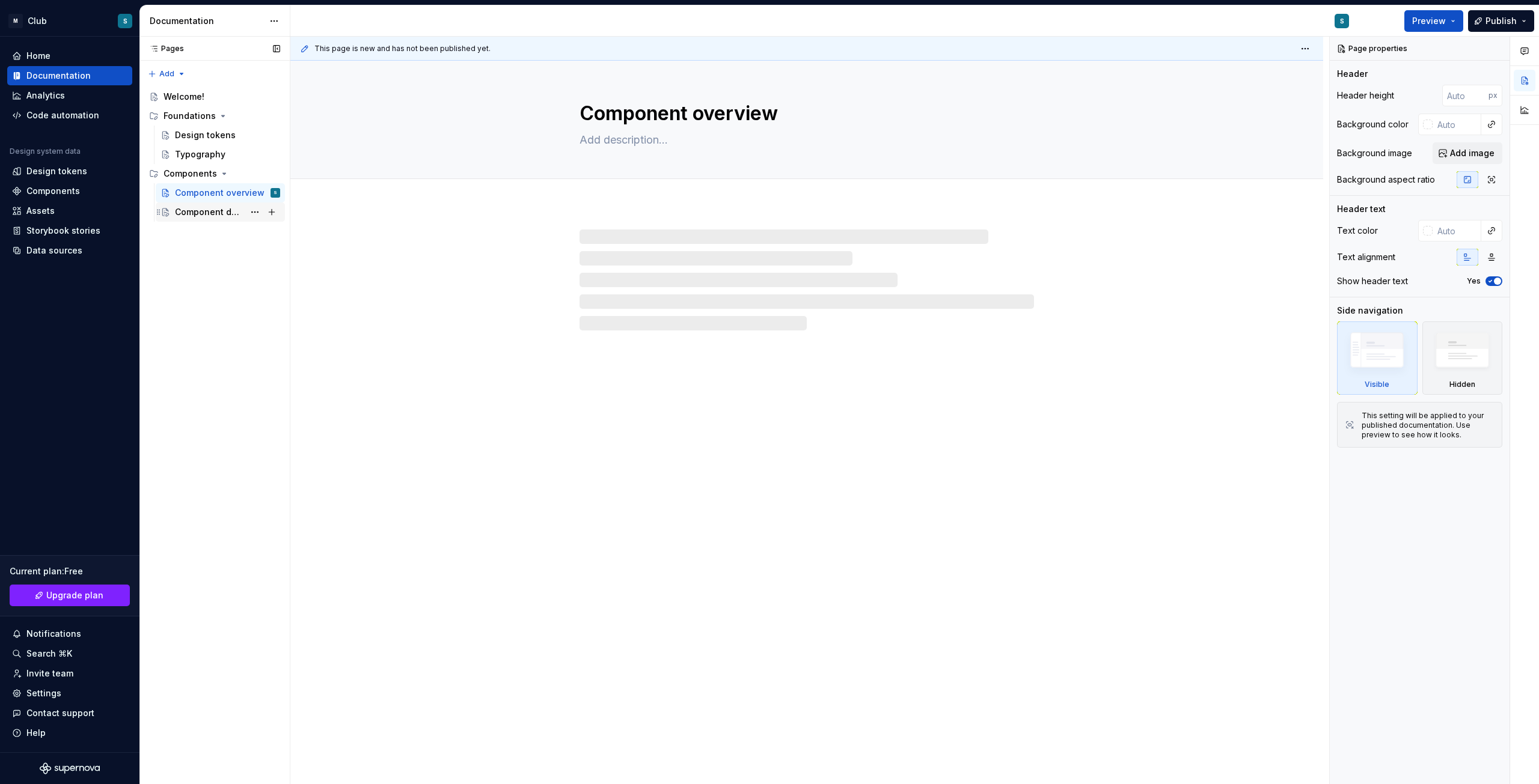
click at [213, 209] on div "Component detail" at bounding box center [209, 212] width 69 height 12
type textarea "*"
click at [46, 93] on div "Analytics" at bounding box center [46, 95] width 39 height 12
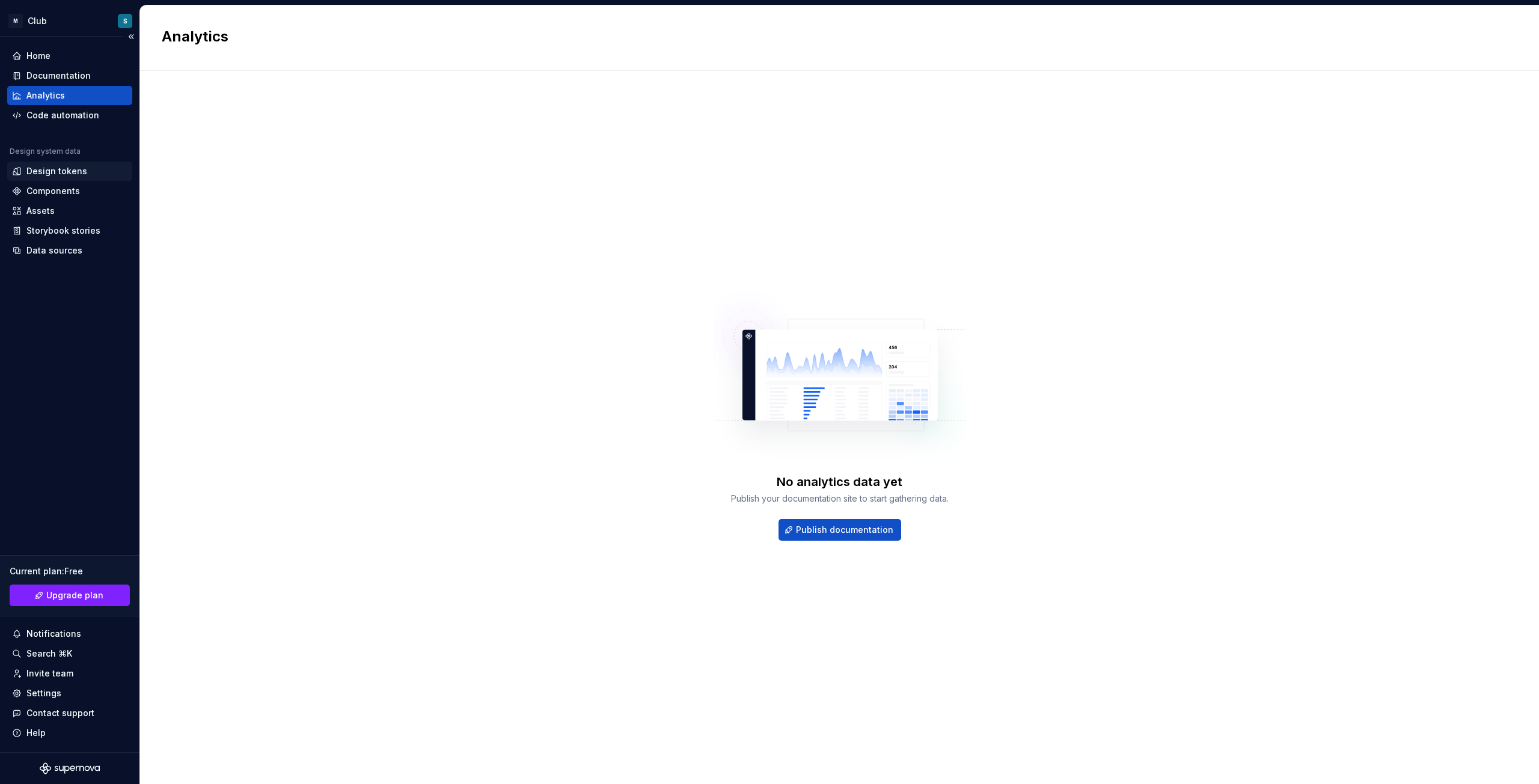
click at [63, 178] on div "Design tokens" at bounding box center [70, 171] width 125 height 19
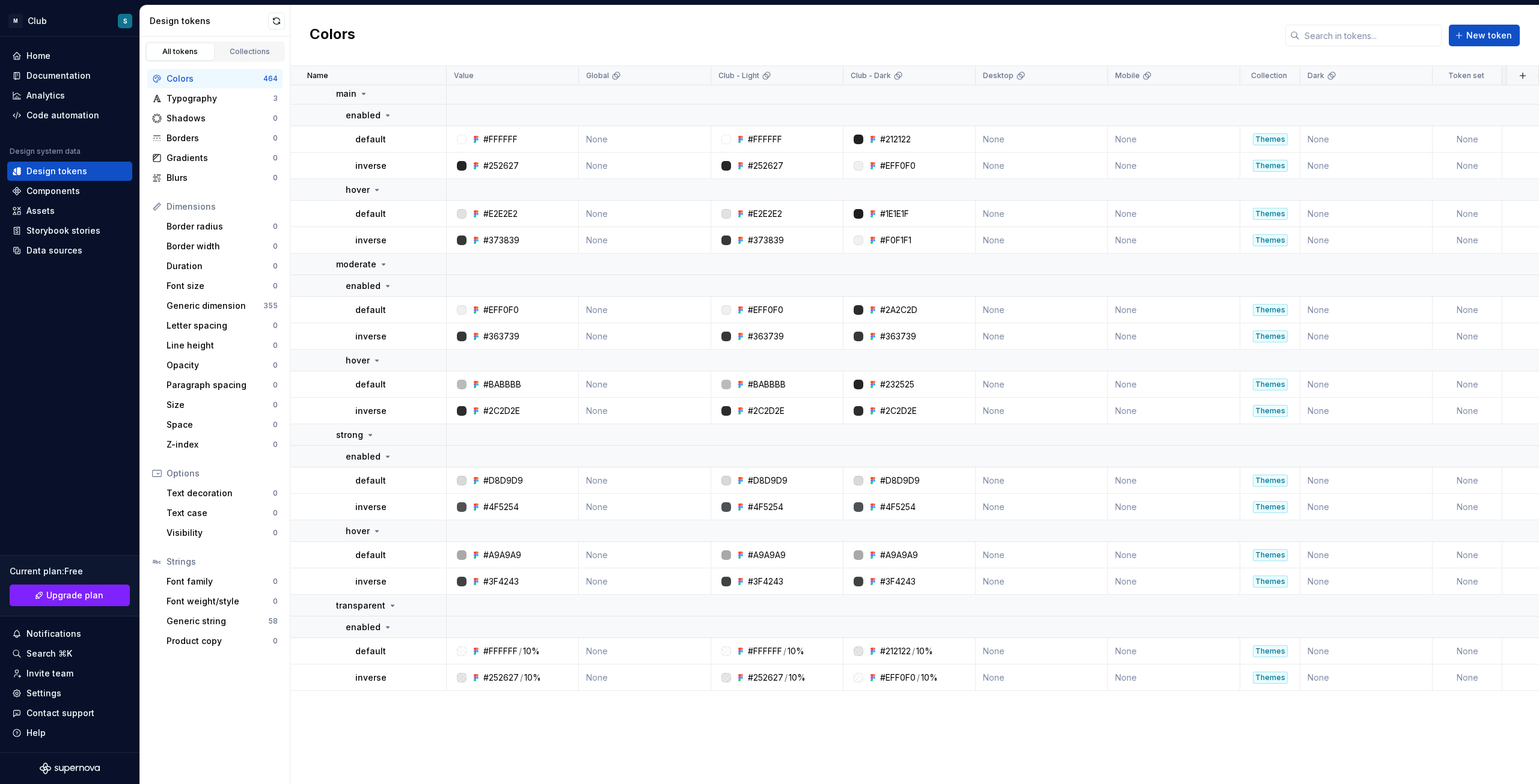
scroll to position [1502, 0]
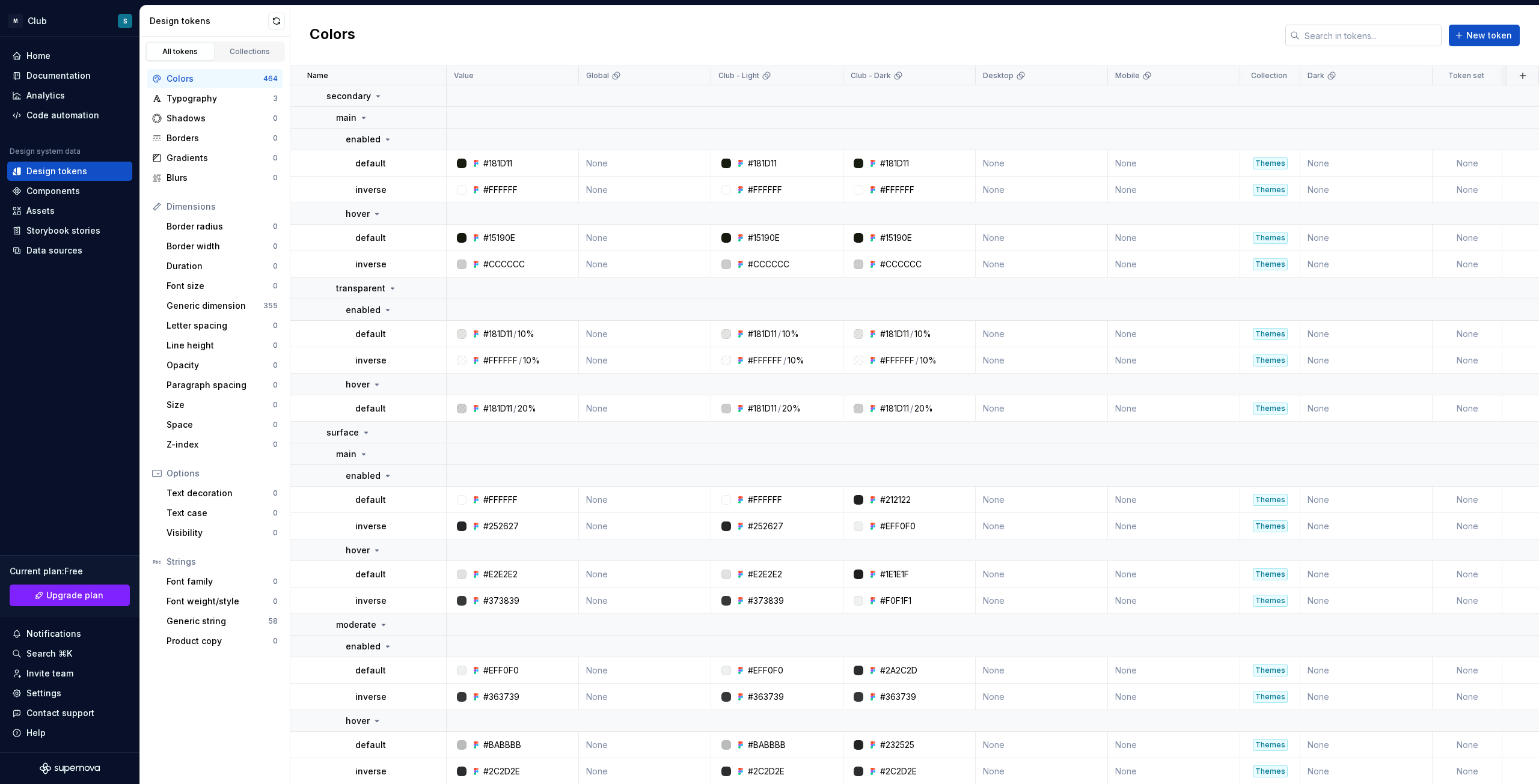
click at [1402, 43] on input "text" at bounding box center [1371, 35] width 142 height 21
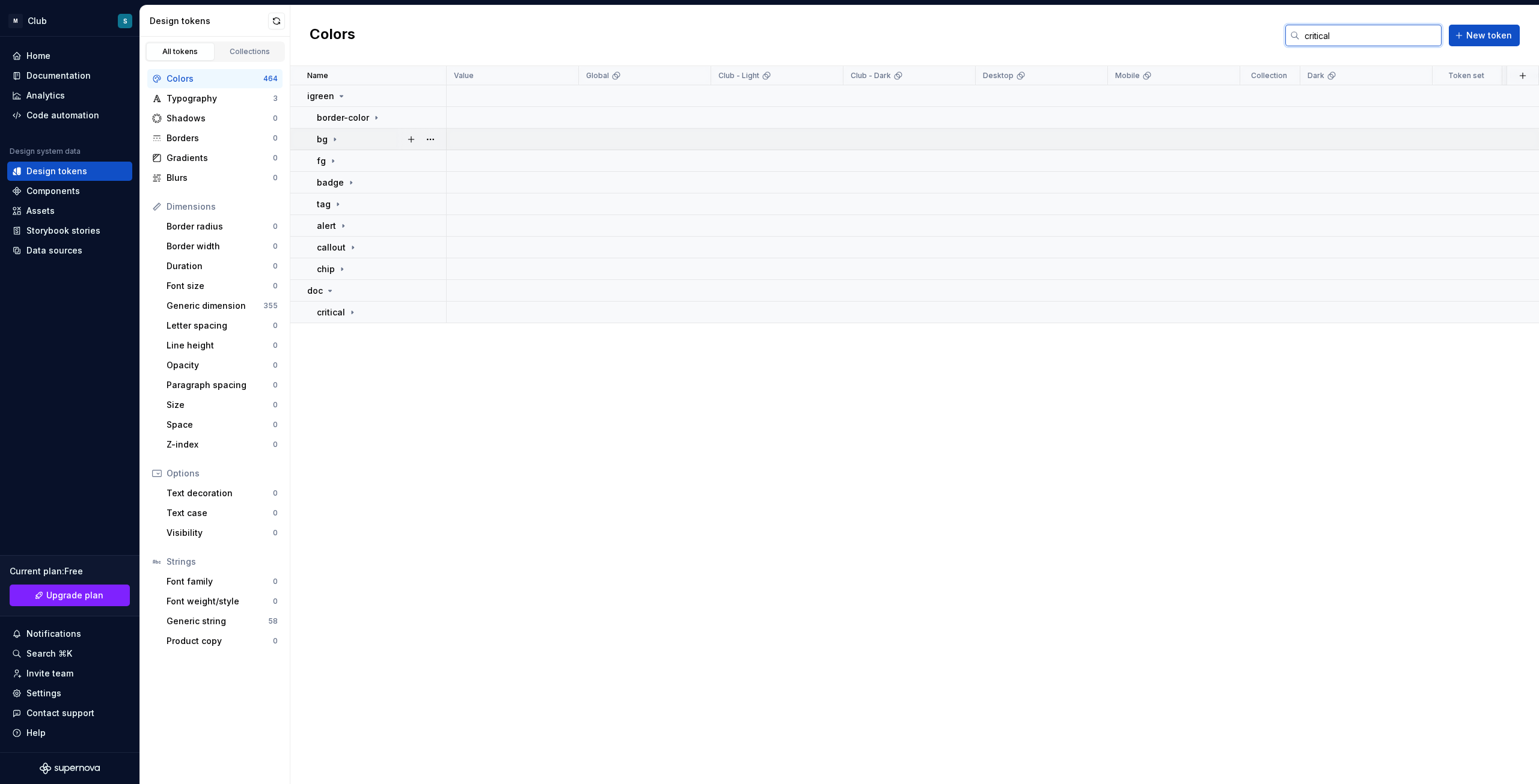
type input "critical"
click at [334, 137] on icon at bounding box center [335, 139] width 9 height 9
click at [352, 159] on p "critical" at bounding box center [340, 161] width 28 height 12
click at [357, 186] on div "main" at bounding box center [352, 182] width 32 height 12
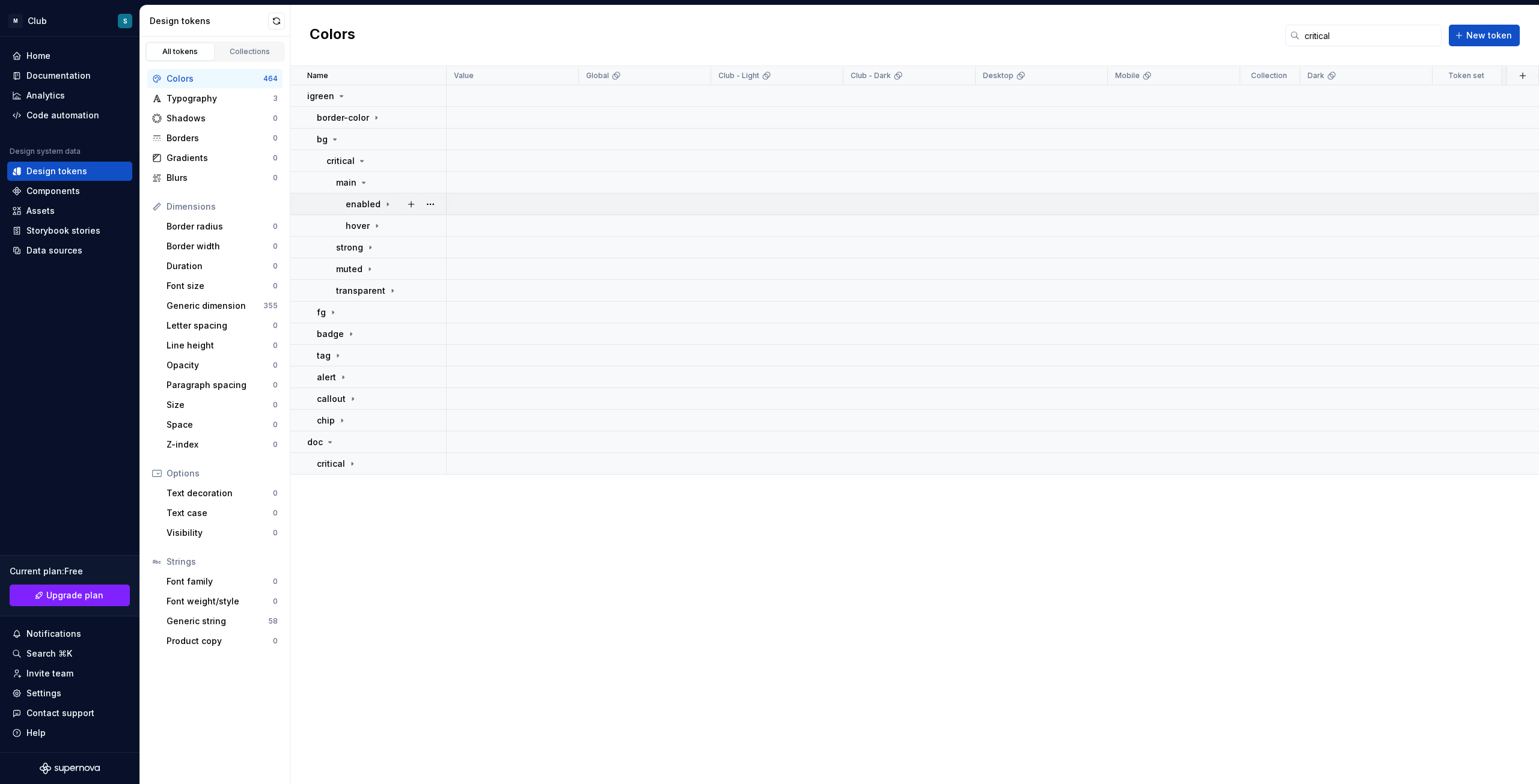
click at [366, 205] on p "enabled" at bounding box center [362, 204] width 35 height 12
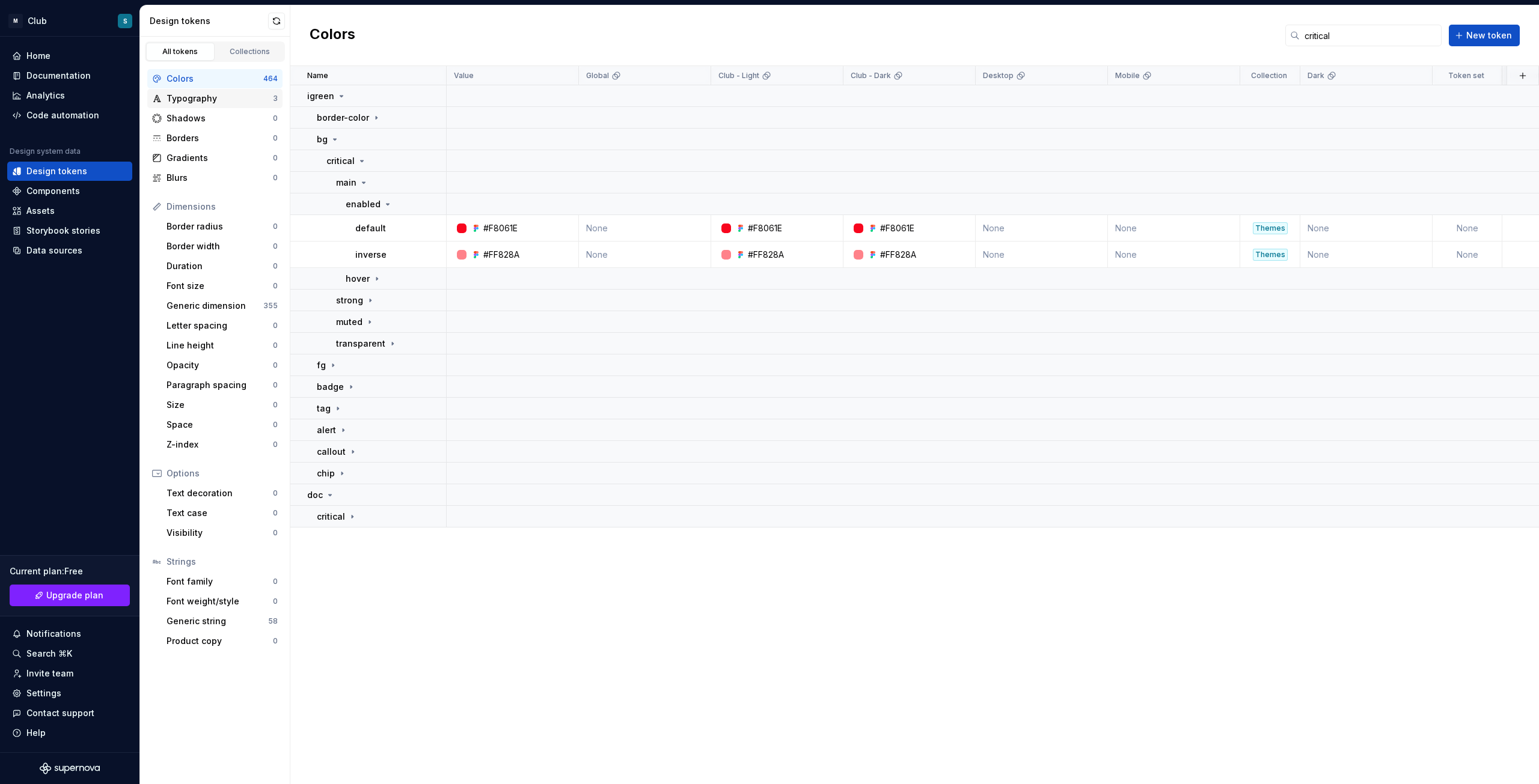
click at [218, 102] on div "Typography" at bounding box center [219, 98] width 106 height 12
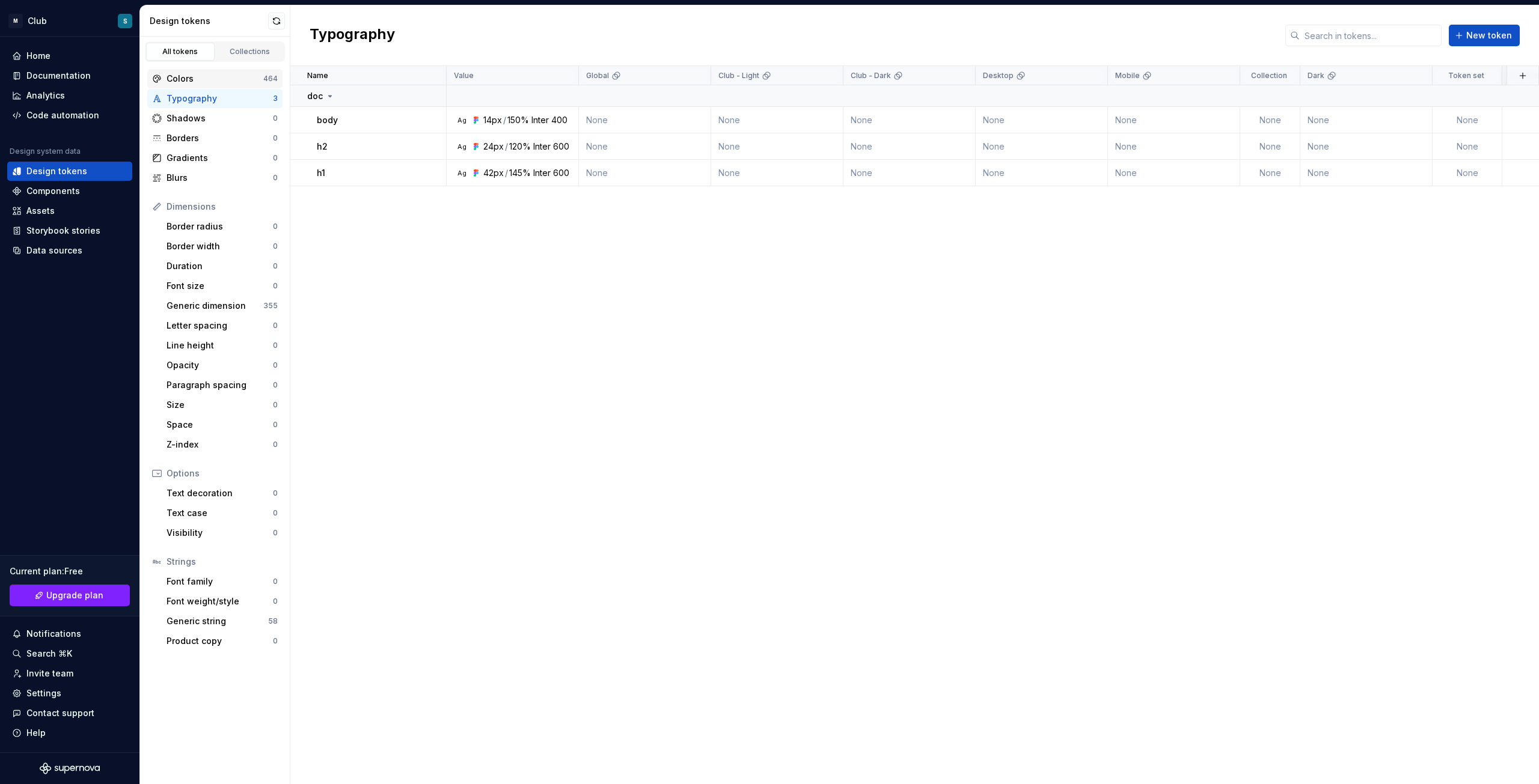
click at [215, 81] on div "Colors" at bounding box center [214, 78] width 97 height 12
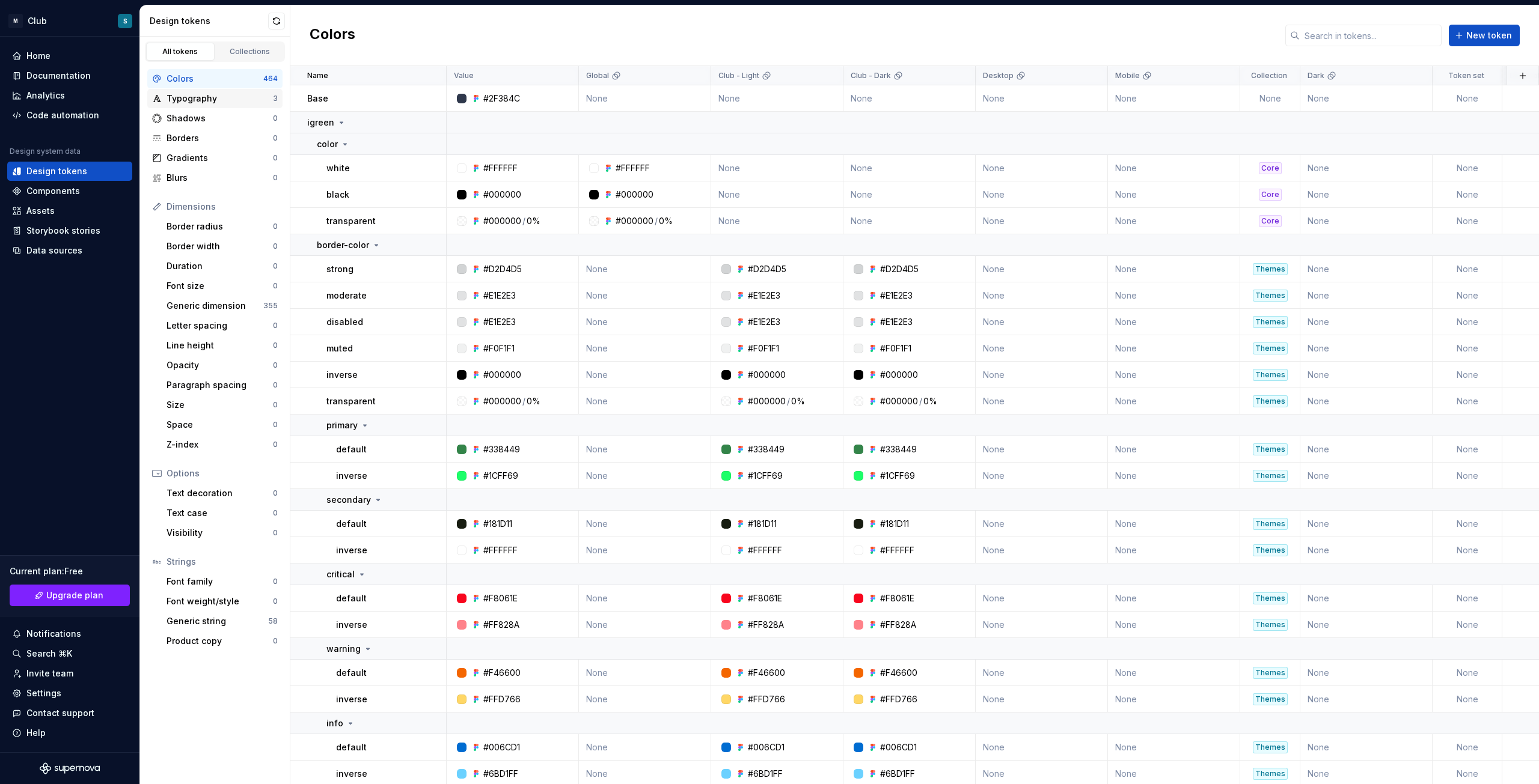
click at [207, 101] on div "Typography" at bounding box center [219, 98] width 106 height 12
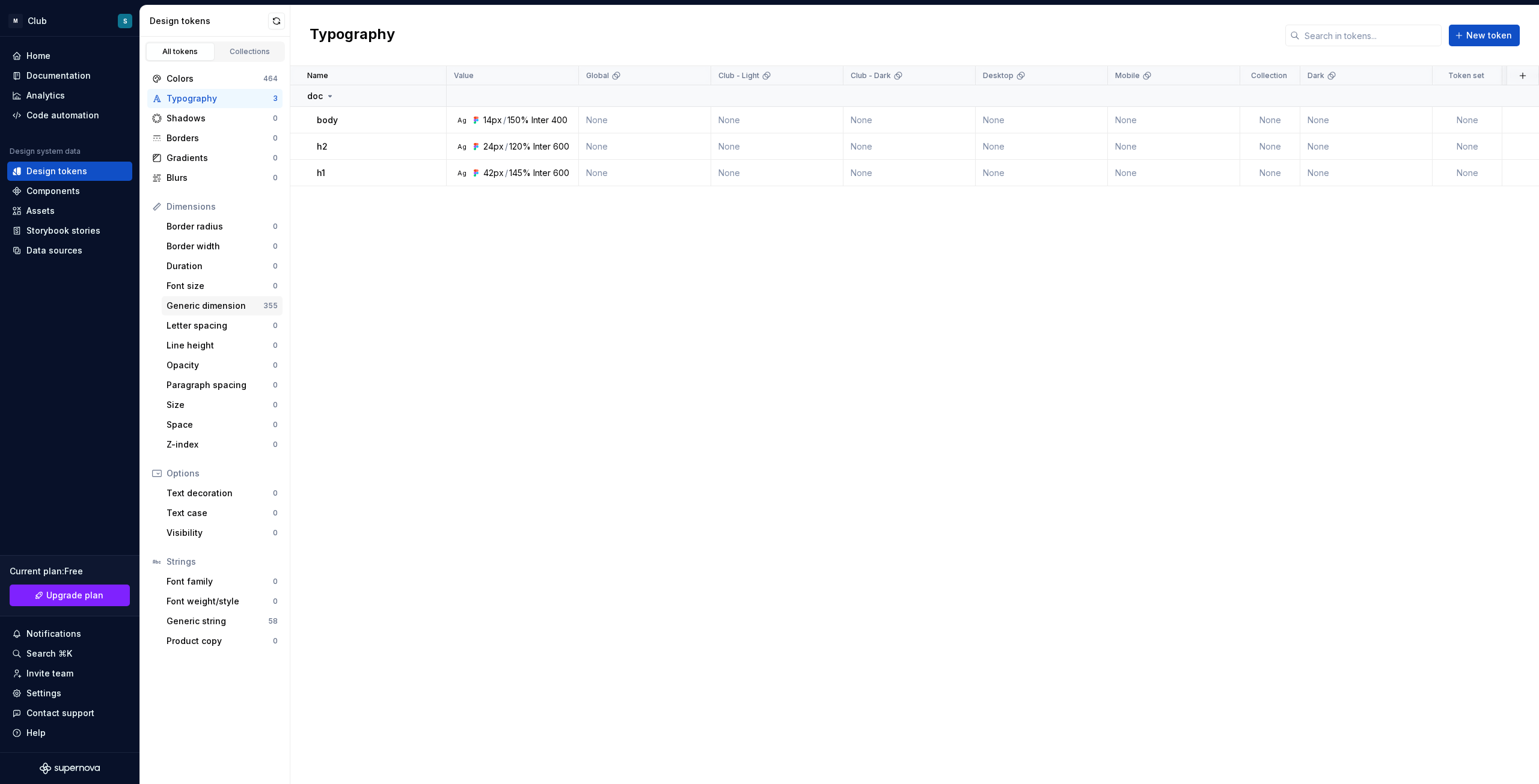
click at [232, 308] on div "Generic dimension" at bounding box center [214, 305] width 97 height 12
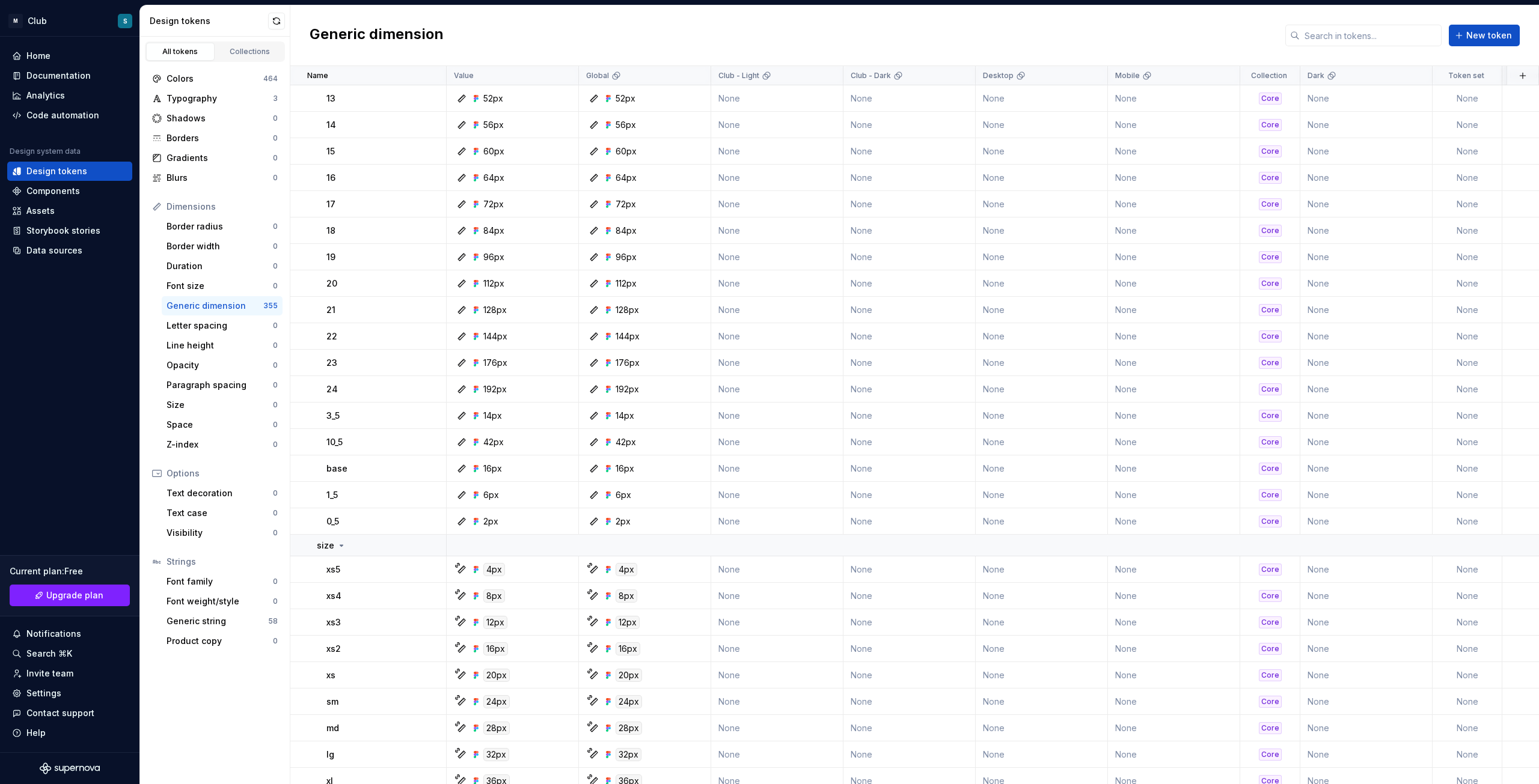
scroll to position [841, 0]
